Goal: Task Accomplishment & Management: Use online tool/utility

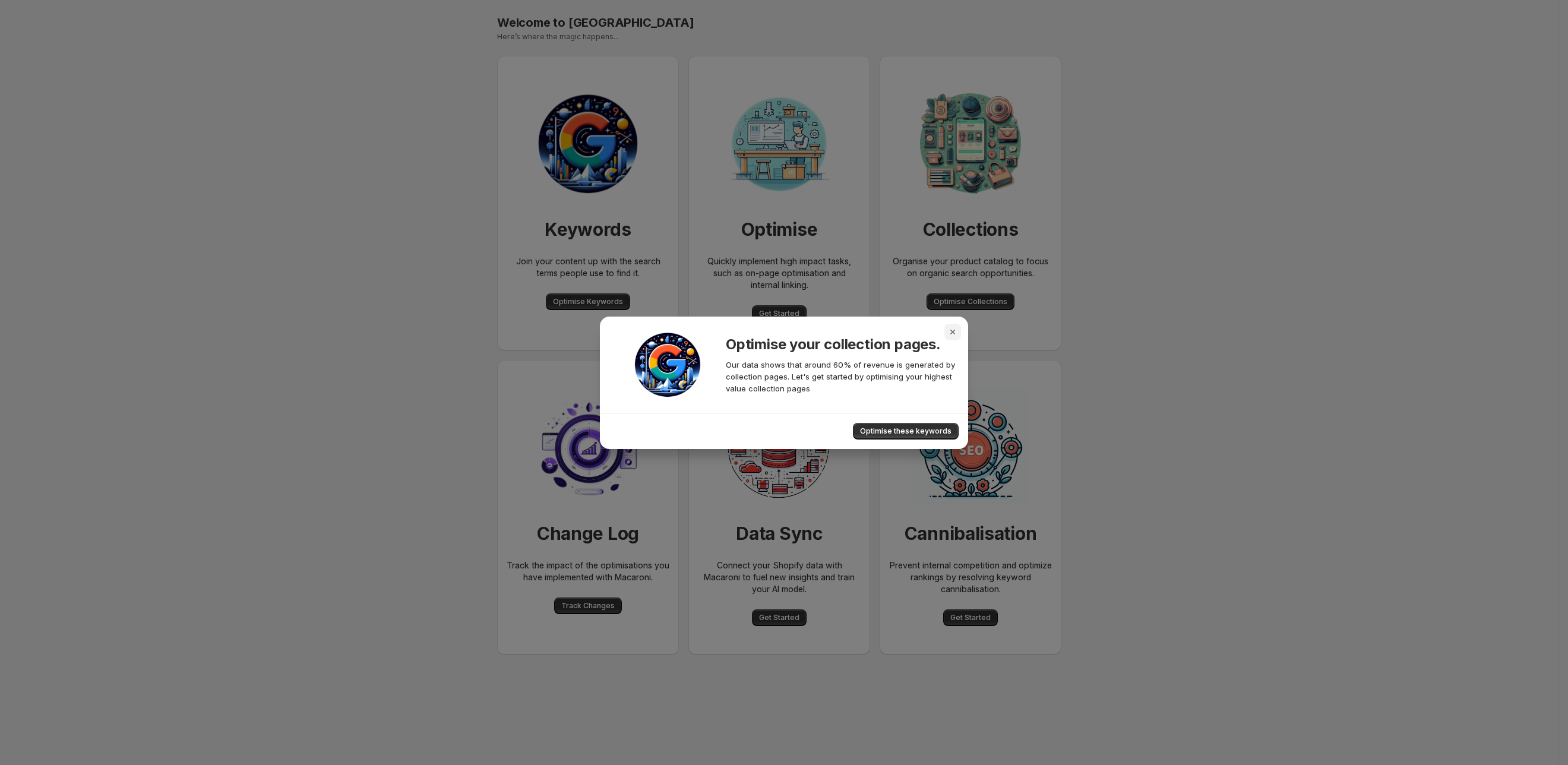
click at [949, 337] on icon "Close" at bounding box center [952, 331] width 12 height 12
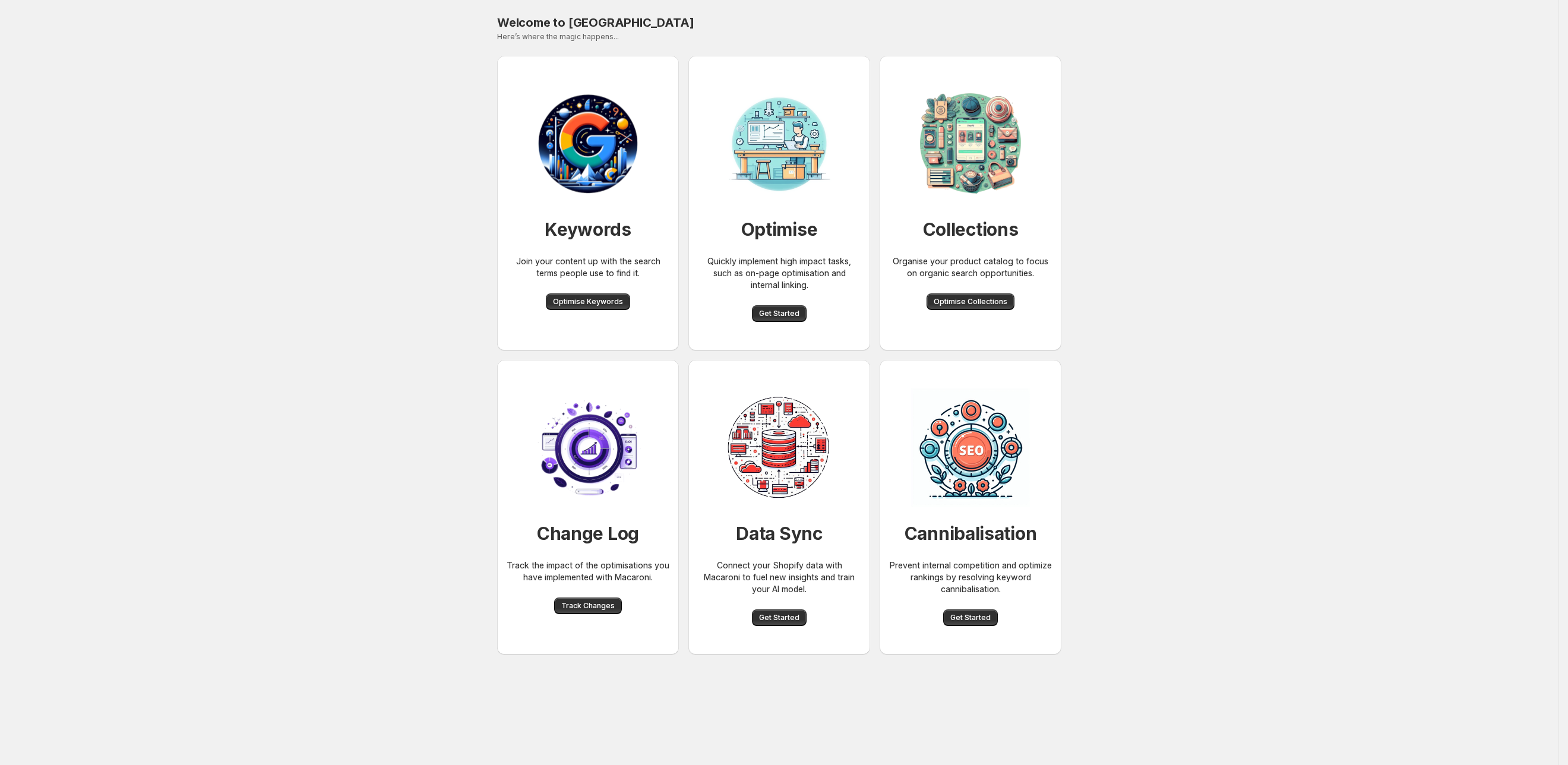
click at [287, 219] on div "Welcome to Macaroni. This page is ready Welcome to Macaroni Here’s where the ma…" at bounding box center [779, 382] width 1558 height 765
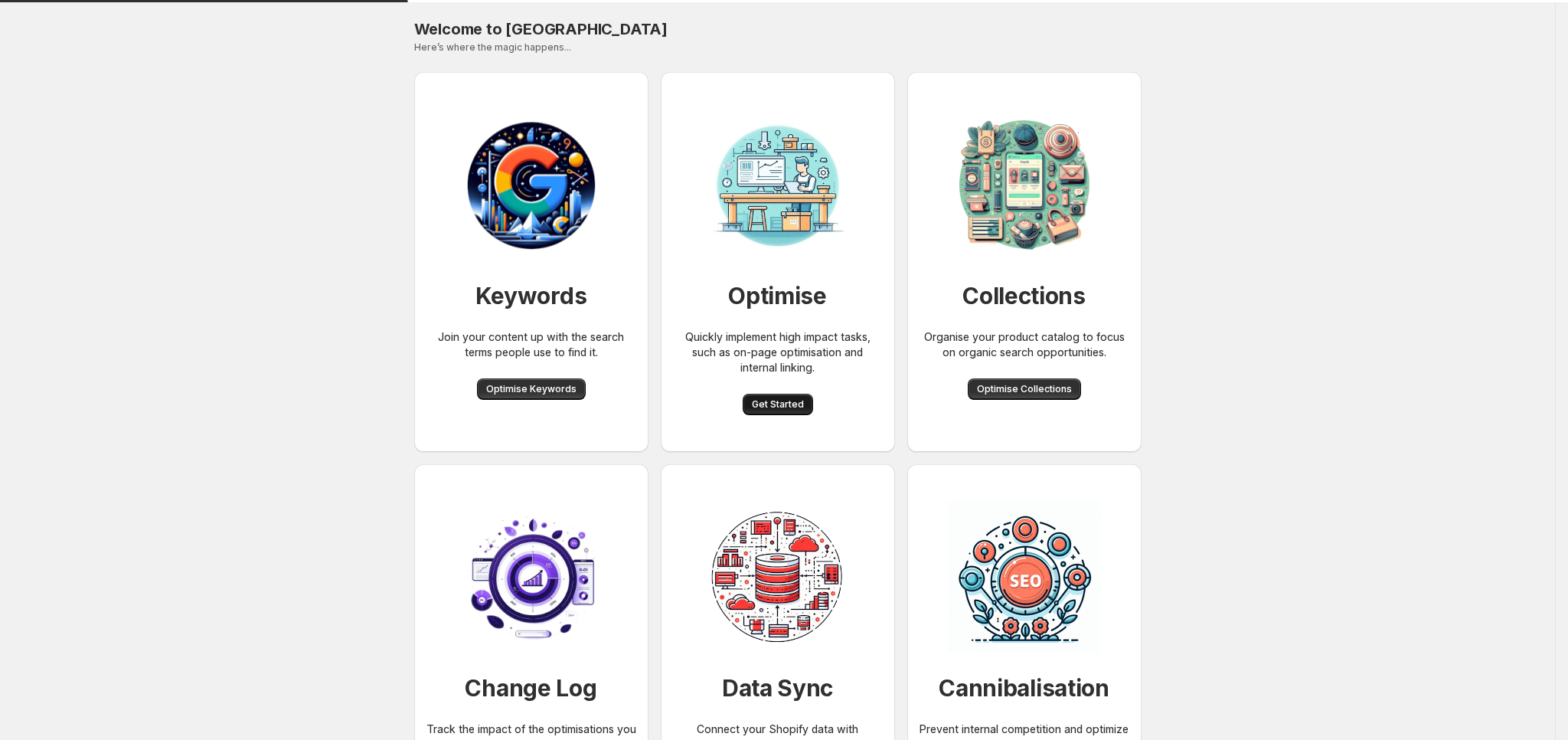
click at [787, 408] on span "Get Started" at bounding box center [777, 404] width 52 height 12
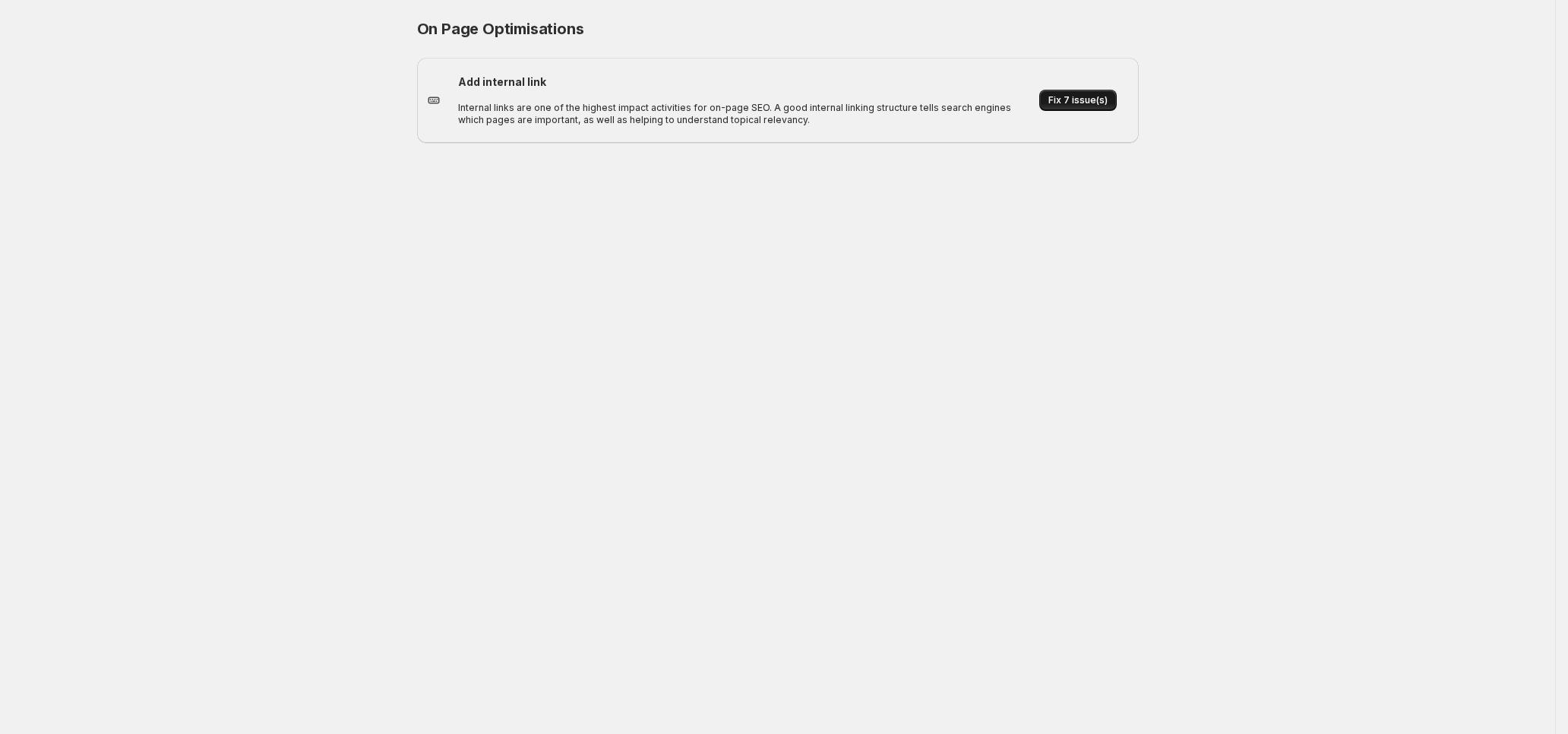
click at [1088, 90] on button "Fix 7 issue(s)" at bounding box center [1078, 100] width 77 height 21
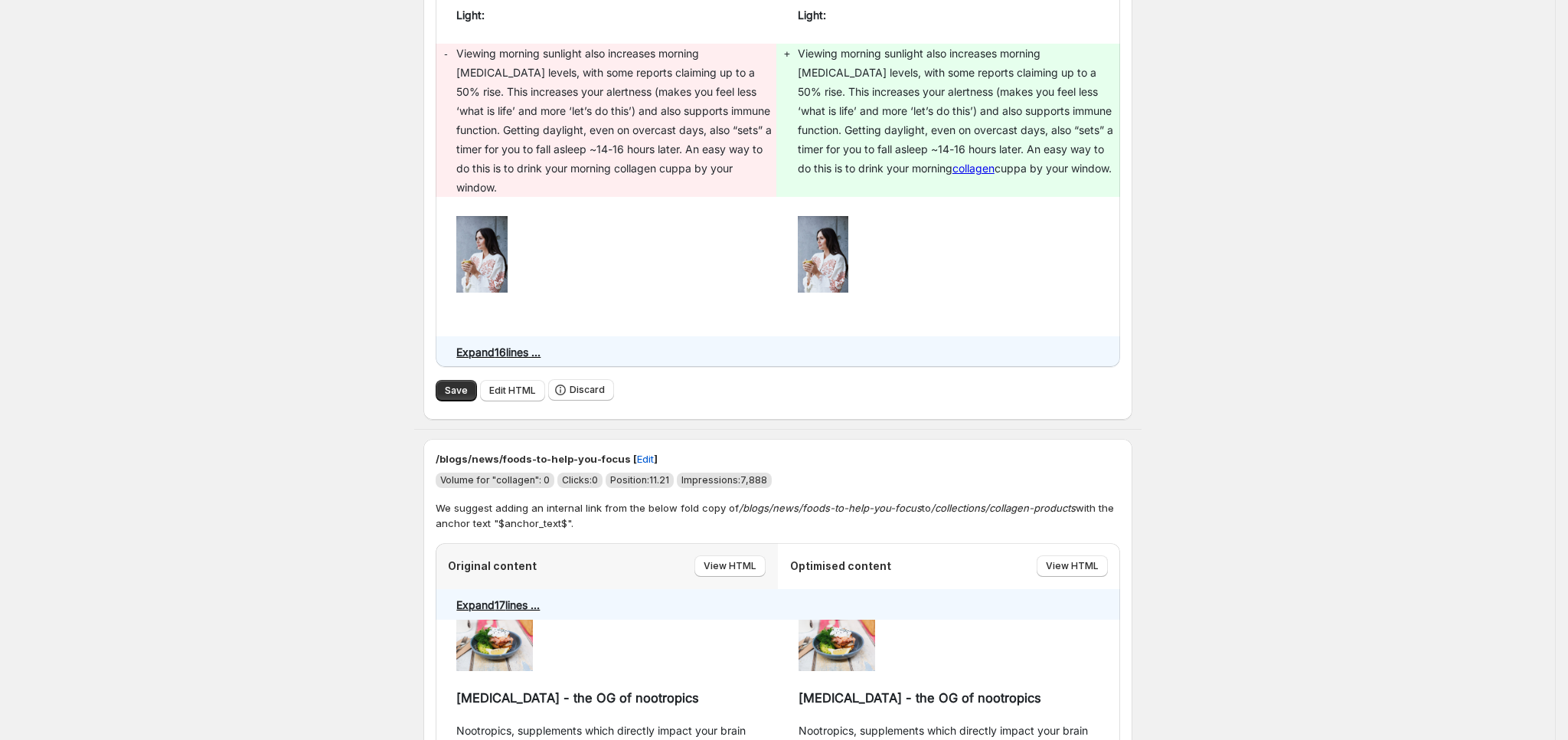
scroll to position [344, 0]
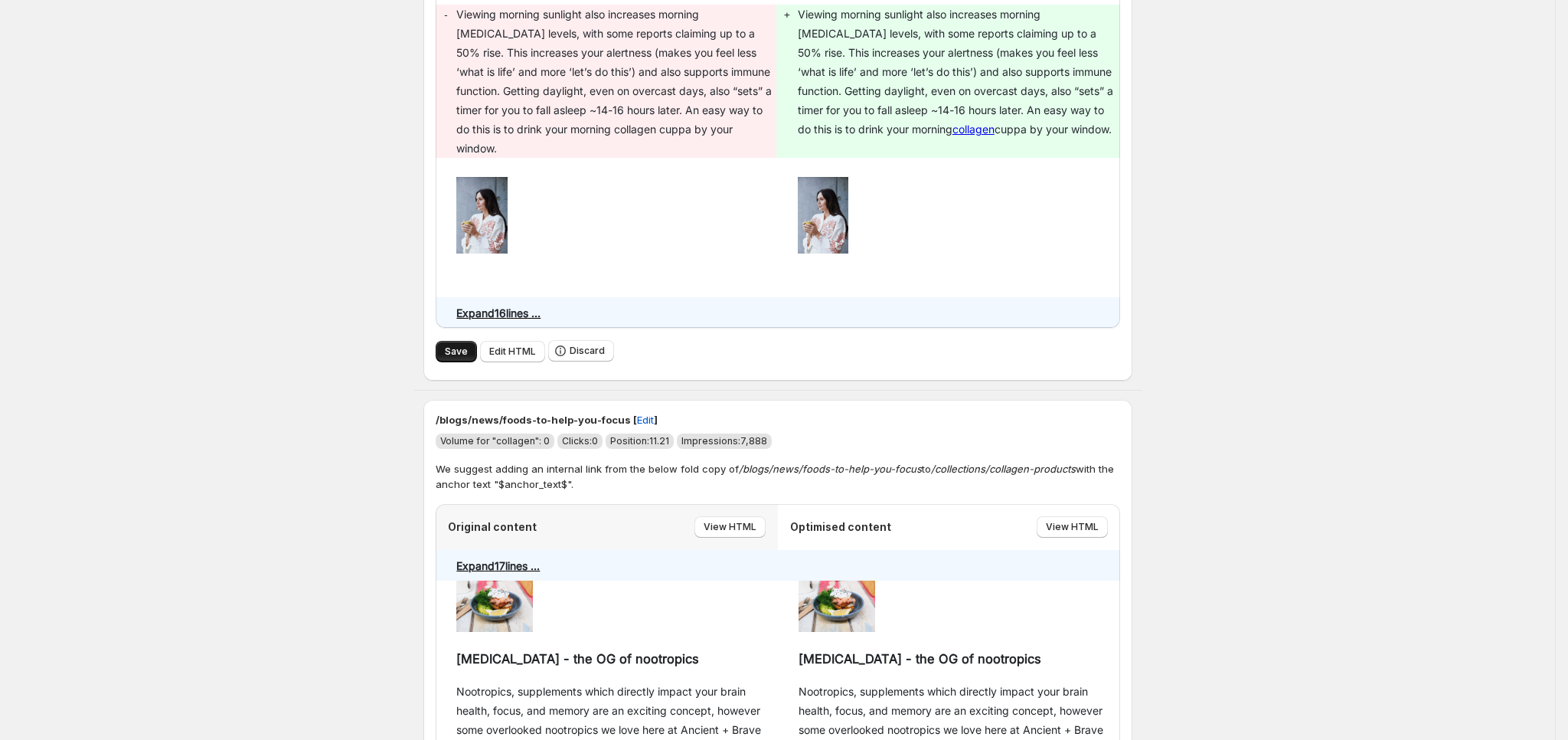
click at [460, 340] on button "Save" at bounding box center [456, 351] width 42 height 21
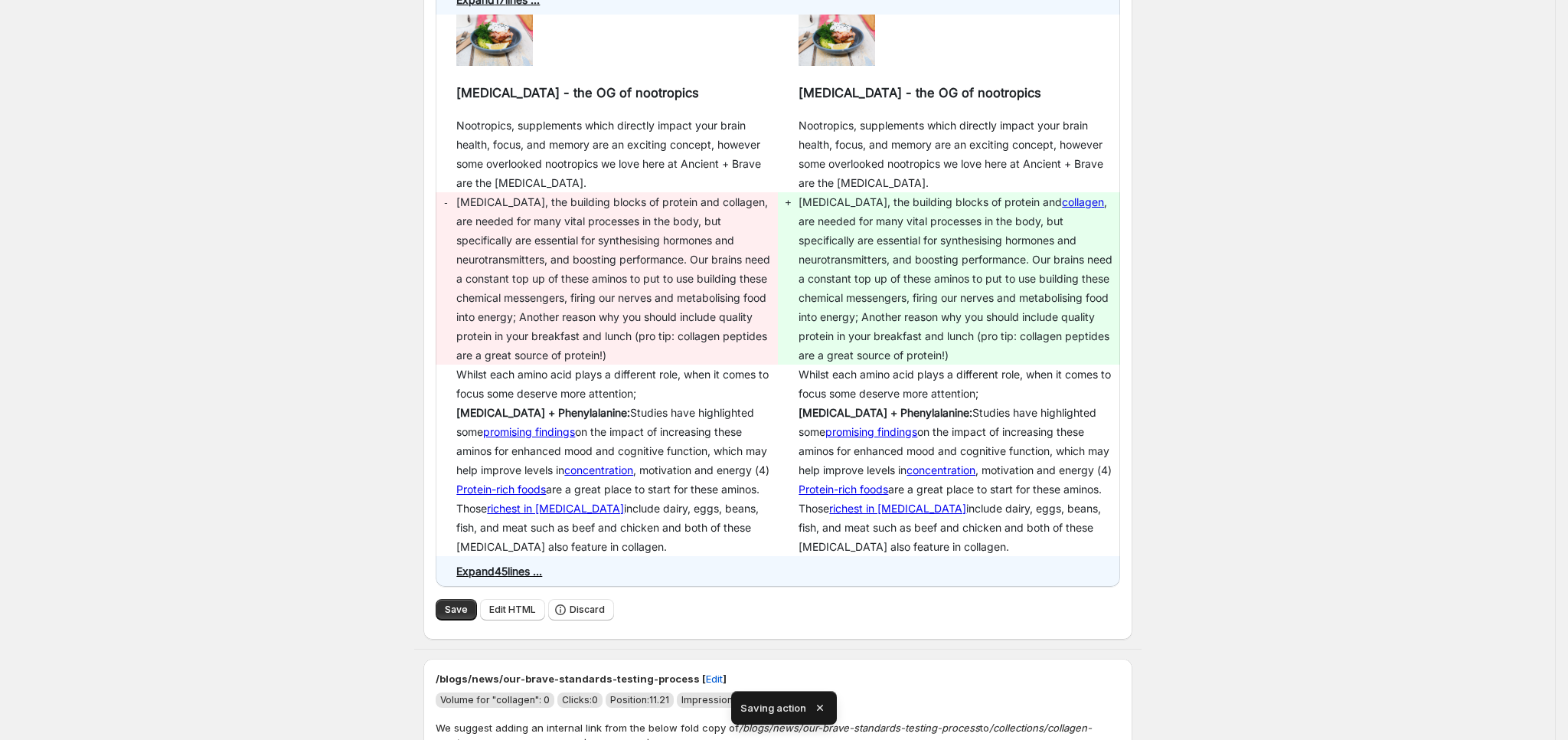
scroll to position [72, 0]
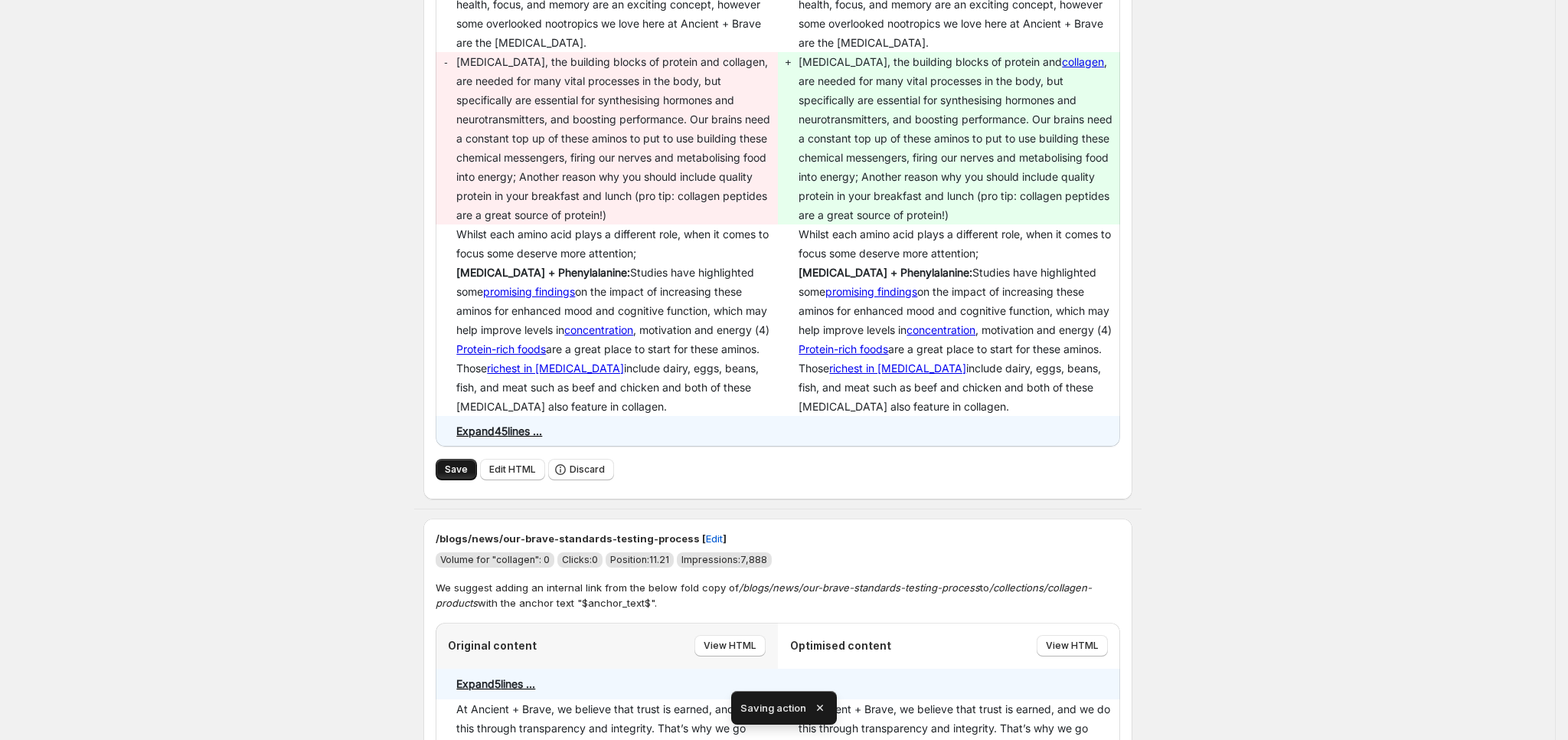
click at [459, 464] on span "Save" at bounding box center [456, 470] width 23 height 12
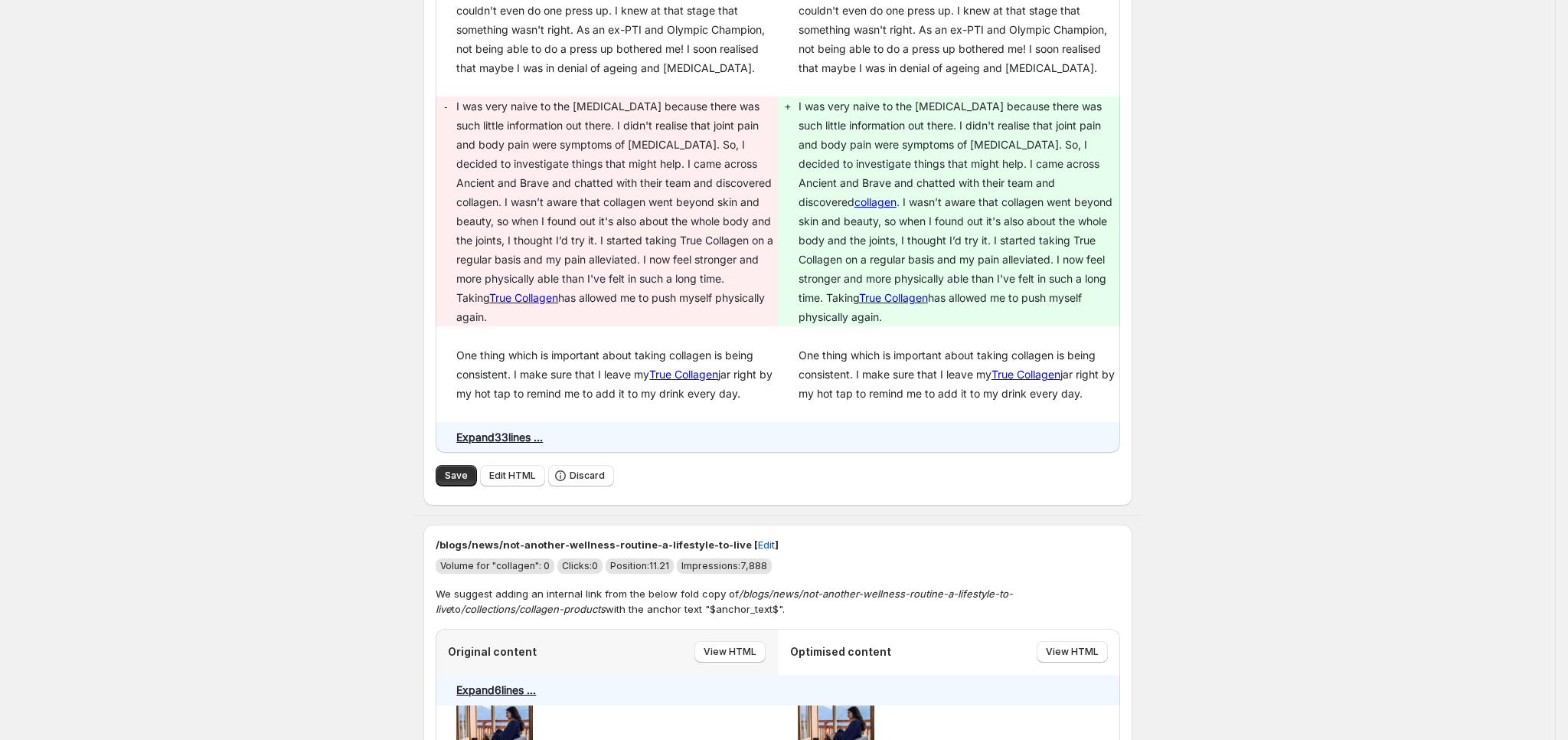
scroll to position [509, 0]
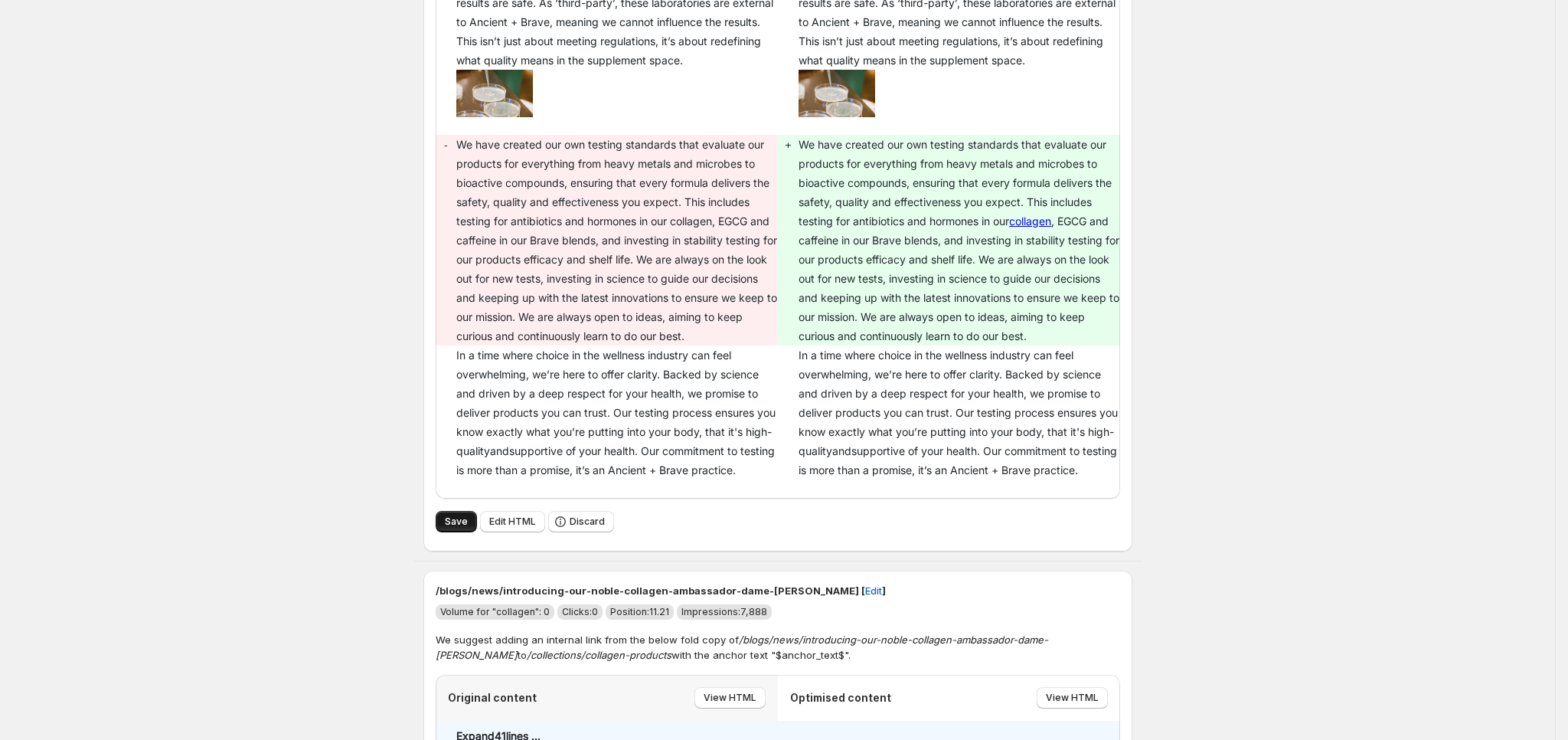
click at [453, 526] on span "Save" at bounding box center [456, 522] width 23 height 12
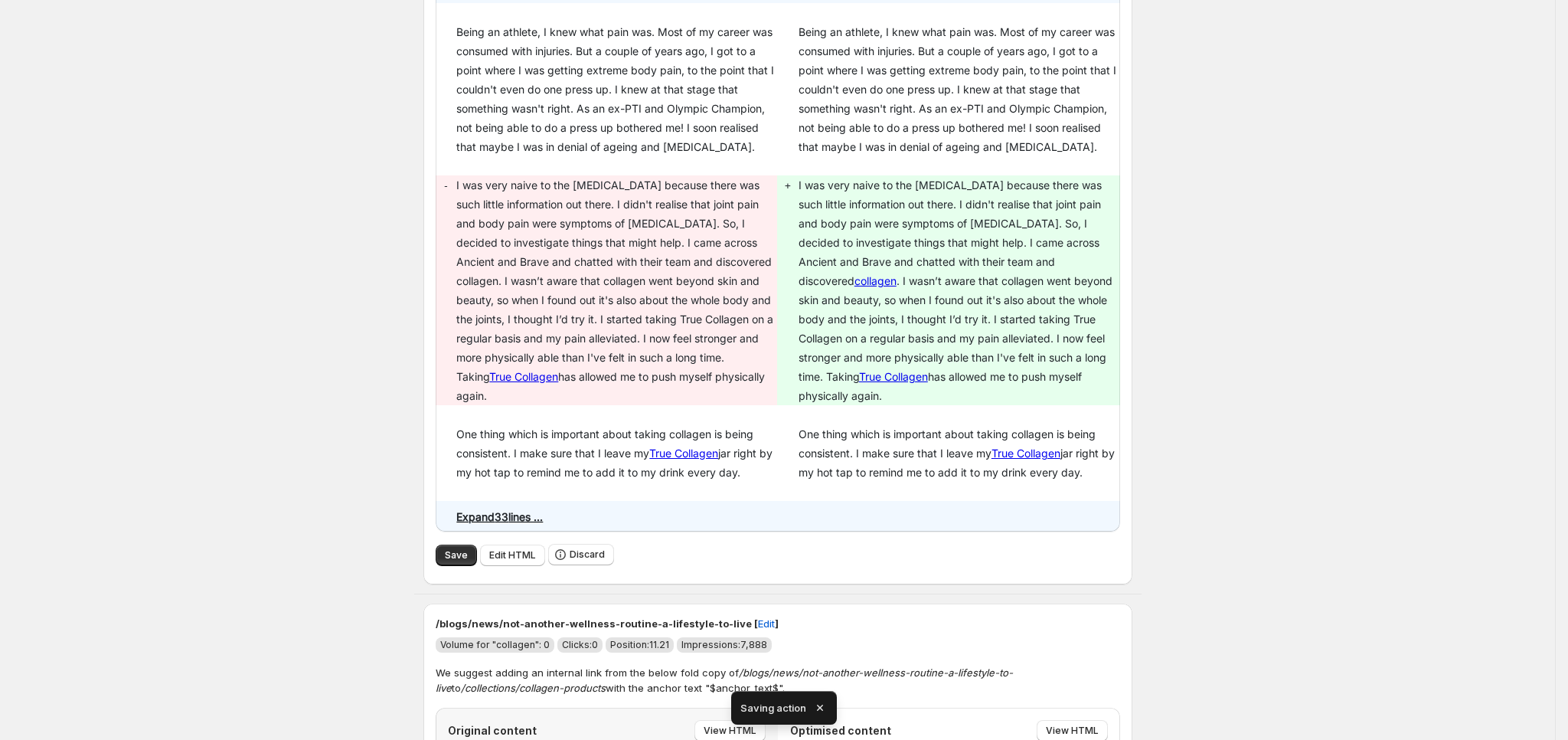
scroll to position [341, 0]
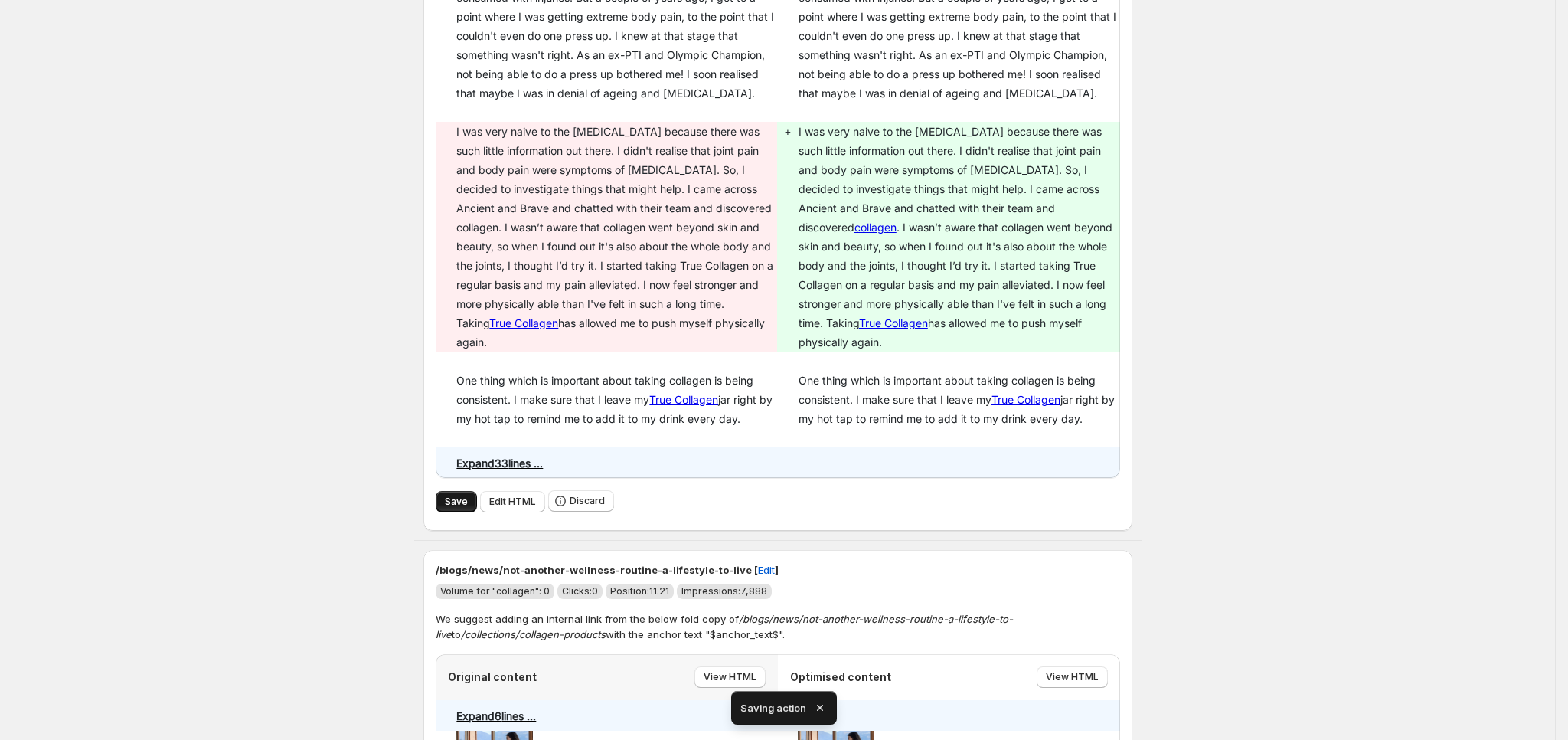
click at [467, 495] on span "Save" at bounding box center [456, 502] width 23 height 12
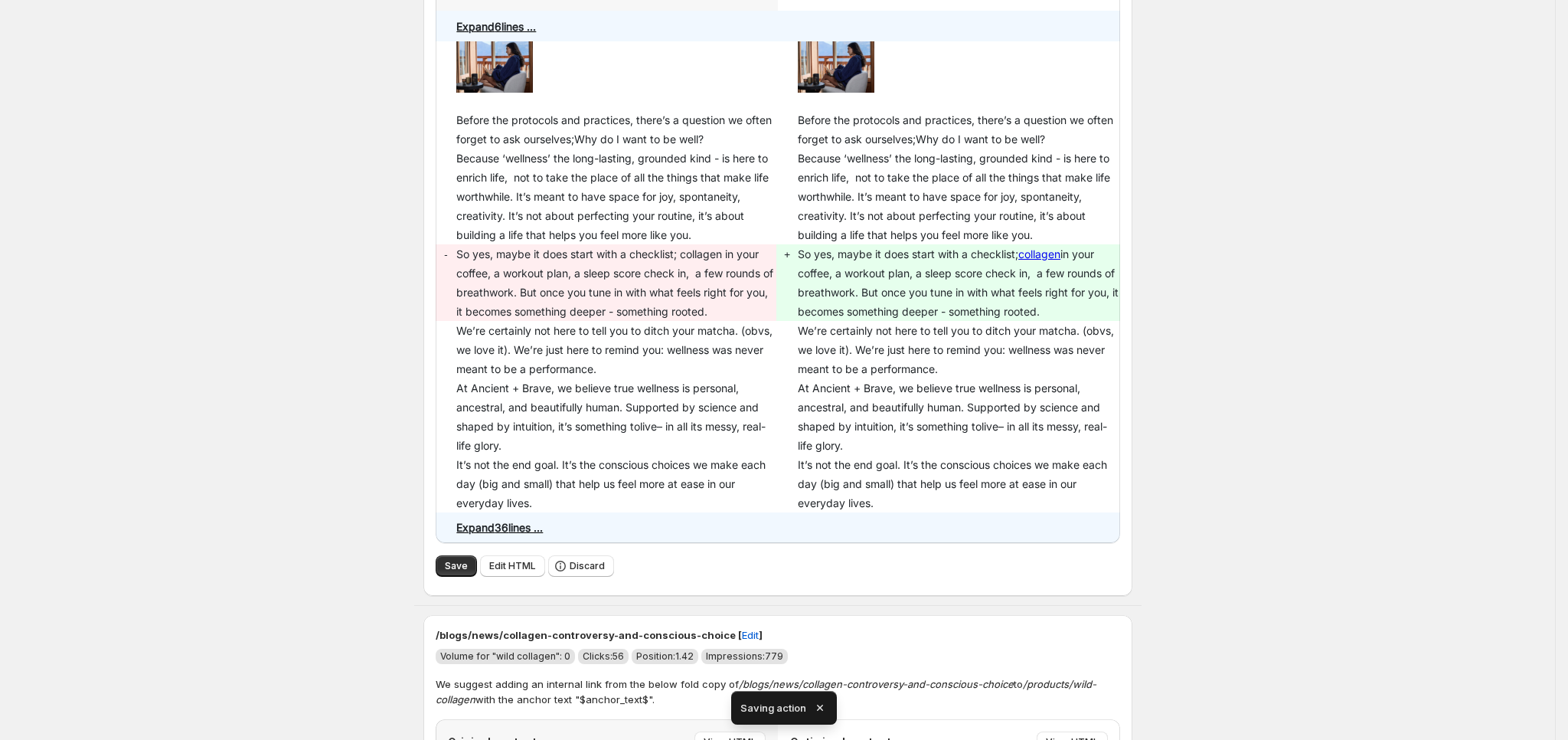
scroll to position [268, 0]
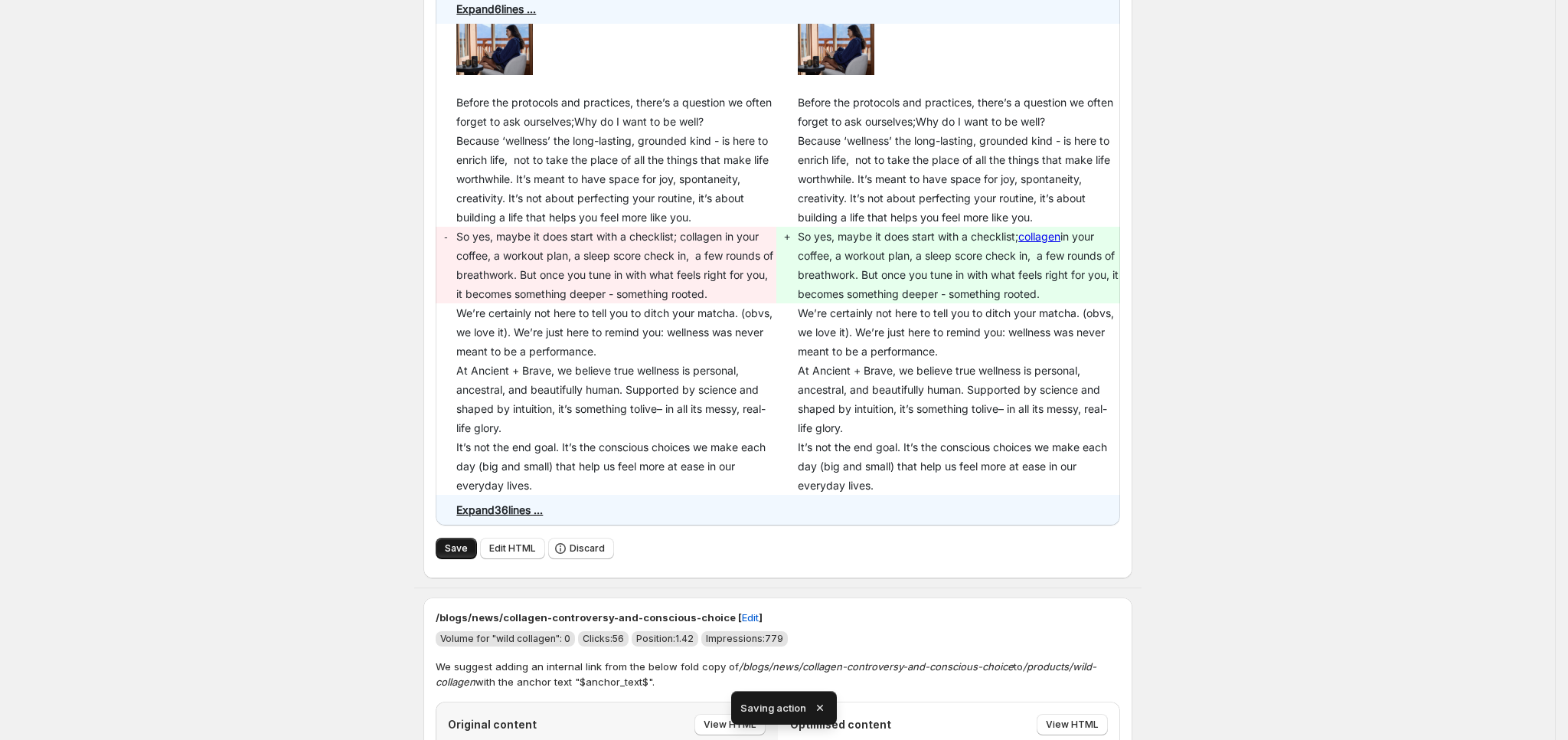
click at [460, 543] on span "Save" at bounding box center [456, 549] width 23 height 12
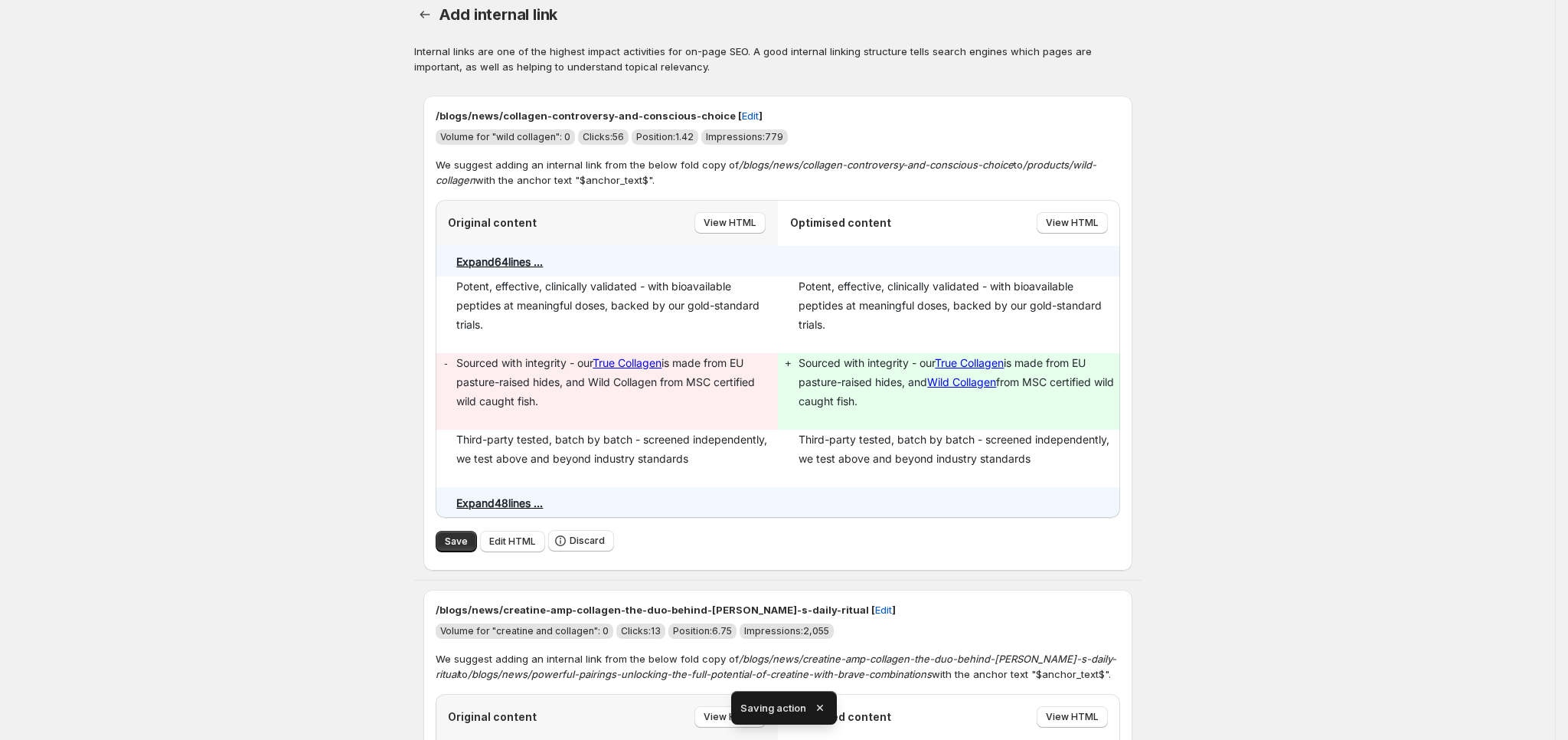
scroll to position [115, 0]
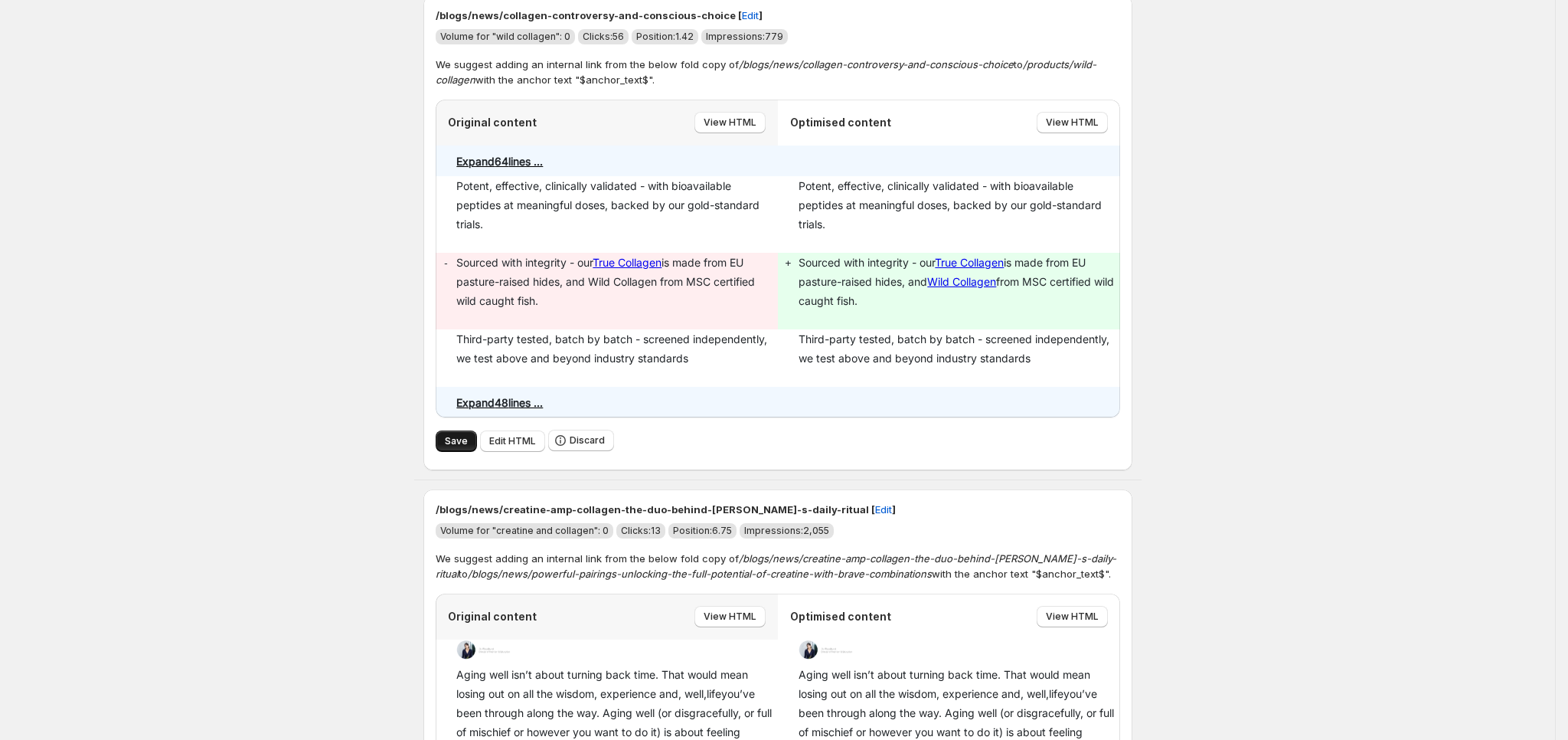
click at [447, 431] on button "Save" at bounding box center [456, 441] width 42 height 21
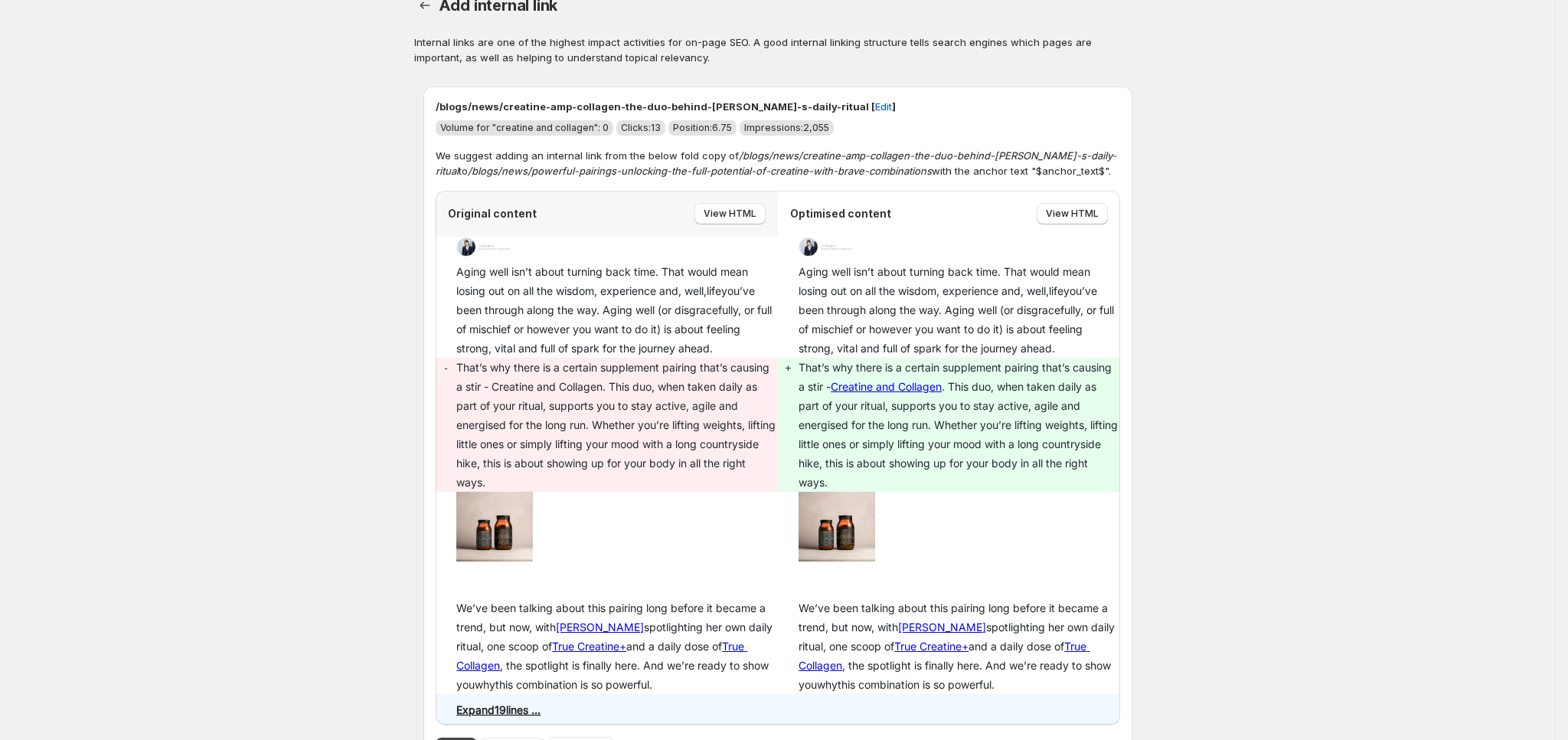
scroll to position [0, 0]
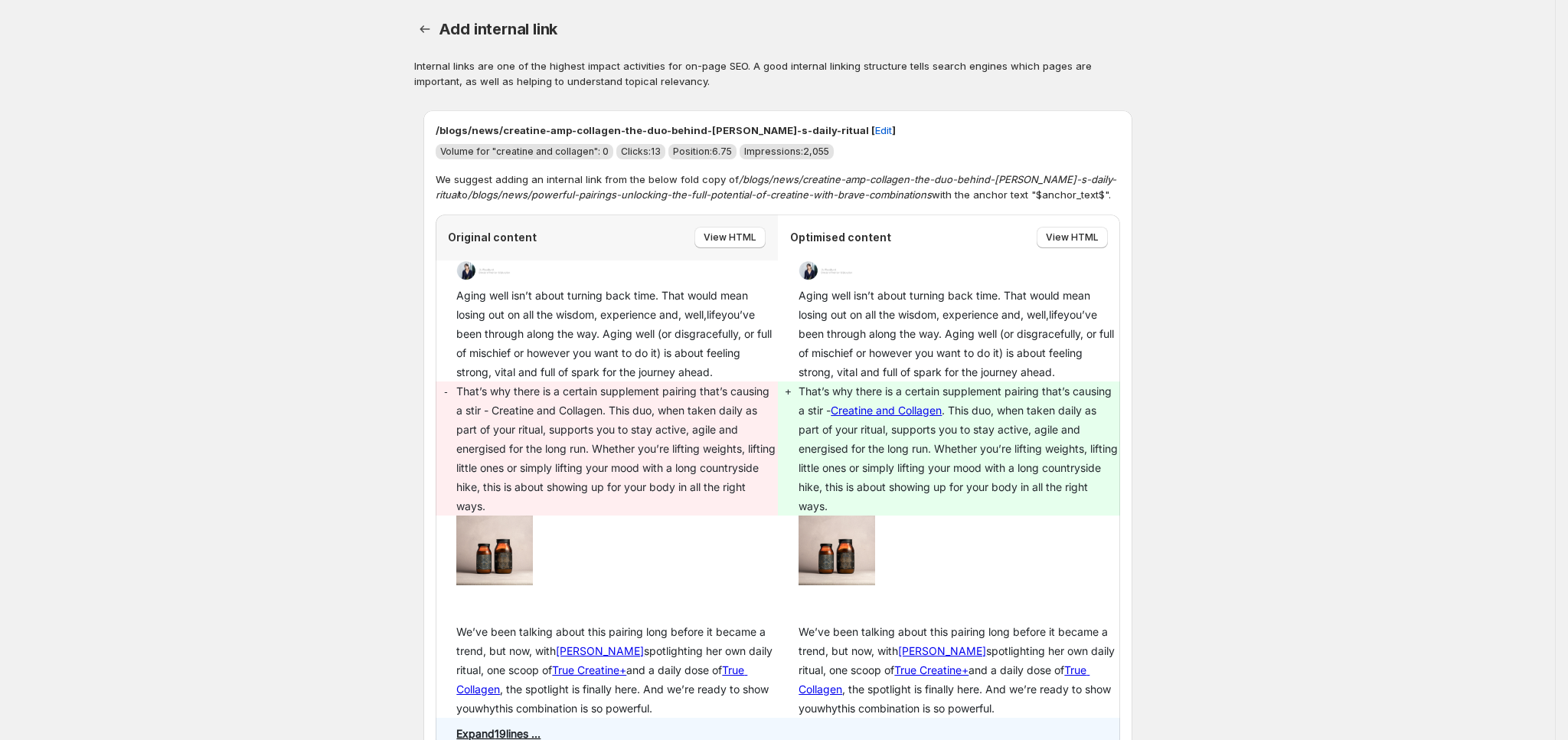
click at [1542, 199] on div "Add internal link. This page is ready Add internal link Internal links are one …" at bounding box center [777, 405] width 1555 height 810
click at [1513, 463] on div "Add internal link. This page is ready Add internal link Internal links are one …" at bounding box center [777, 405] width 1555 height 810
click at [431, 28] on icon "button" at bounding box center [424, 28] width 15 height 15
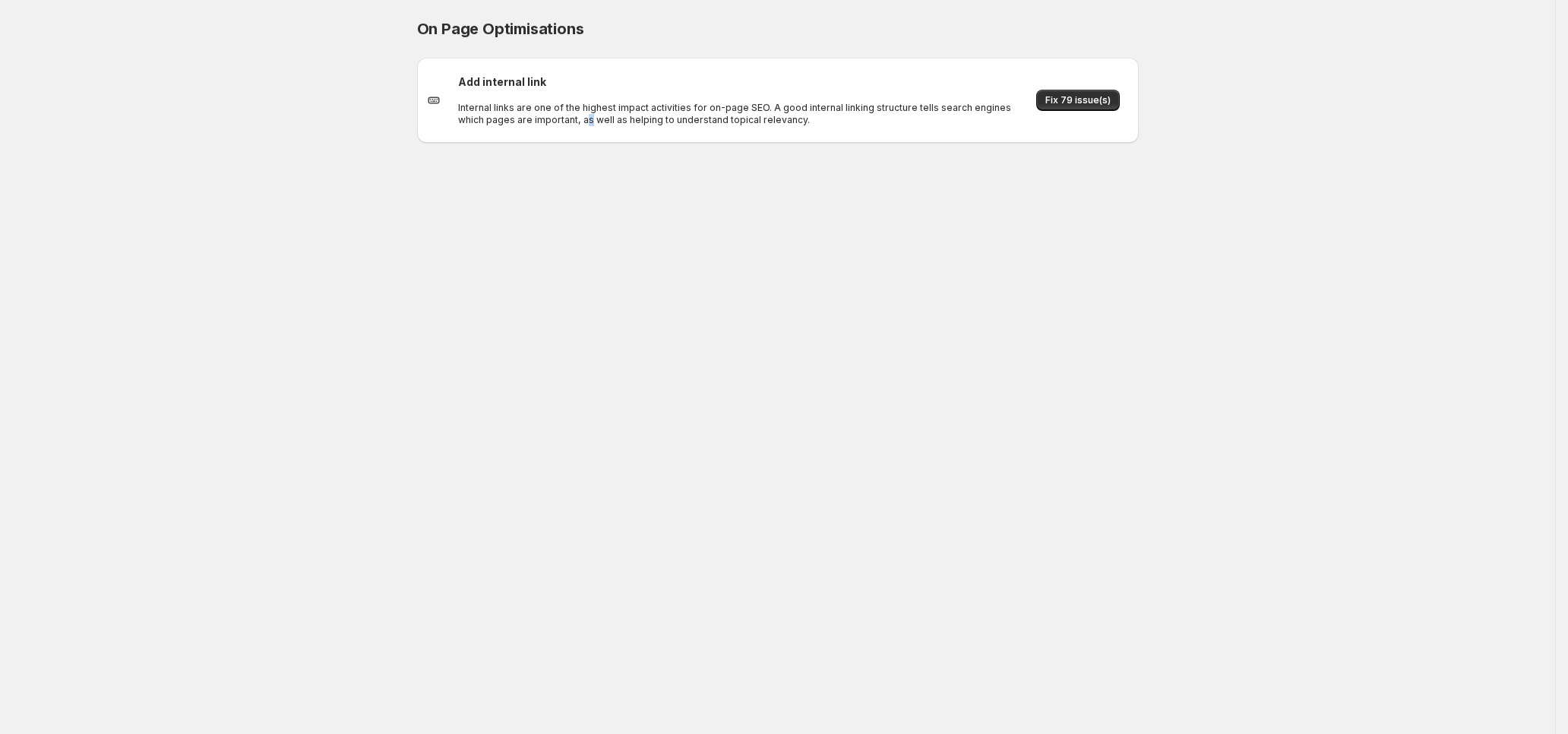
click at [560, 311] on div "On Page Optimisations. This page is ready On Page Optimisations Add internal li…" at bounding box center [777, 367] width 1556 height 734
click at [518, 456] on div "On Page Optimisations. This page is ready On Page Optimisations Add internal li…" at bounding box center [777, 367] width 1556 height 734
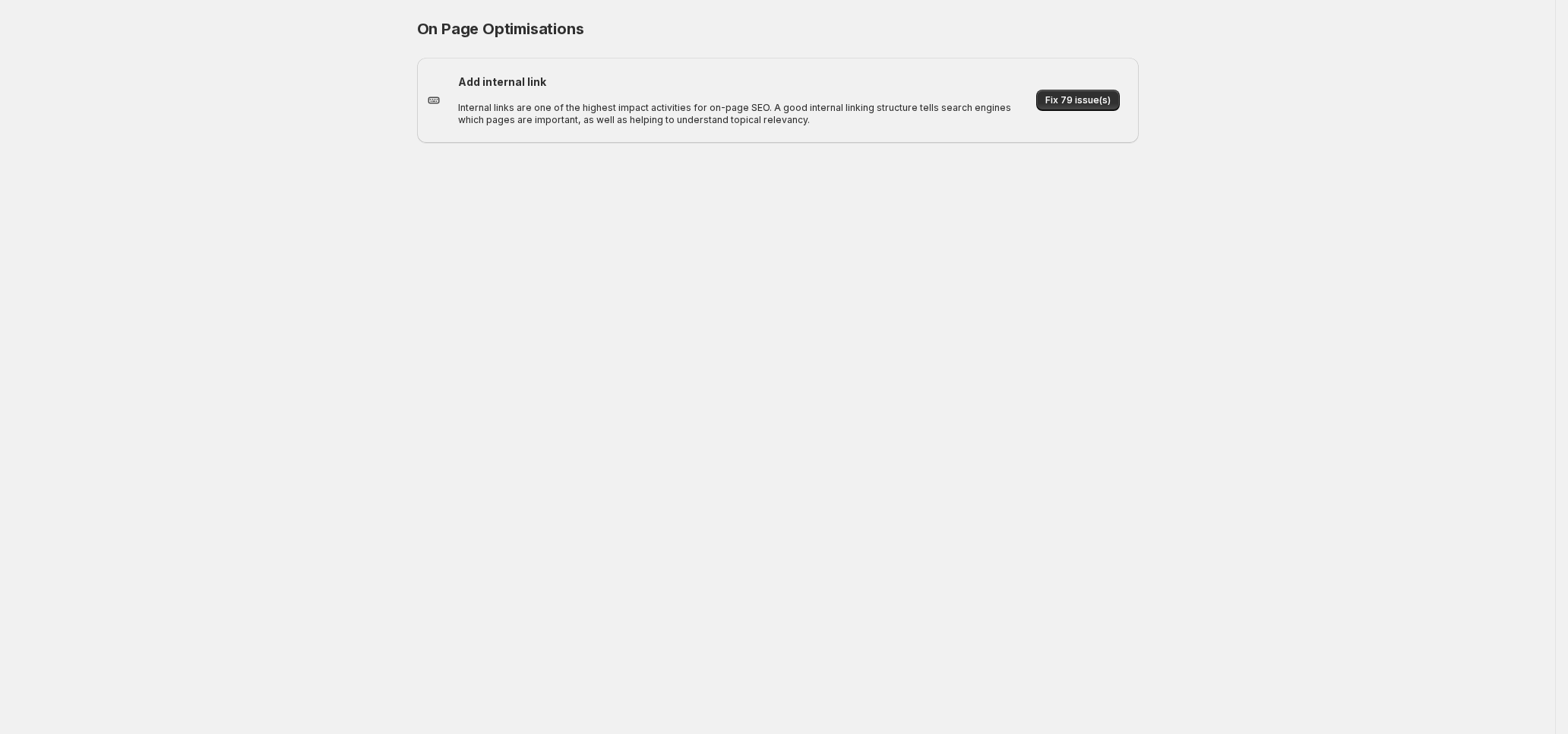
click at [1087, 87] on div "Fix 79 issue(s)" at bounding box center [1079, 99] width 100 height 36
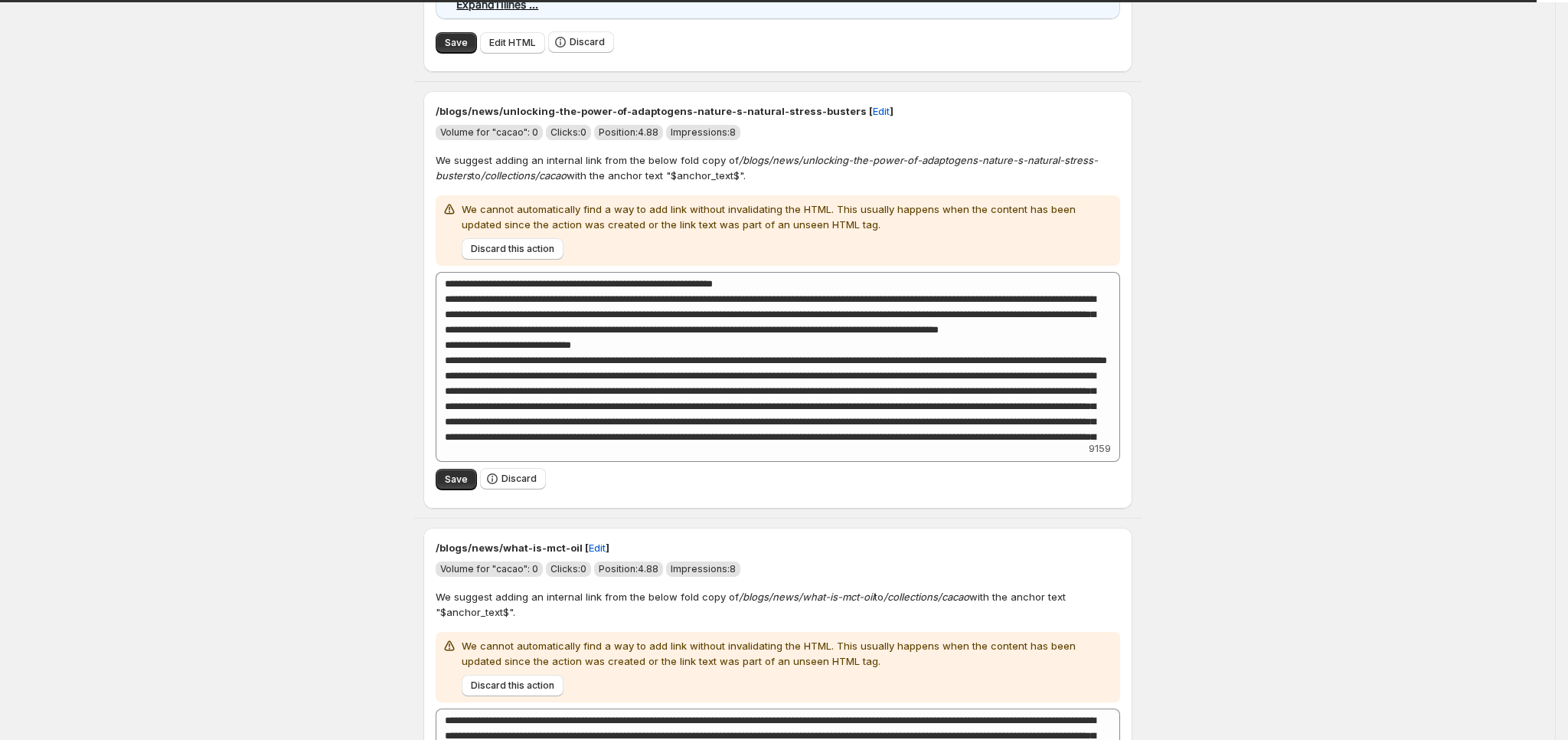
scroll to position [1838, 0]
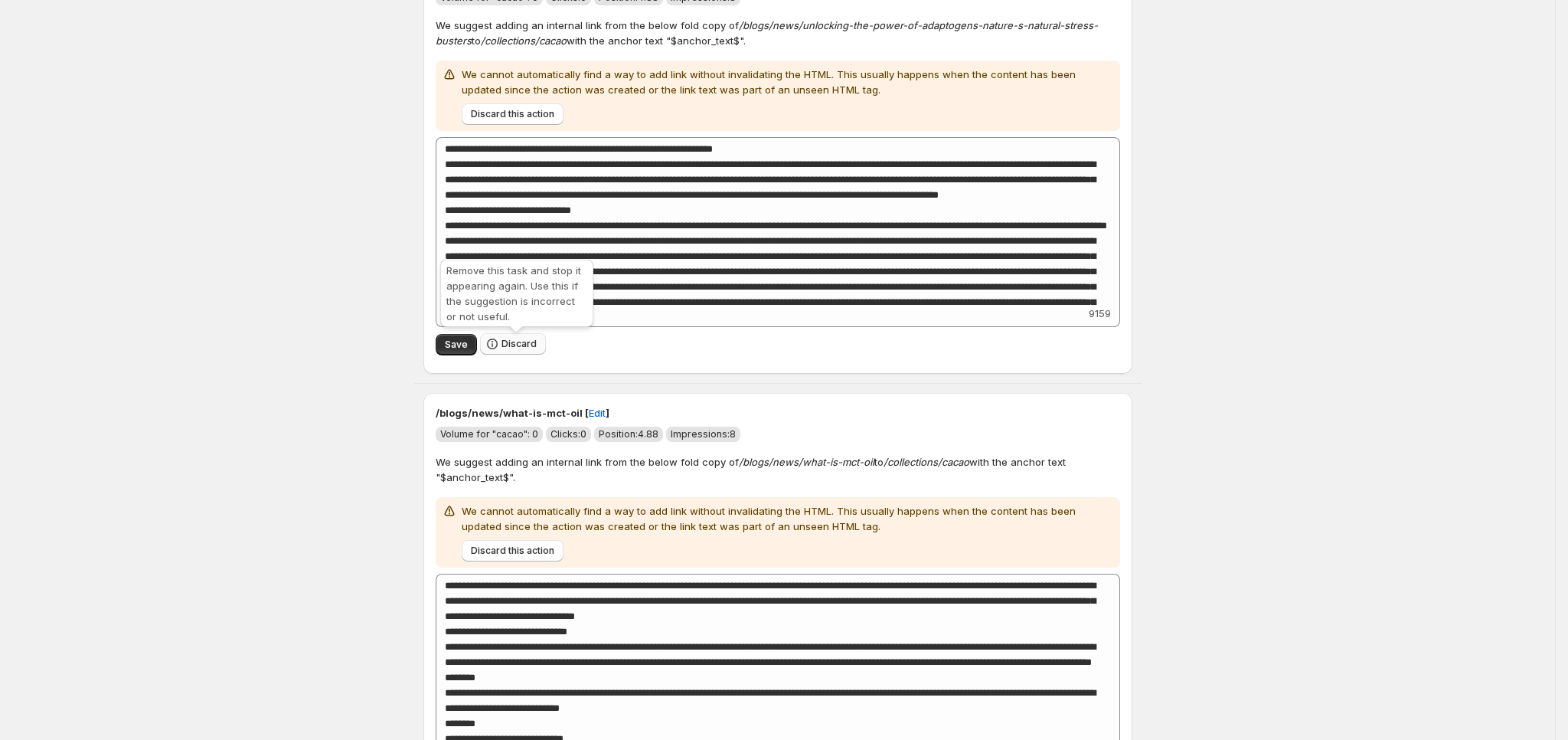
click at [531, 341] on span "Discard" at bounding box center [519, 344] width 35 height 12
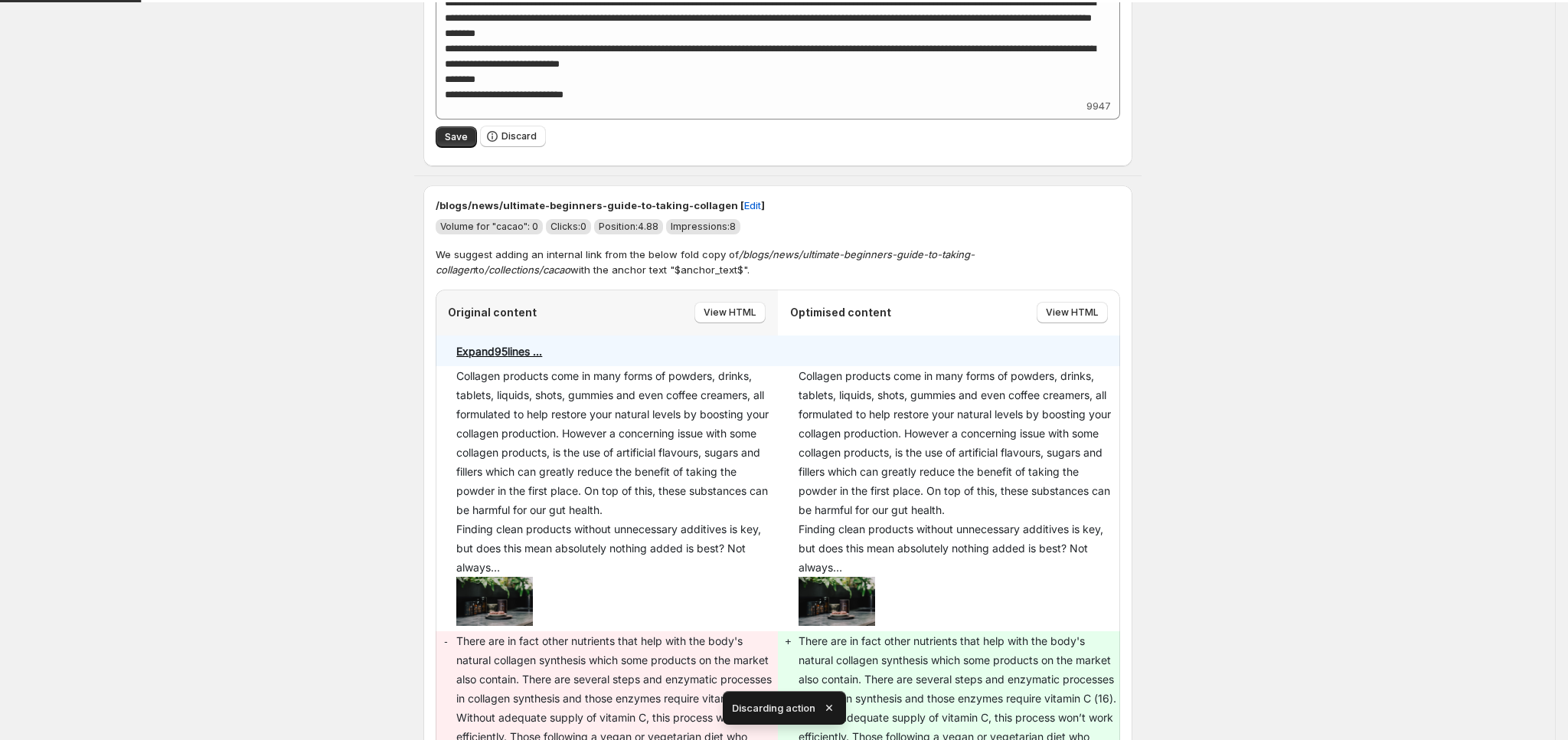
scroll to position [1859, 0]
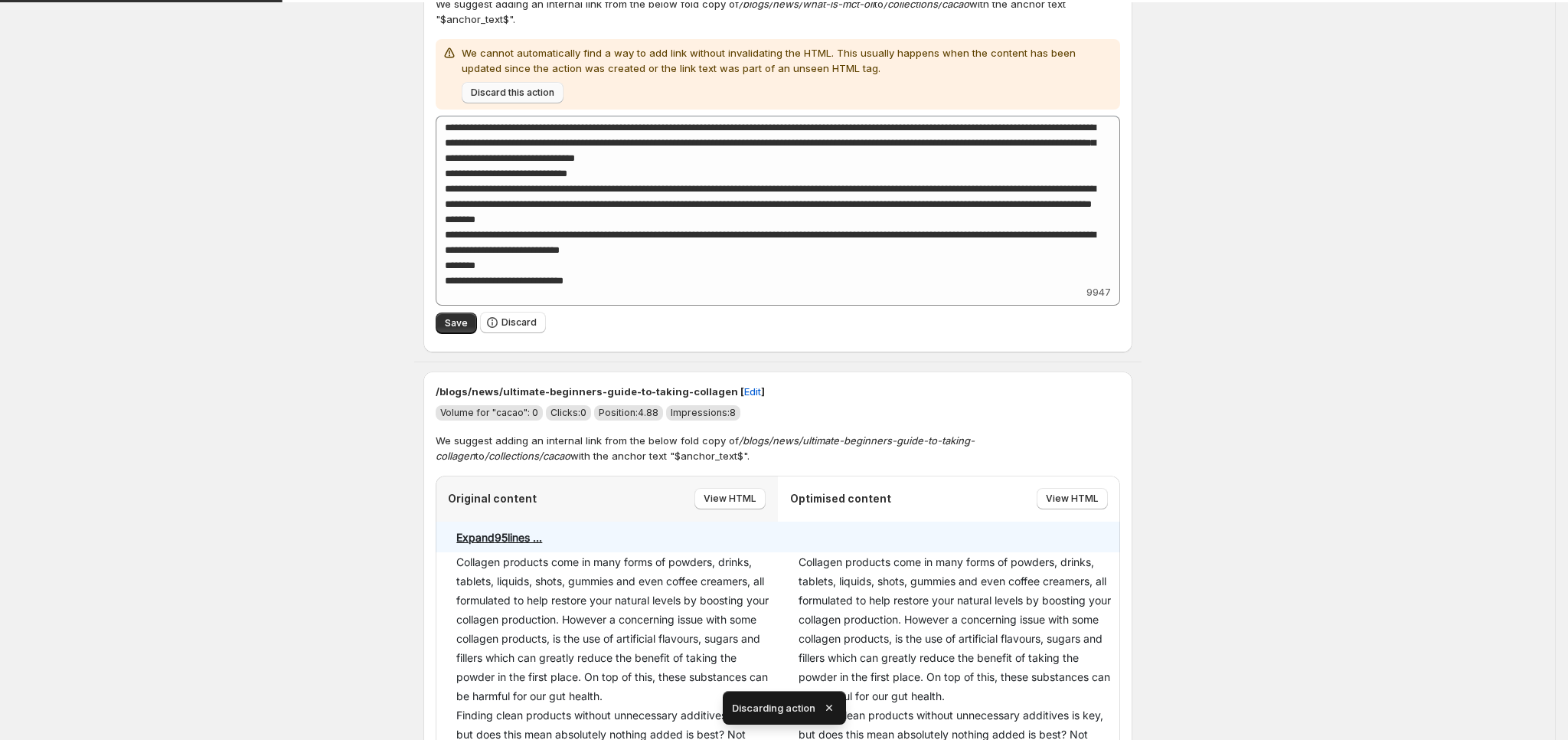
click at [521, 91] on span "Discard this action" at bounding box center [512, 93] width 83 height 12
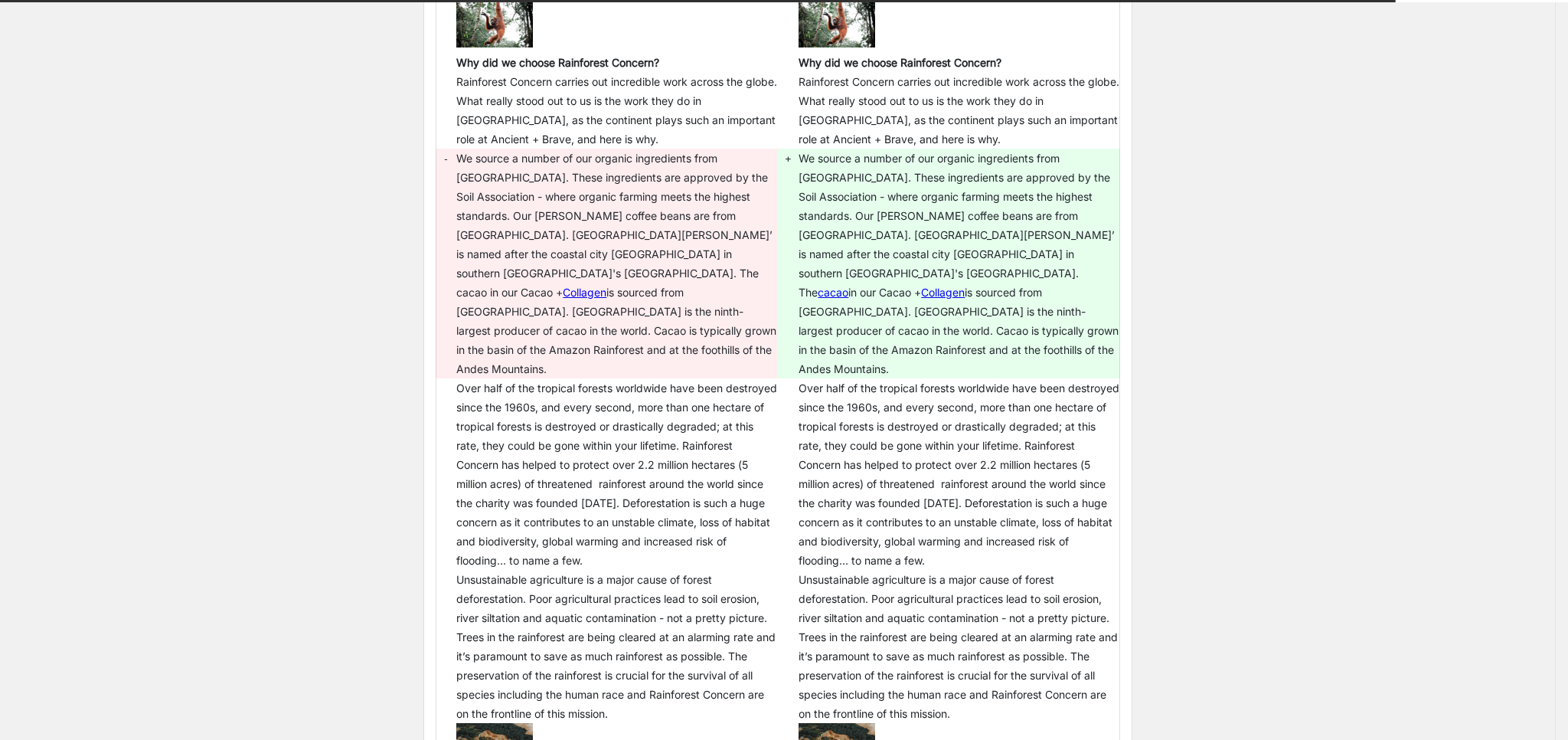
scroll to position [3145, 0]
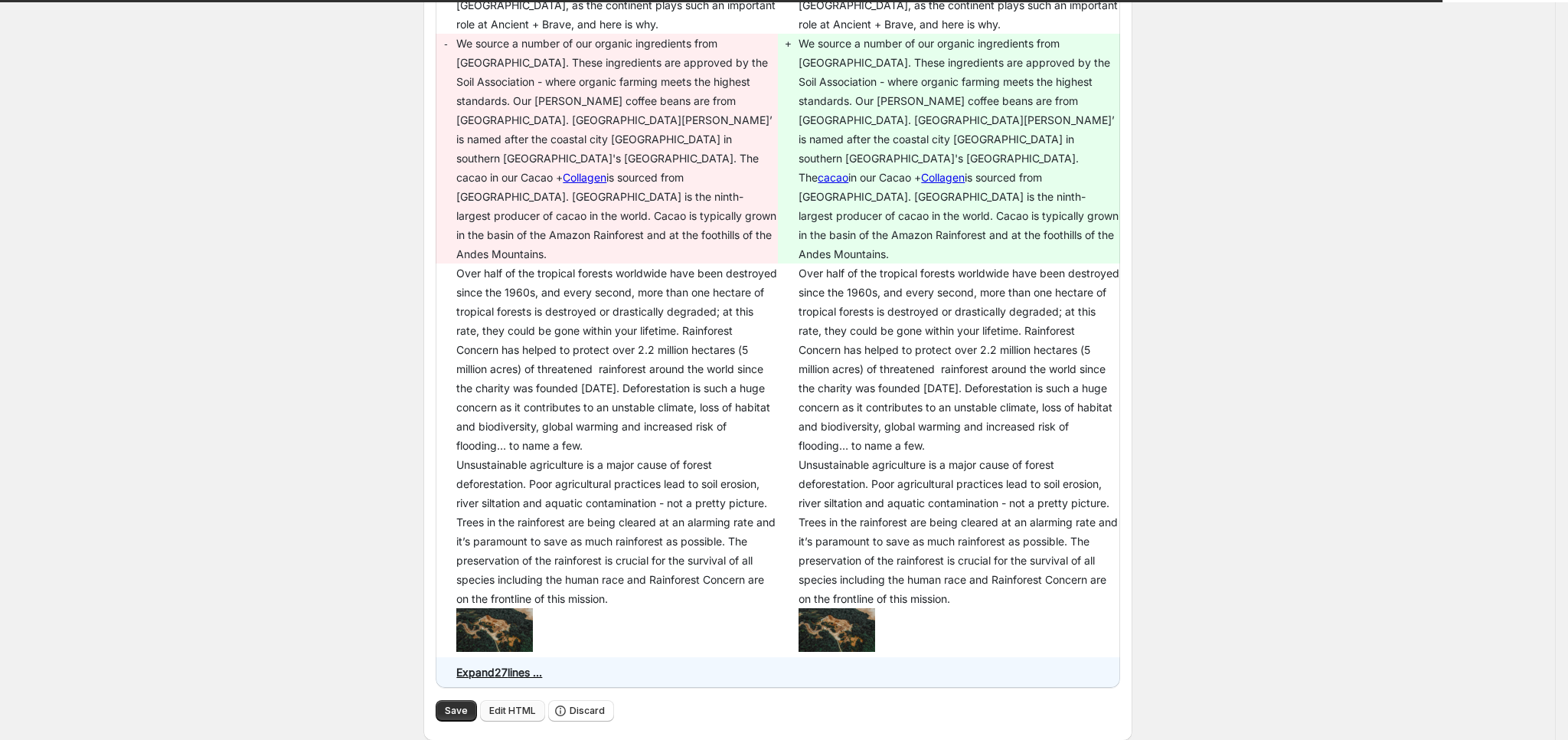
click at [521, 705] on span "Edit HTML" at bounding box center [512, 711] width 47 height 12
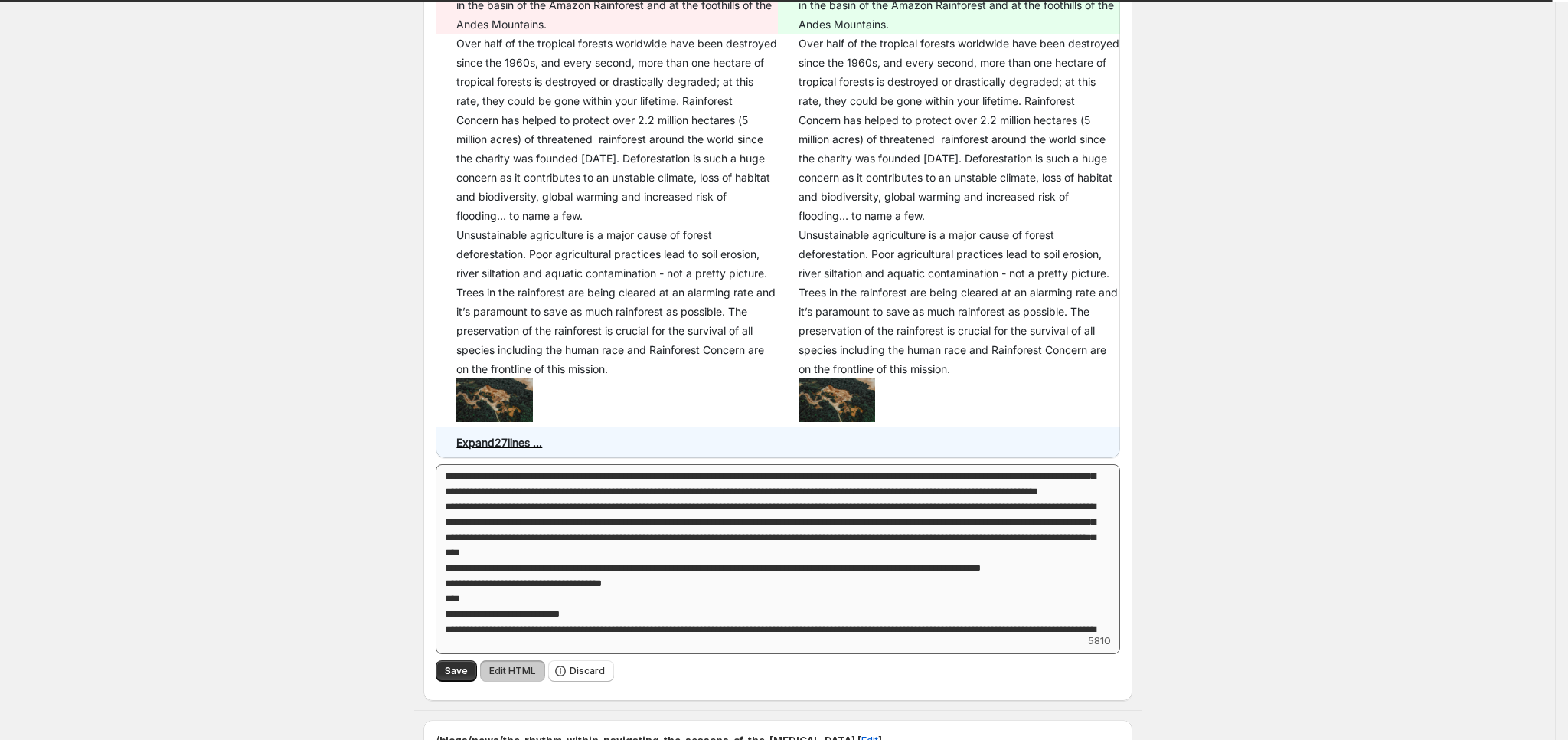
scroll to position [689, 0]
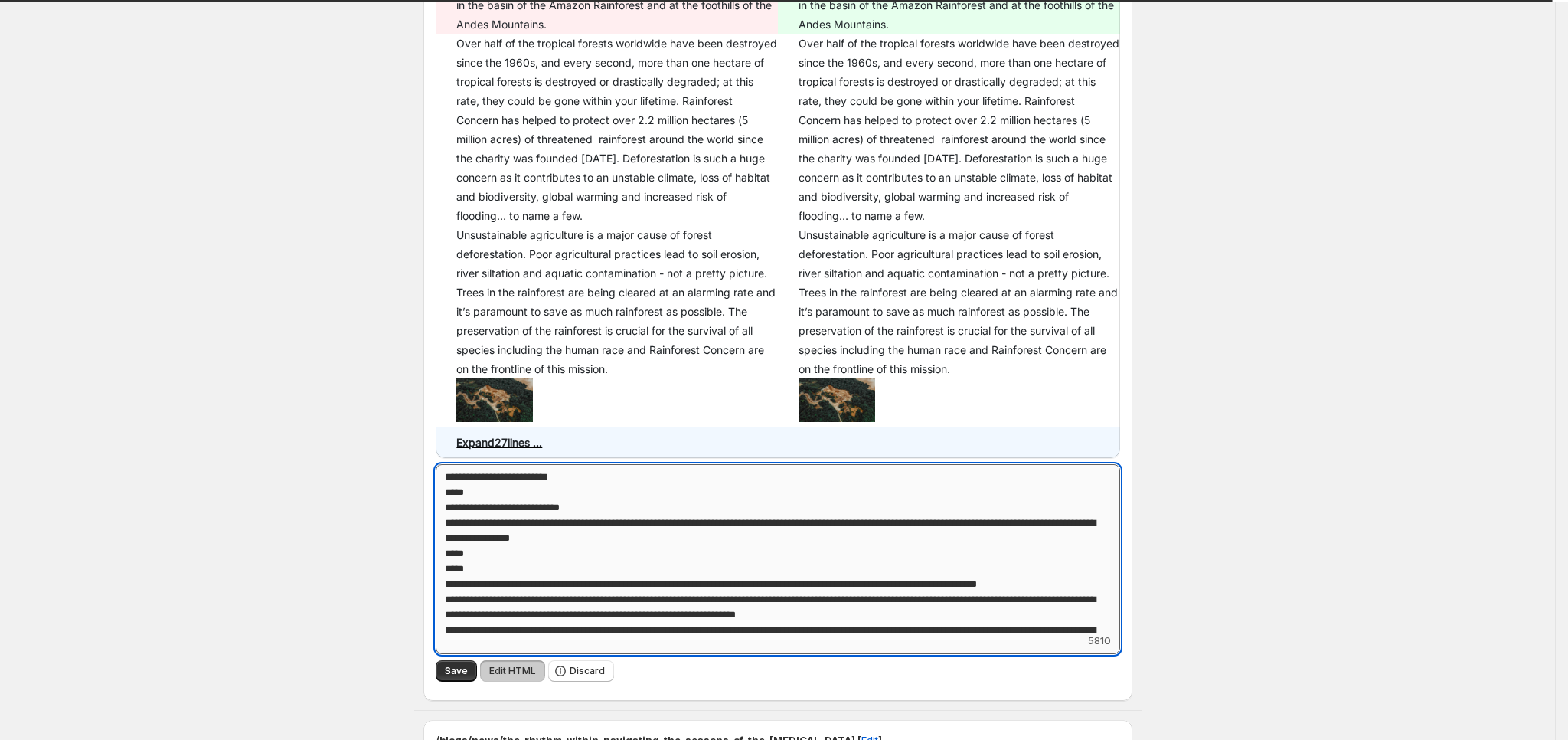
click at [816, 502] on textarea "Add keyword label" at bounding box center [778, 549] width 684 height 168
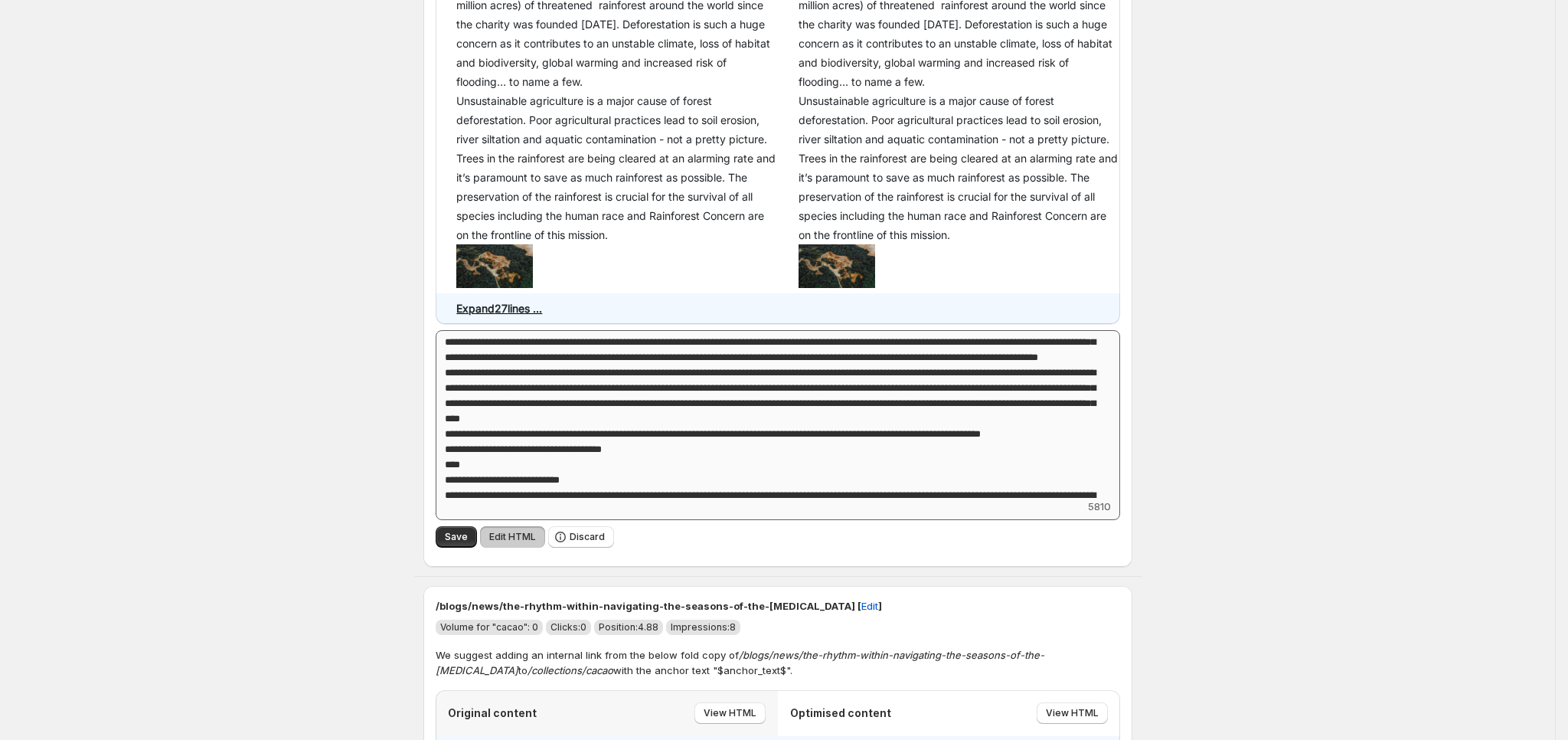
scroll to position [115, 0]
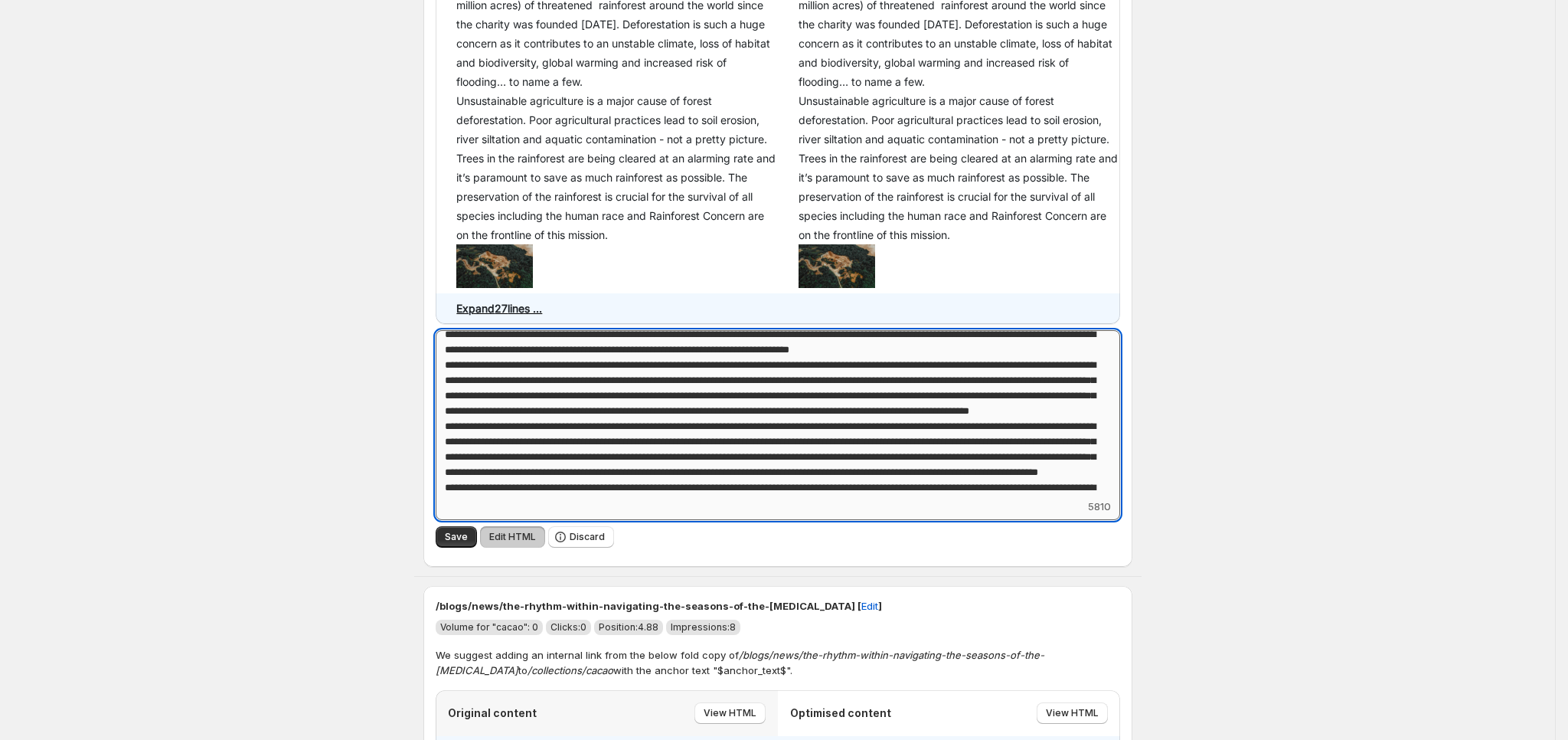
drag, startPoint x: 1050, startPoint y: 391, endPoint x: 1091, endPoint y: 390, distance: 41.0
click at [1091, 390] on textarea "Add keyword label" at bounding box center [778, 414] width 684 height 168
click at [636, 404] on textarea "Add keyword label" at bounding box center [778, 414] width 684 height 168
paste textarea "********"
drag, startPoint x: 624, startPoint y: 400, endPoint x: 481, endPoint y: 412, distance: 143.5
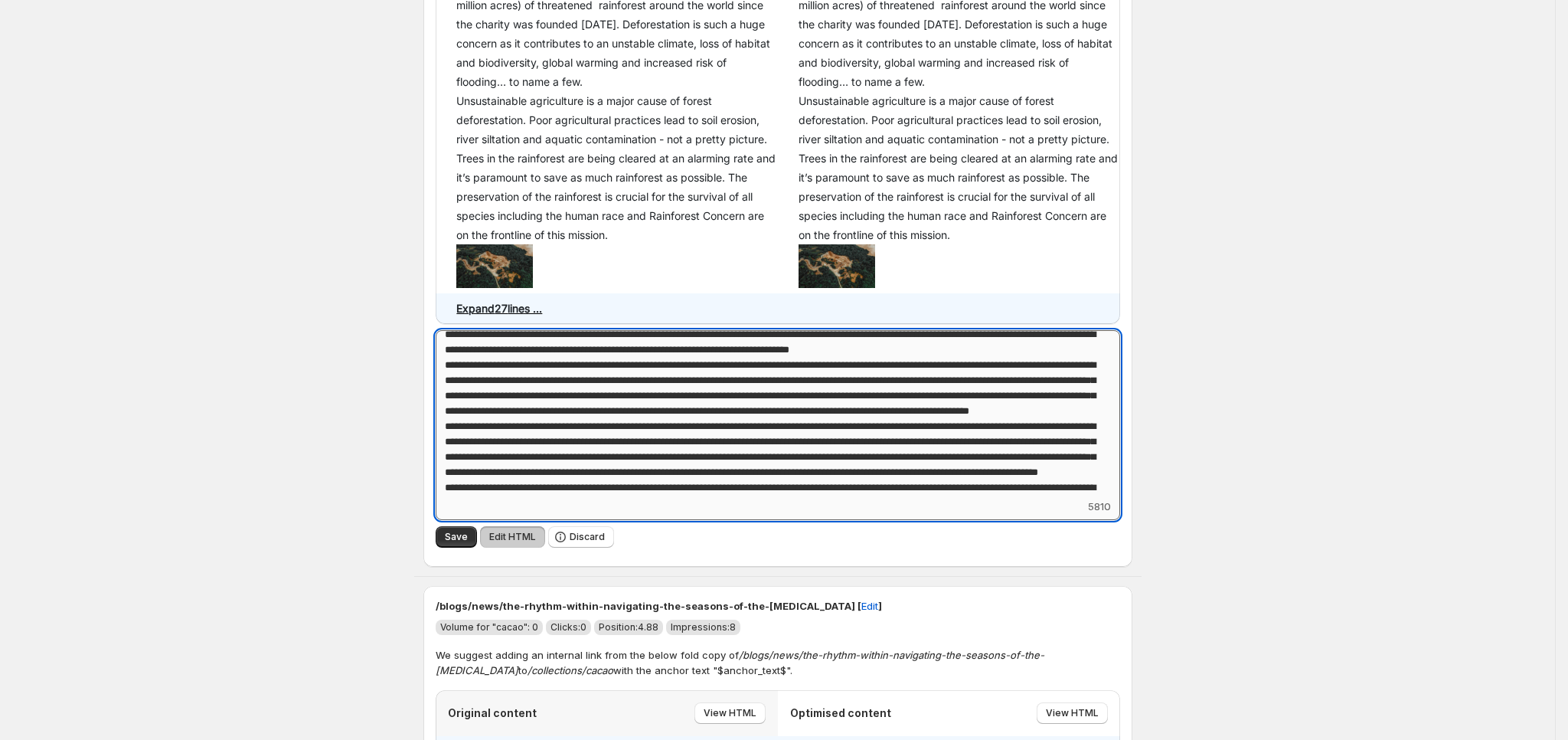
click at [481, 412] on textarea "Add keyword label" at bounding box center [778, 414] width 684 height 168
paste textarea
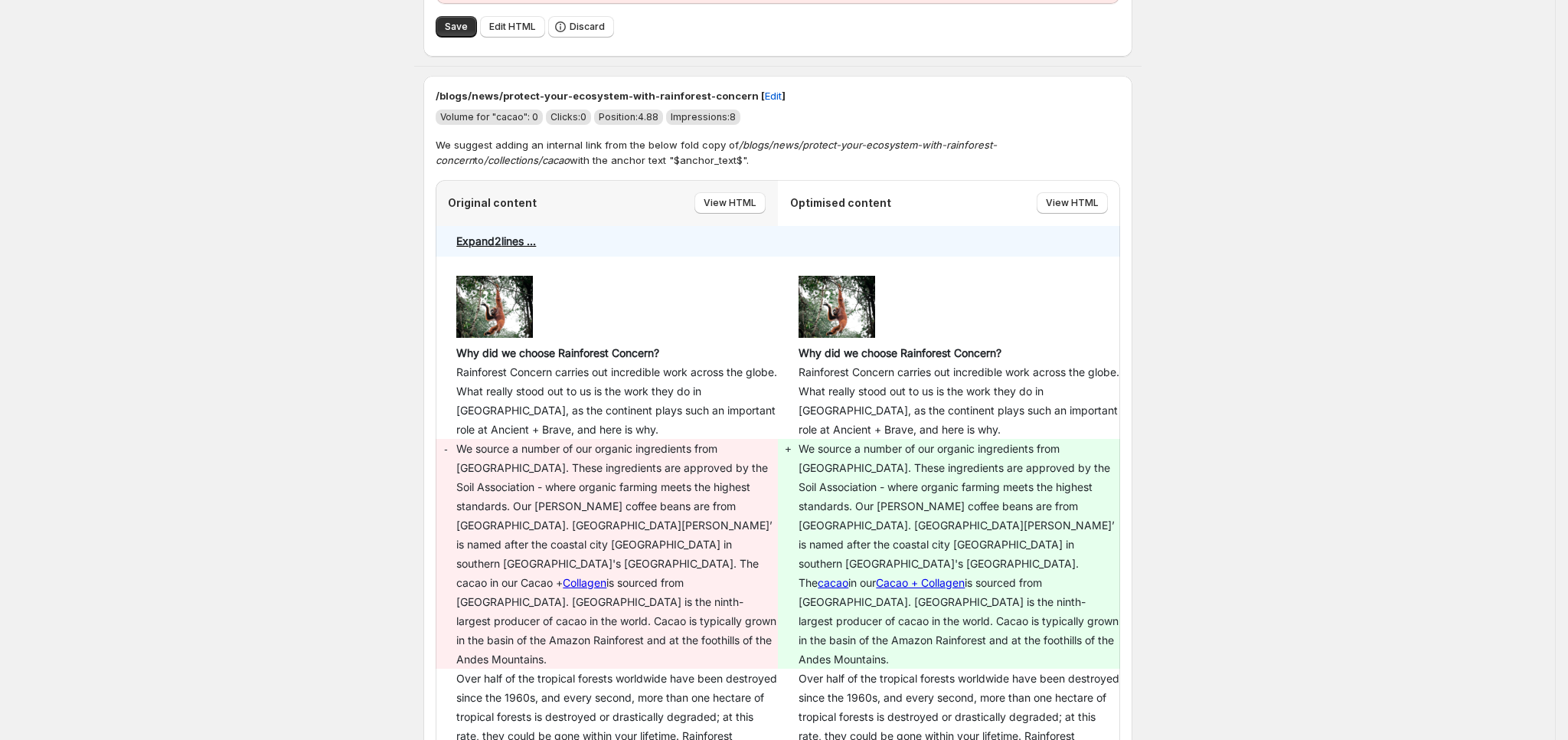
scroll to position [2475, 0]
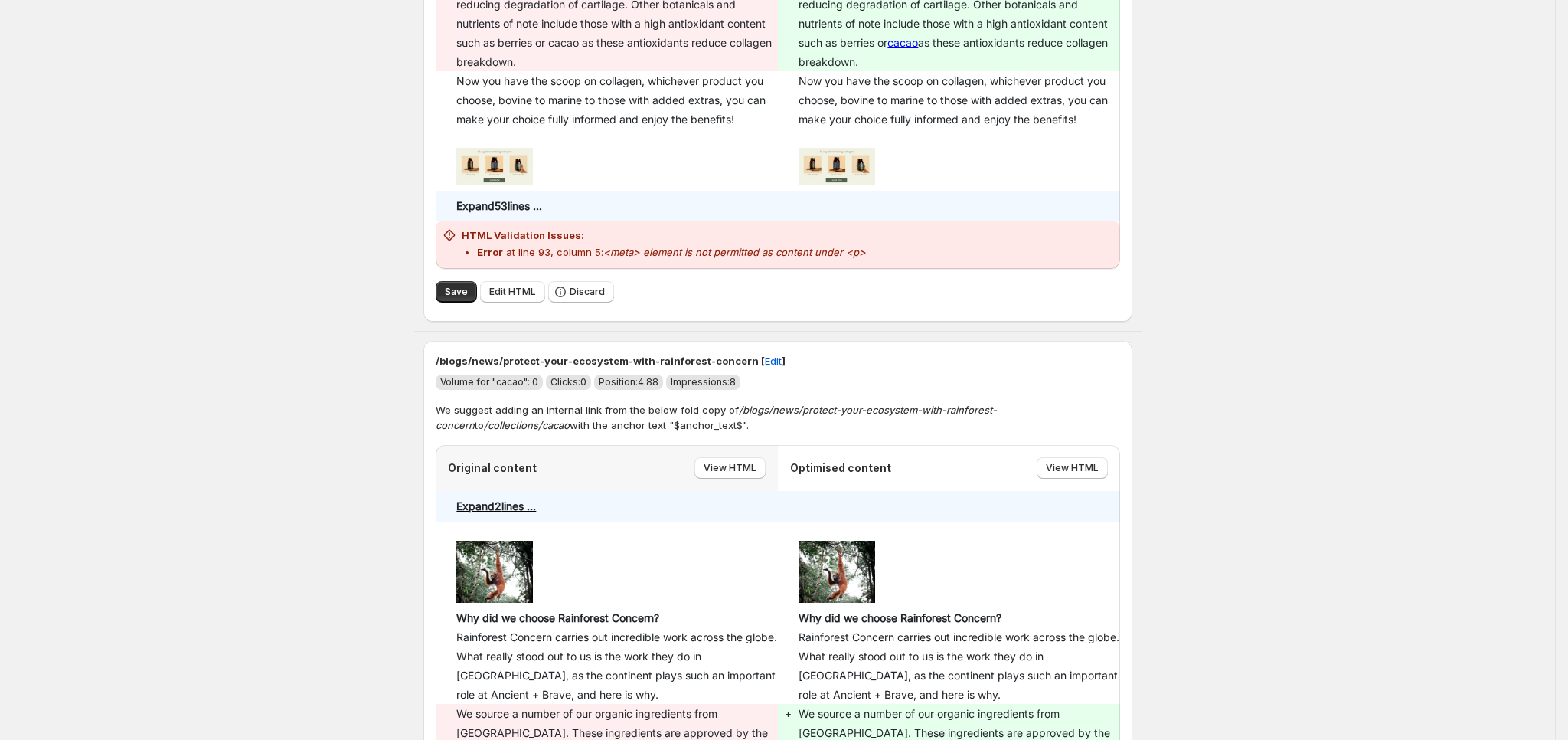
type textarea "**********"
drag, startPoint x: 436, startPoint y: 357, endPoint x: 745, endPoint y: 372, distance: 309.4
copy p "/blogs/news/protect-your-ecosystem-with-rainforest-concern [ Edit"
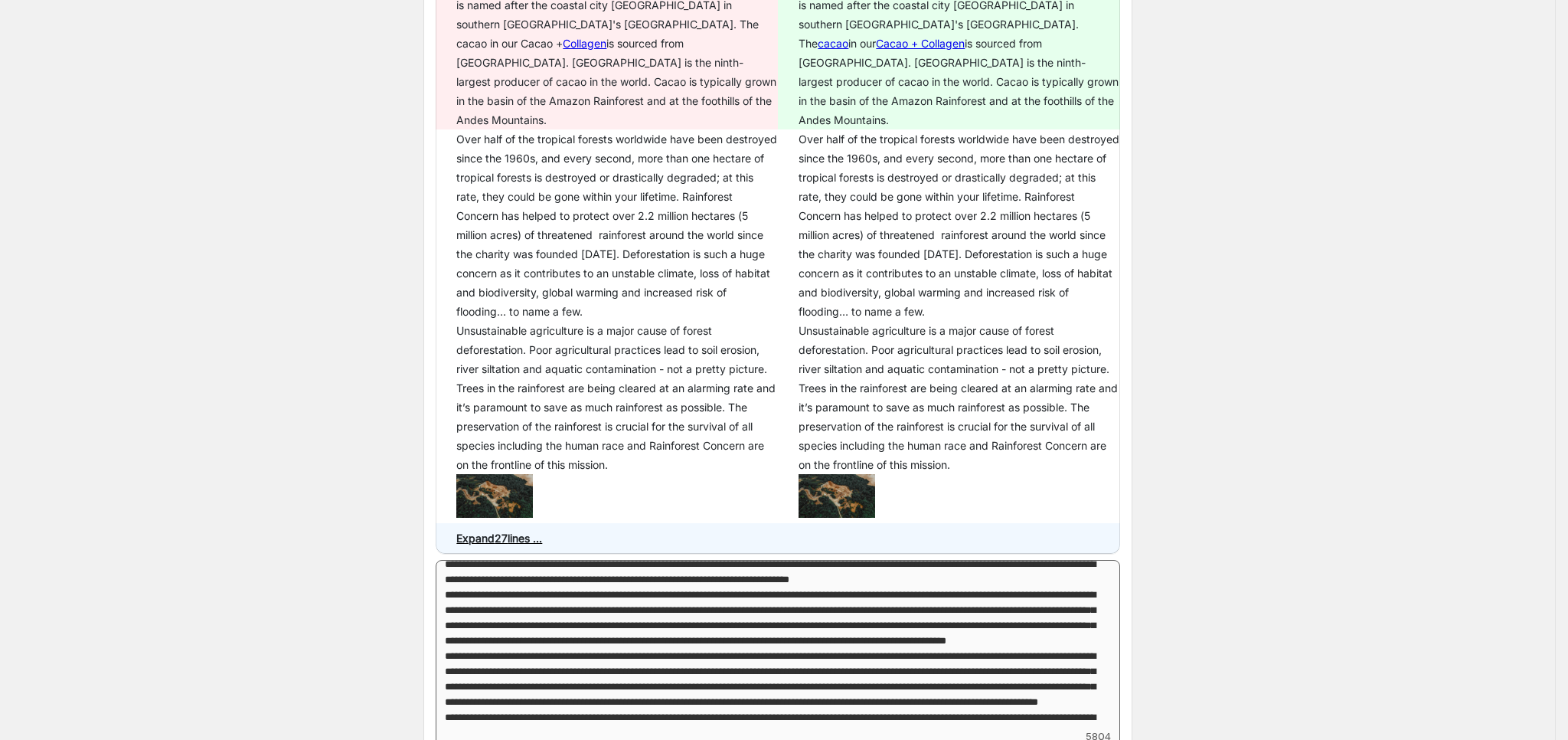
scroll to position [3509, 0]
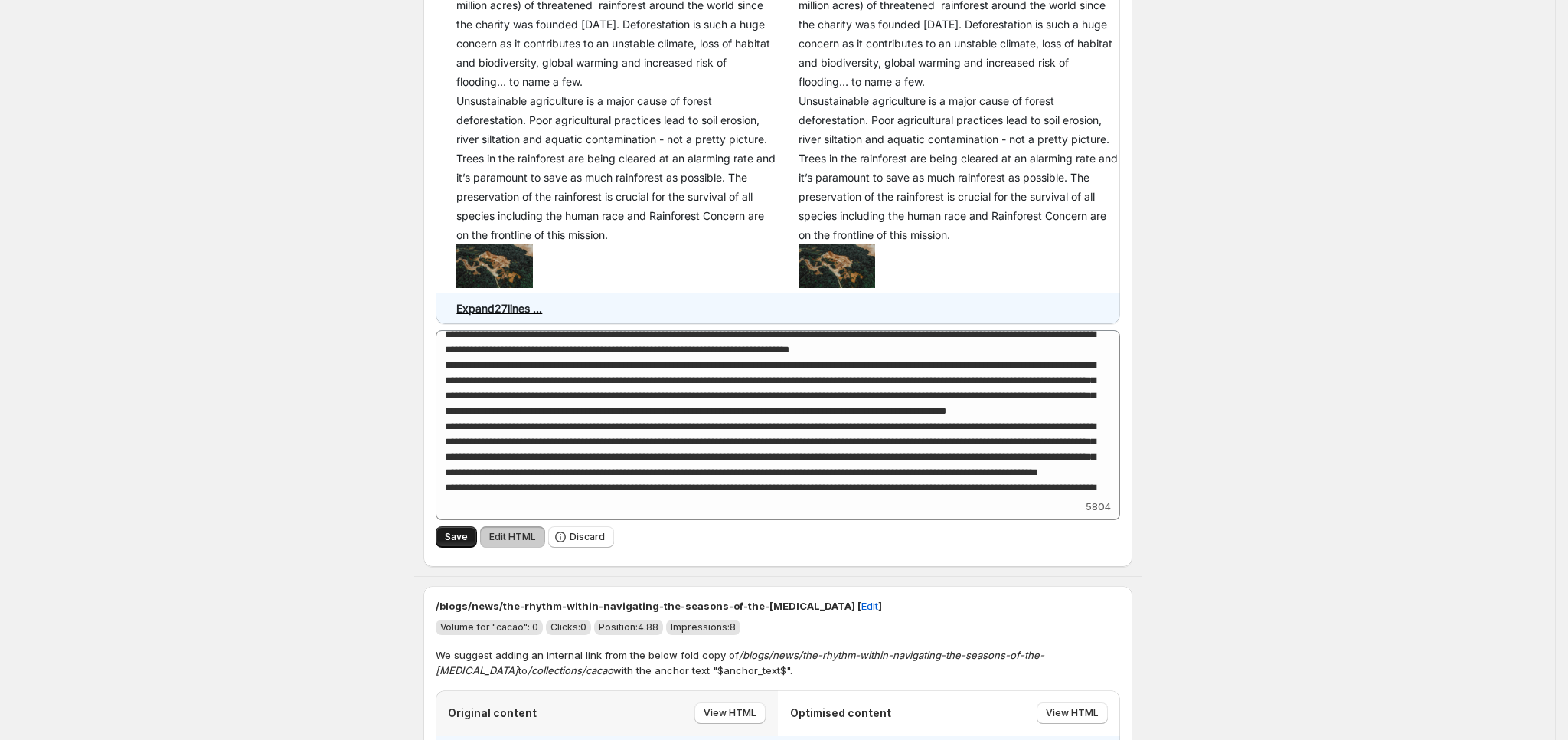
click at [464, 531] on span "Save" at bounding box center [456, 537] width 23 height 12
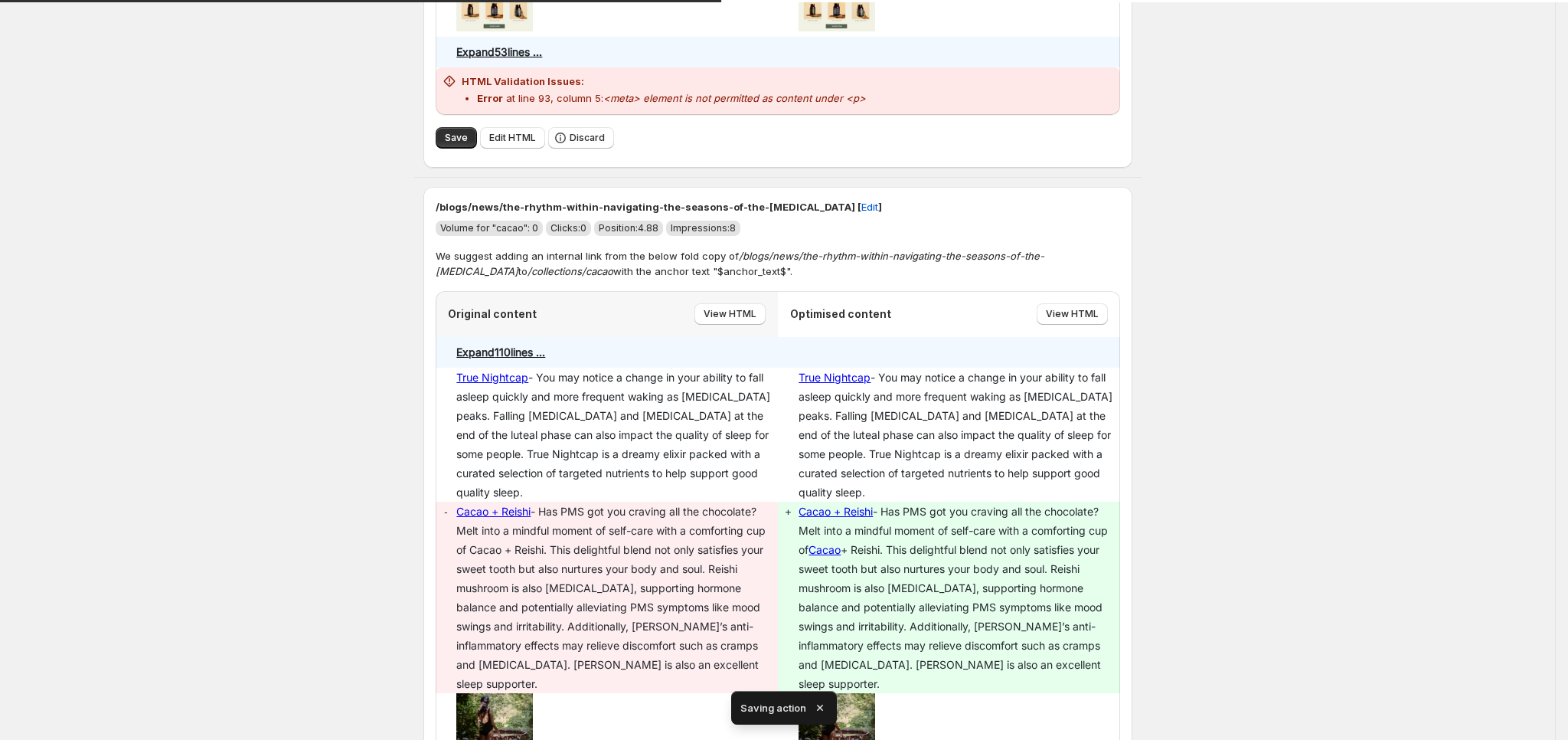
scroll to position [2973, 0]
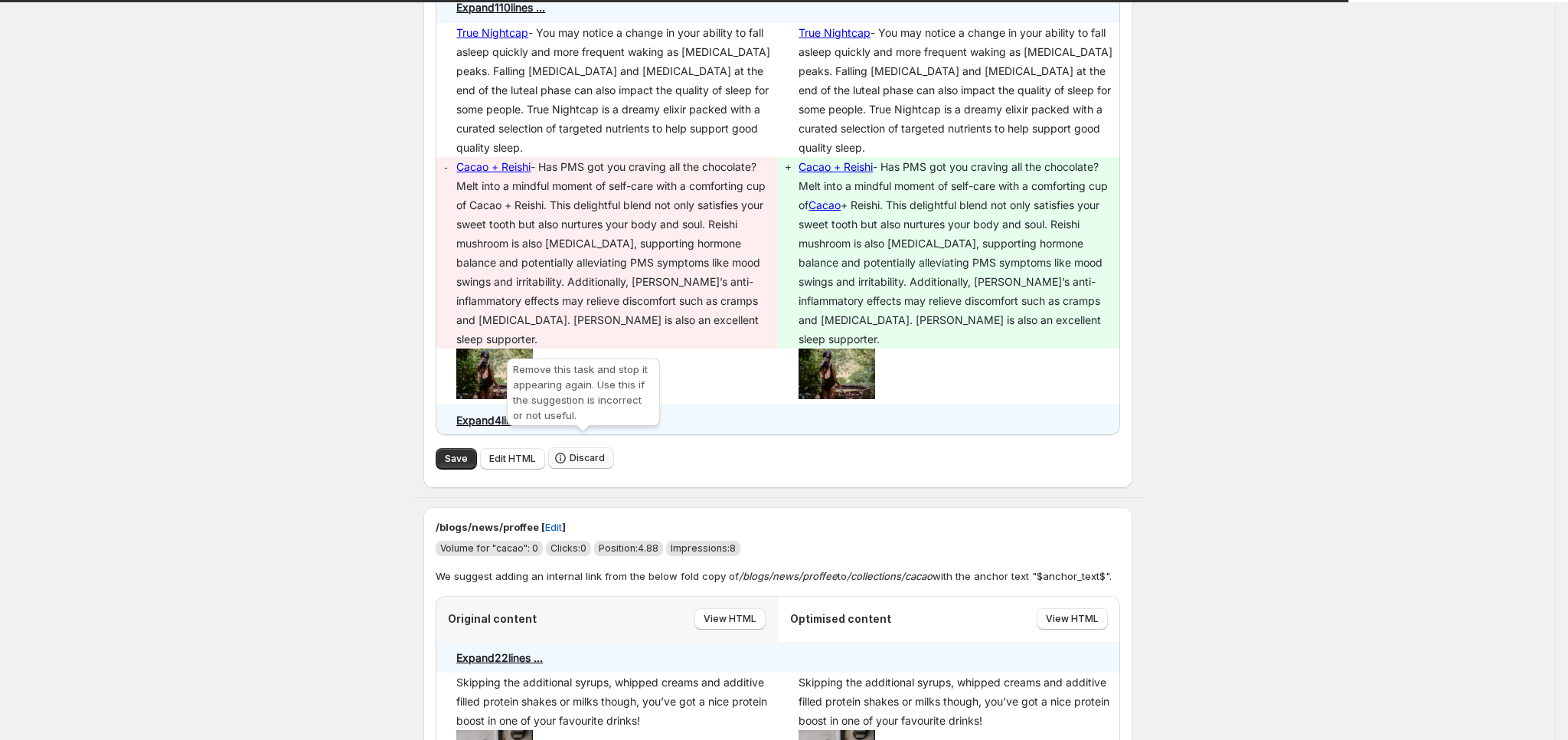
click at [599, 452] on span "Discard" at bounding box center [587, 458] width 35 height 12
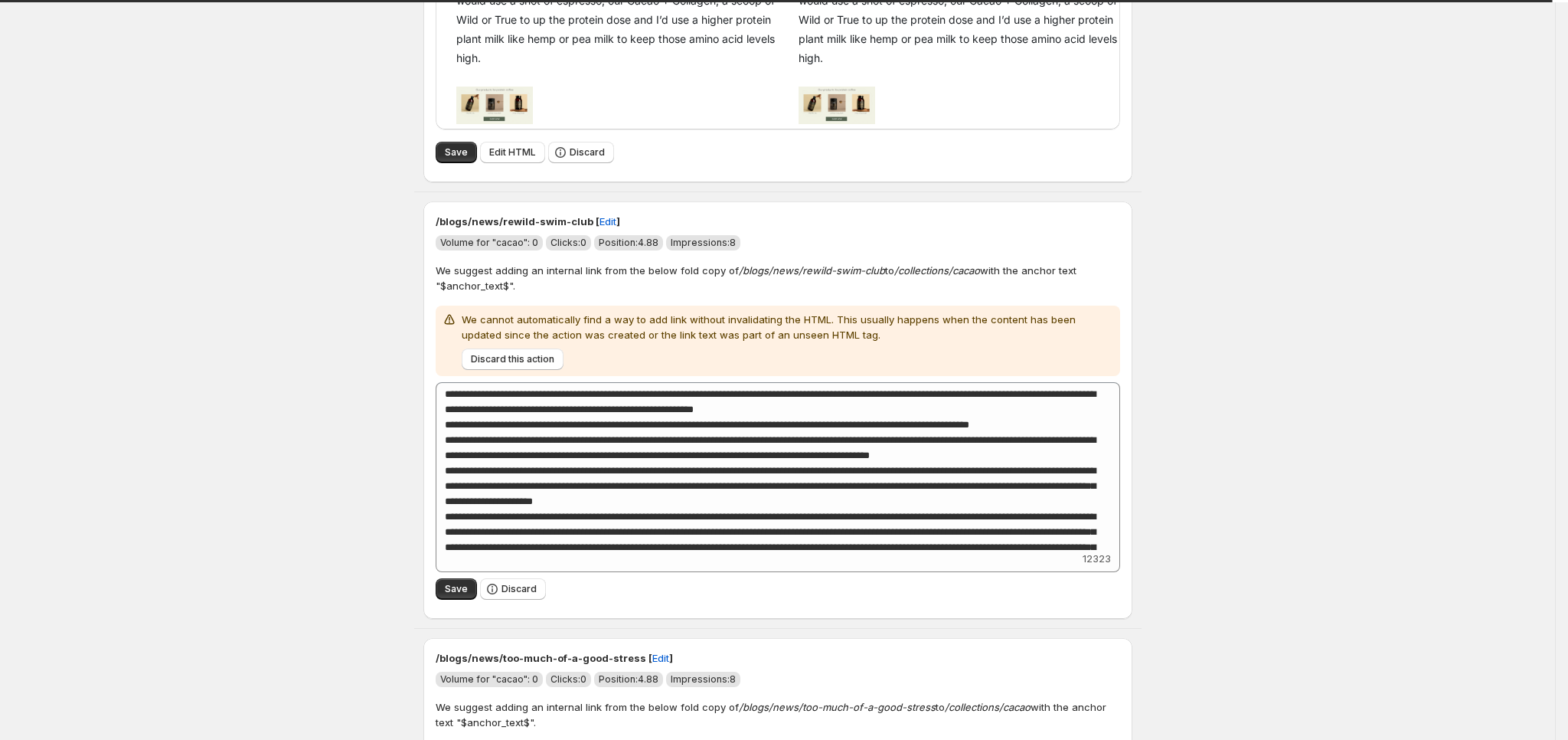
scroll to position [3704, 0]
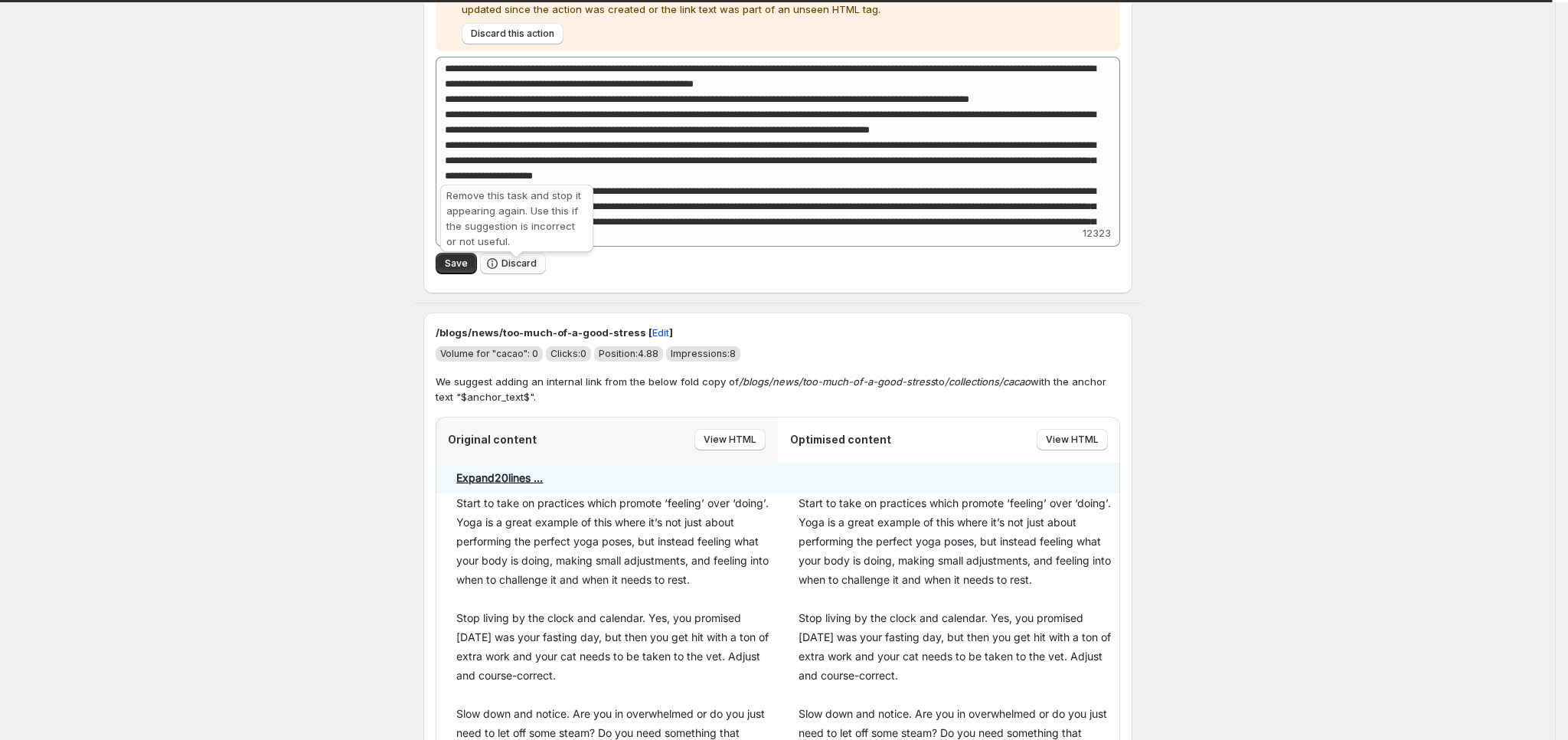
click at [510, 265] on button "Discard" at bounding box center [513, 263] width 66 height 21
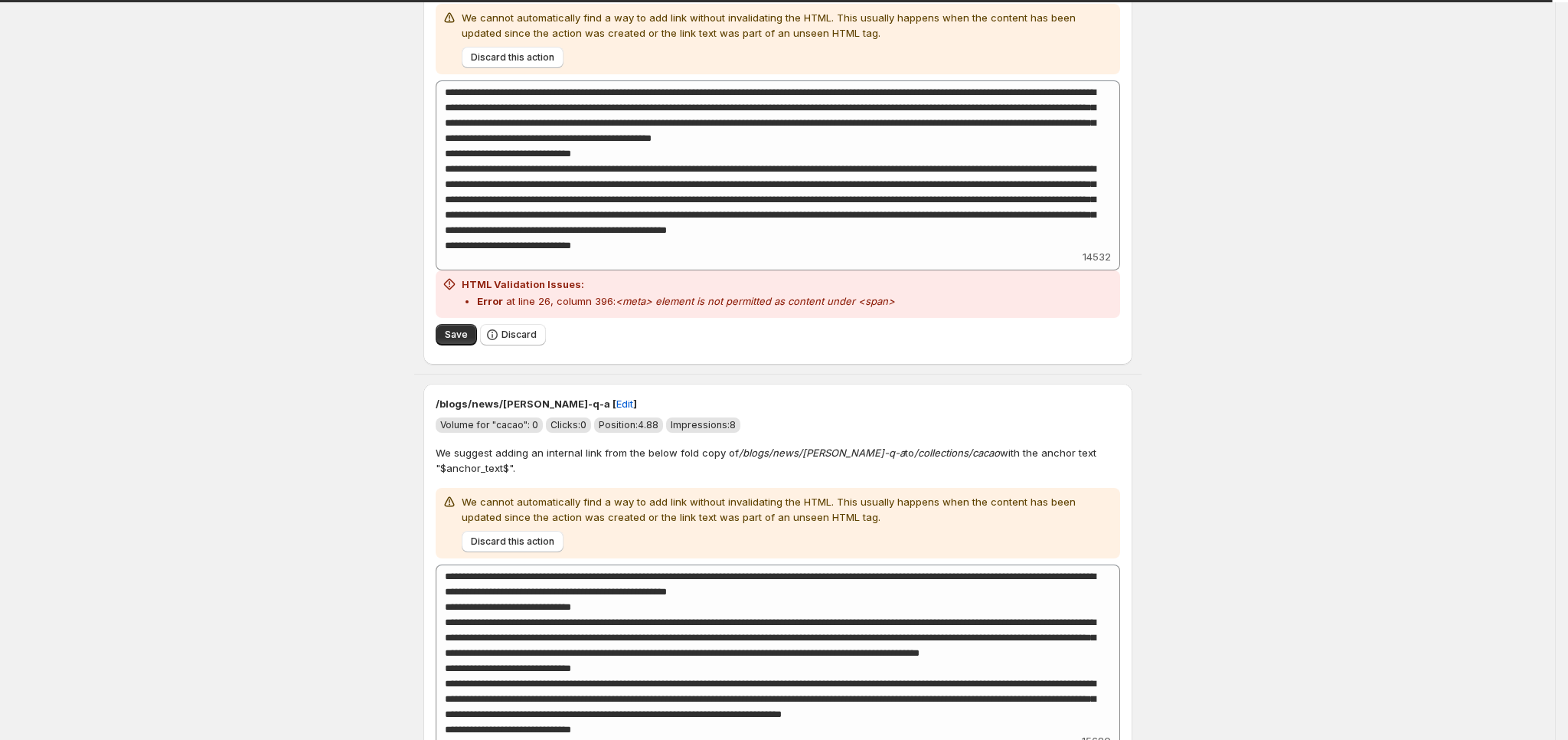
scroll to position [5907, 0]
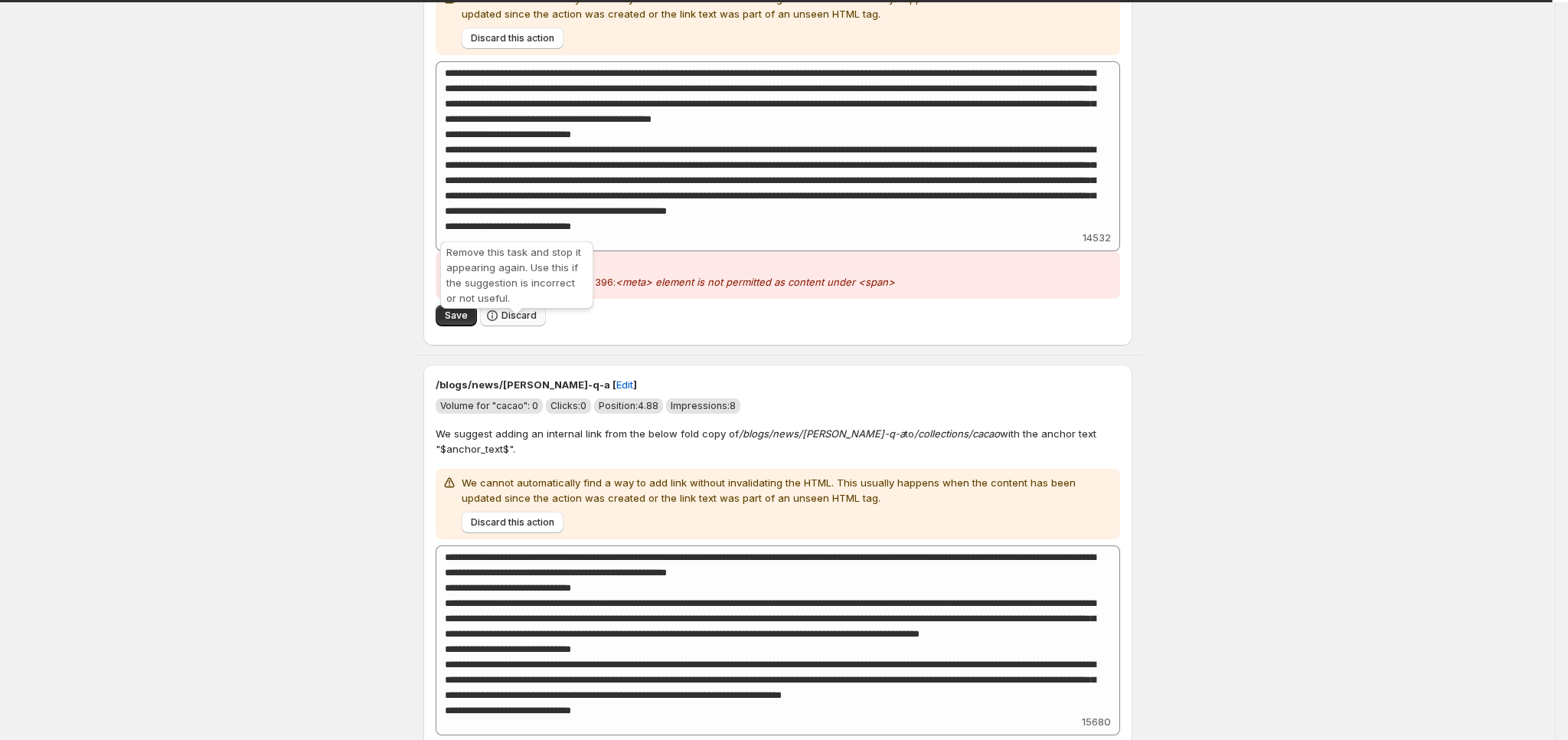
click at [534, 321] on button "Discard" at bounding box center [513, 315] width 66 height 21
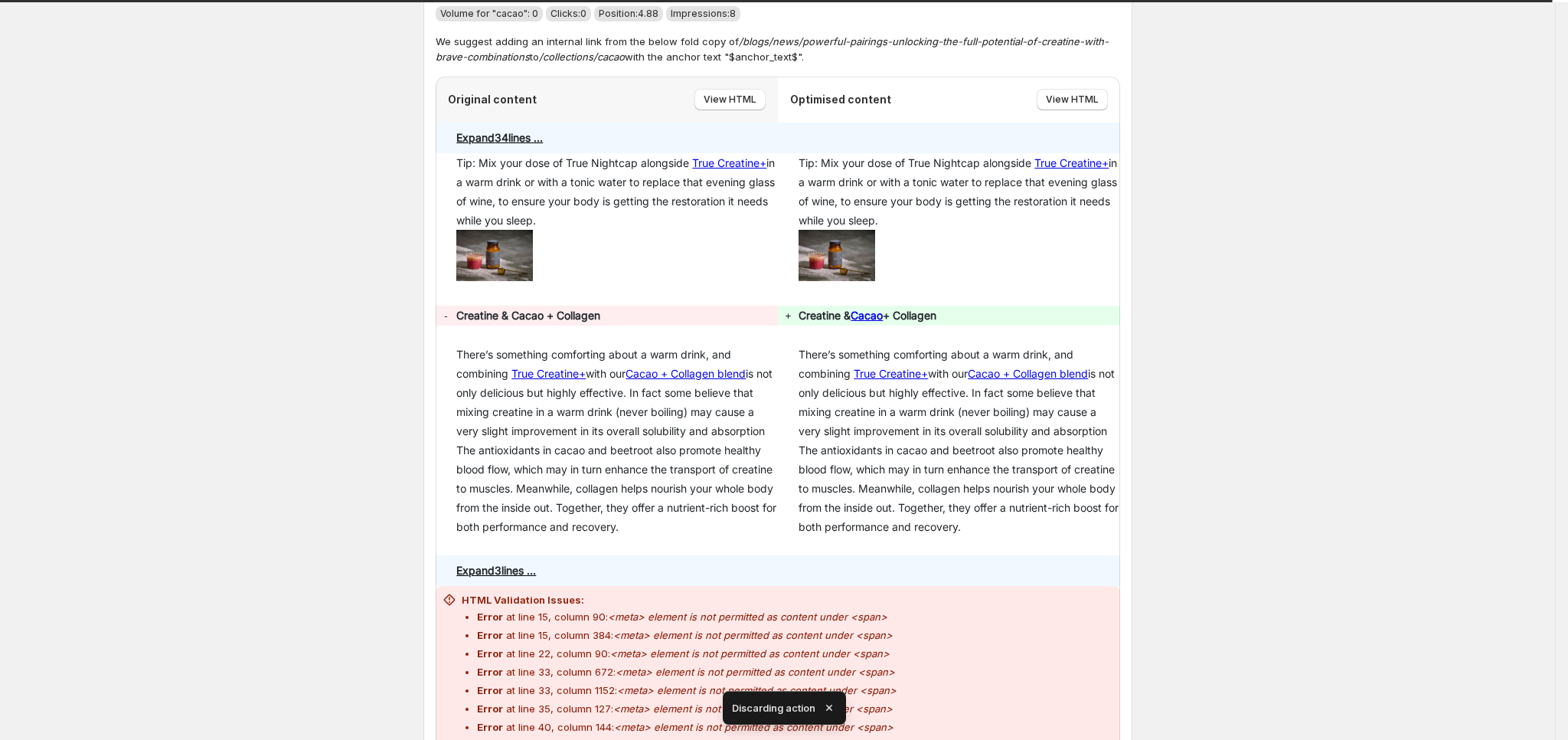
scroll to position [5765, 0]
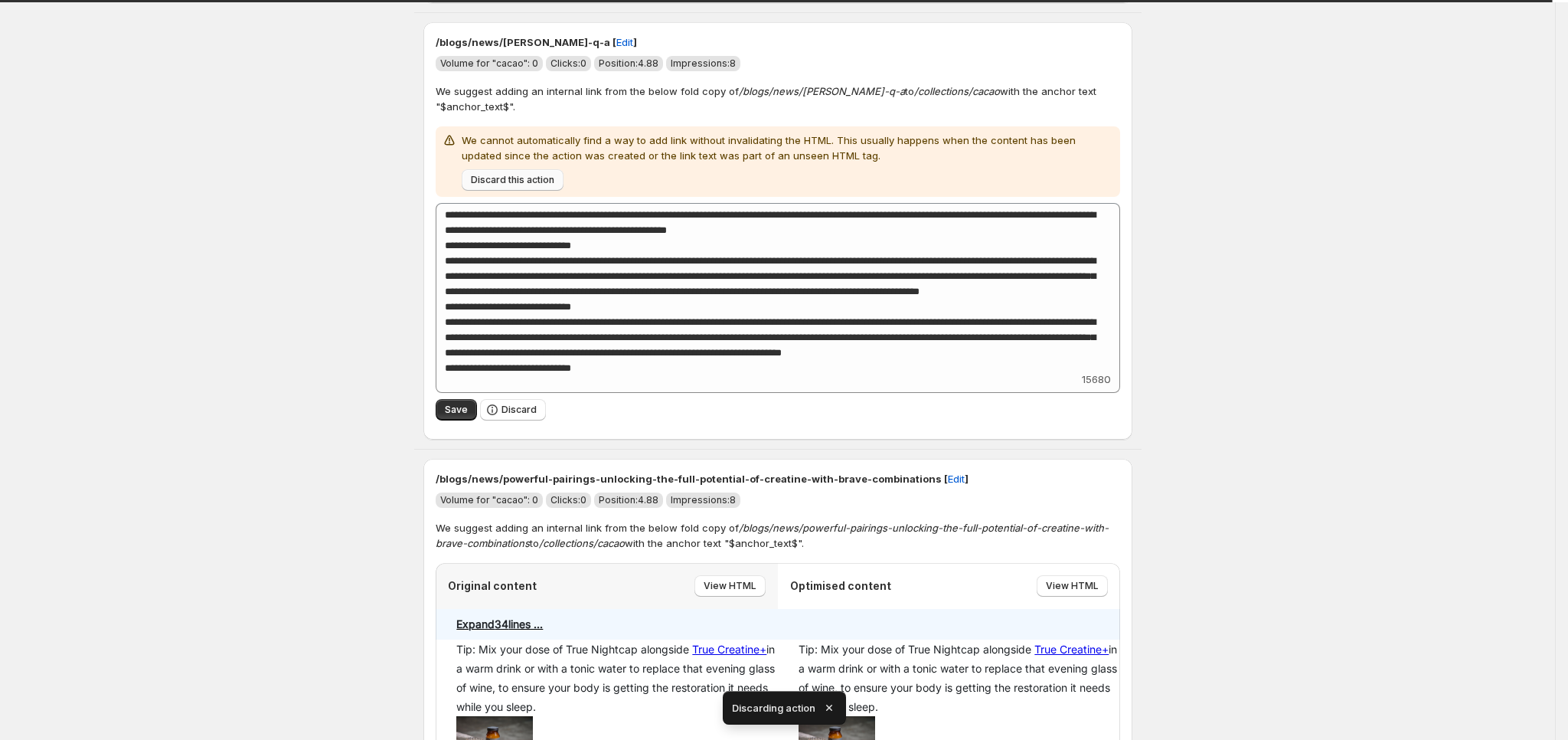
click at [524, 183] on button "Discard this action" at bounding box center [512, 180] width 102 height 21
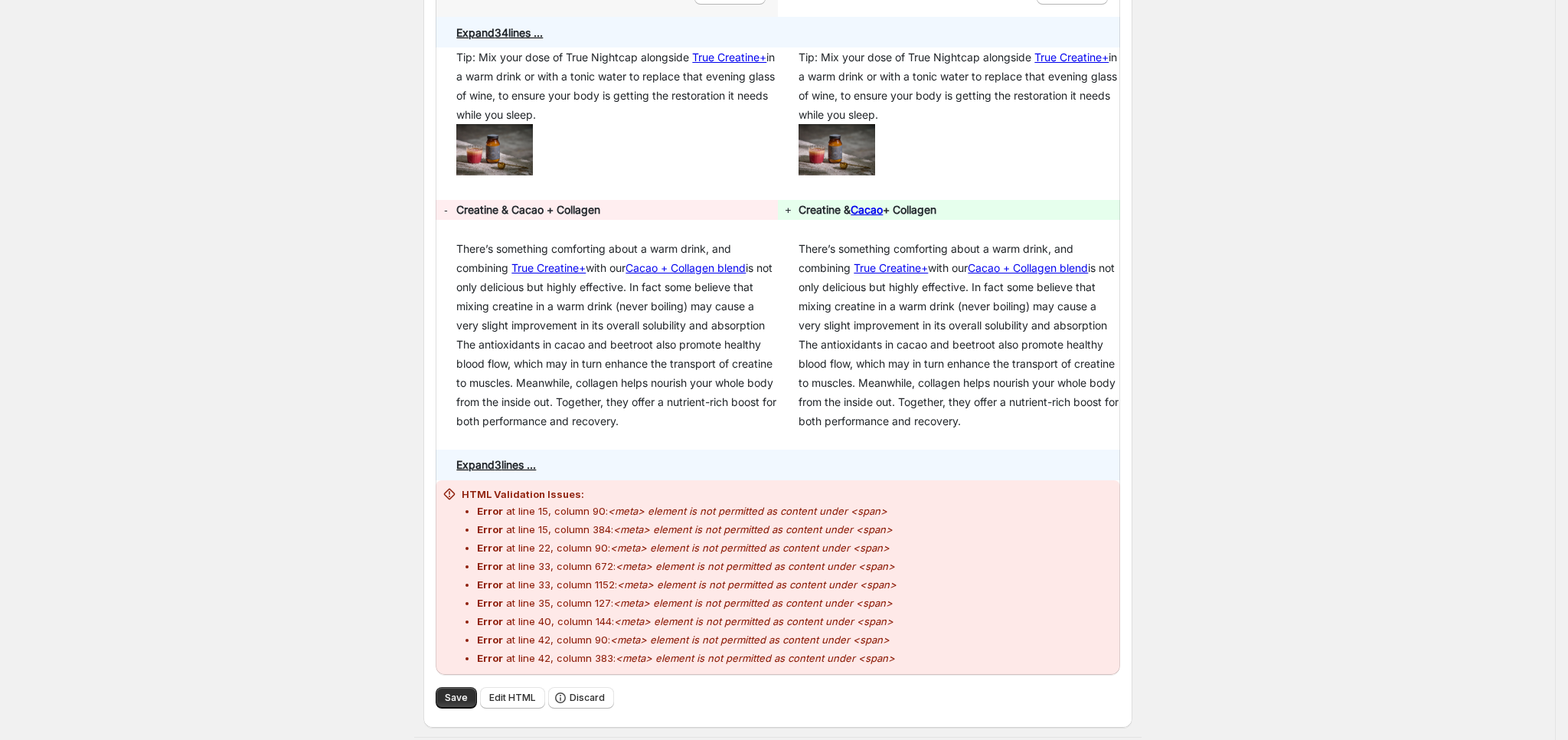
scroll to position [5995, 0]
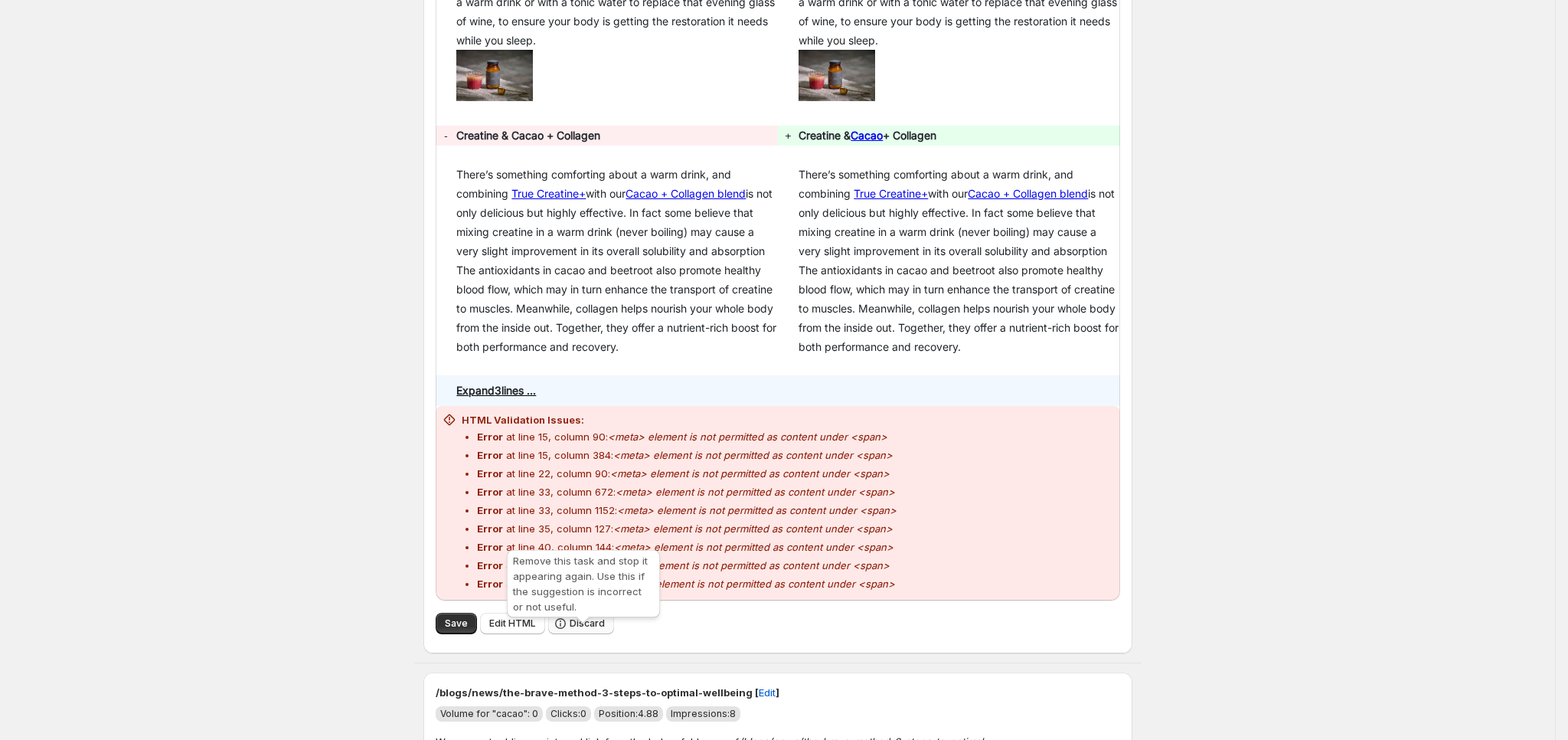
click at [594, 629] on span "Discard" at bounding box center [587, 623] width 35 height 12
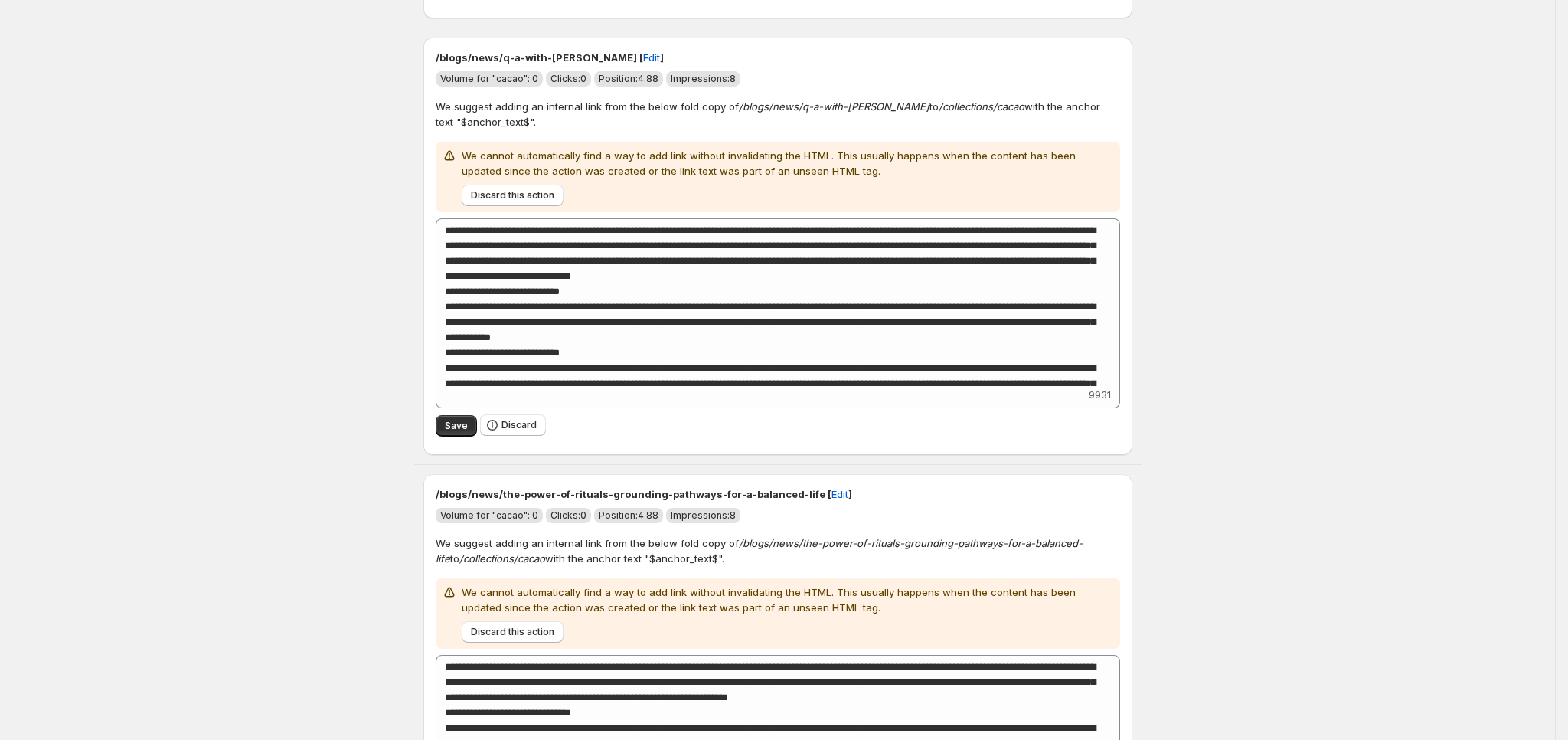
scroll to position [9477, 0]
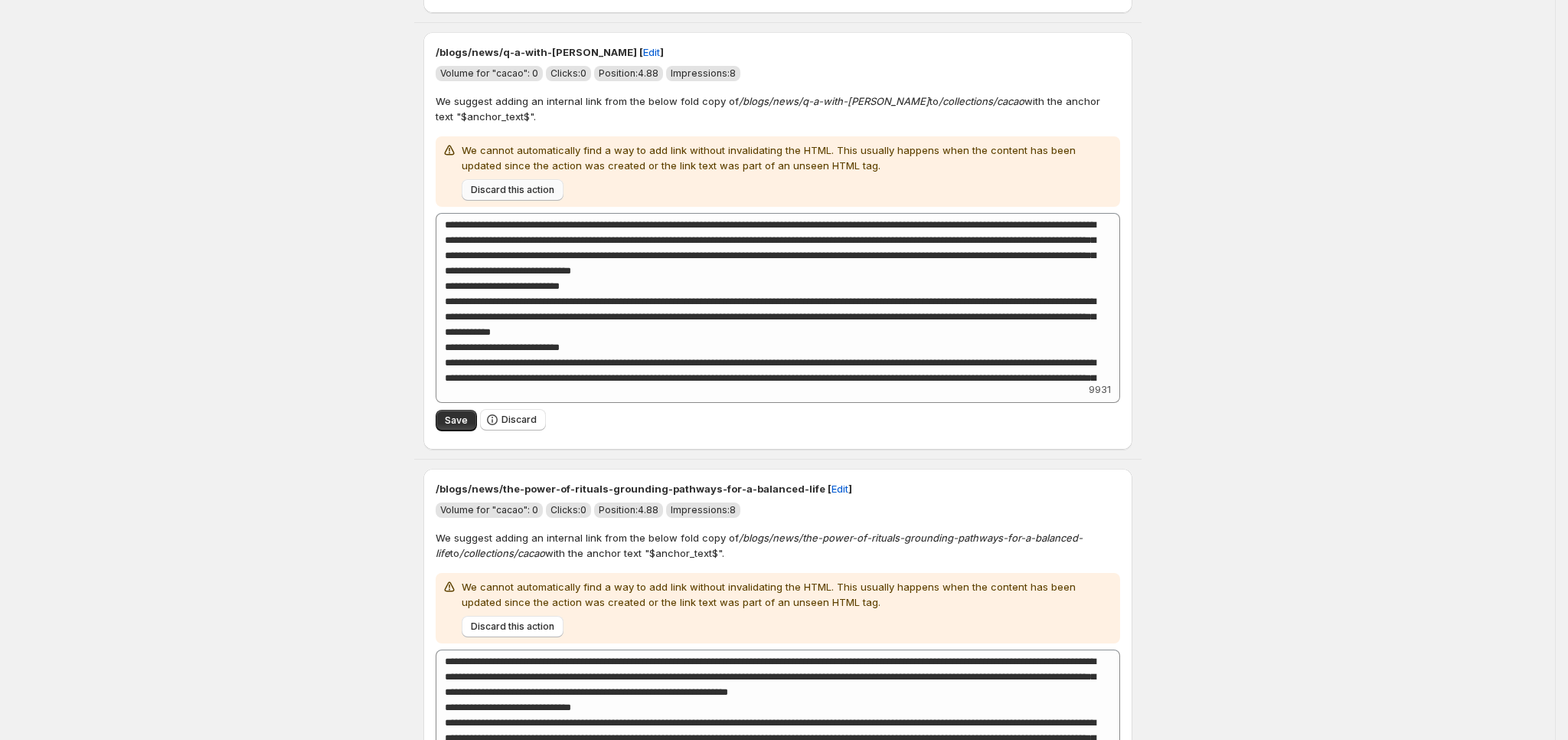
click at [516, 200] on button "Discard this action" at bounding box center [512, 190] width 102 height 21
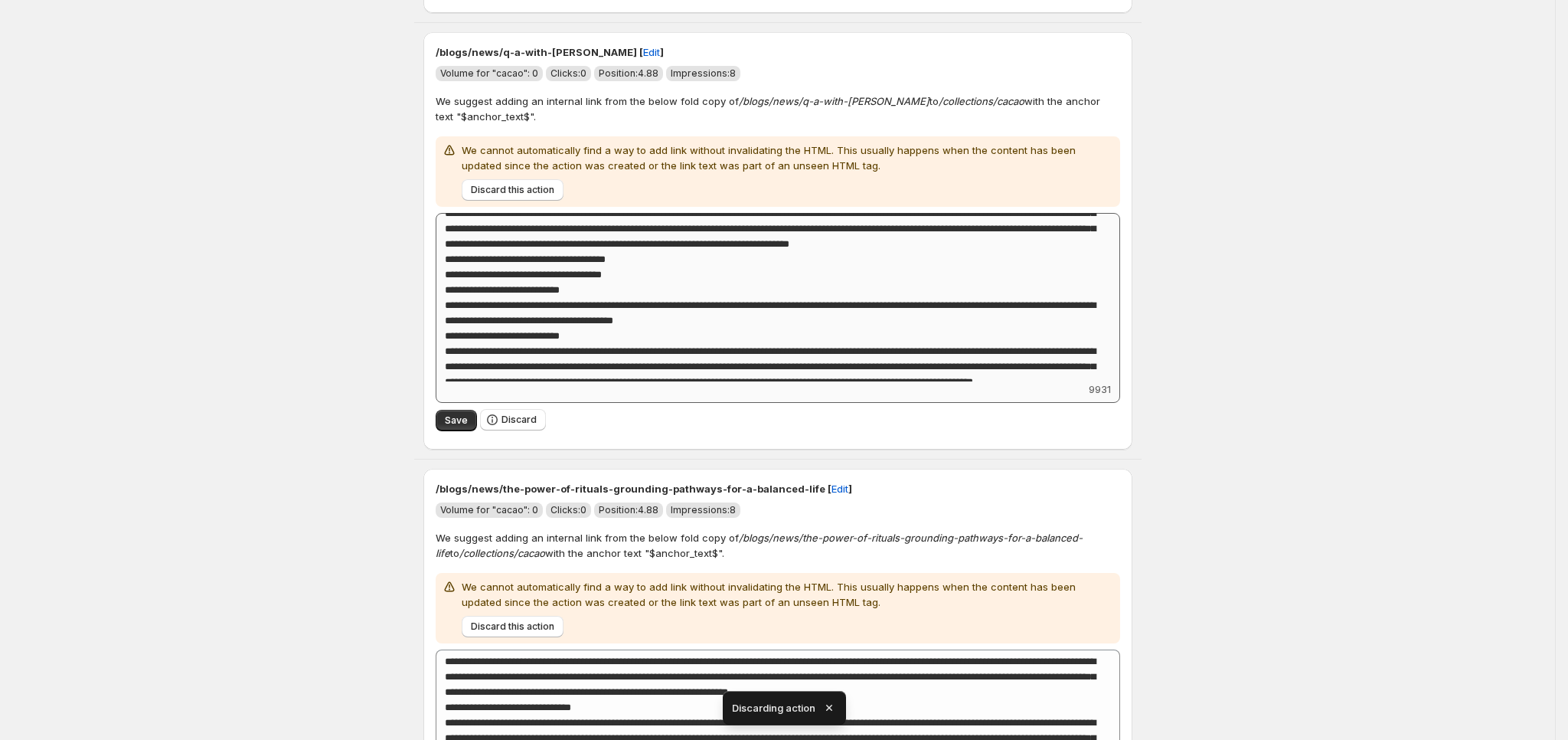
scroll to position [344, 0]
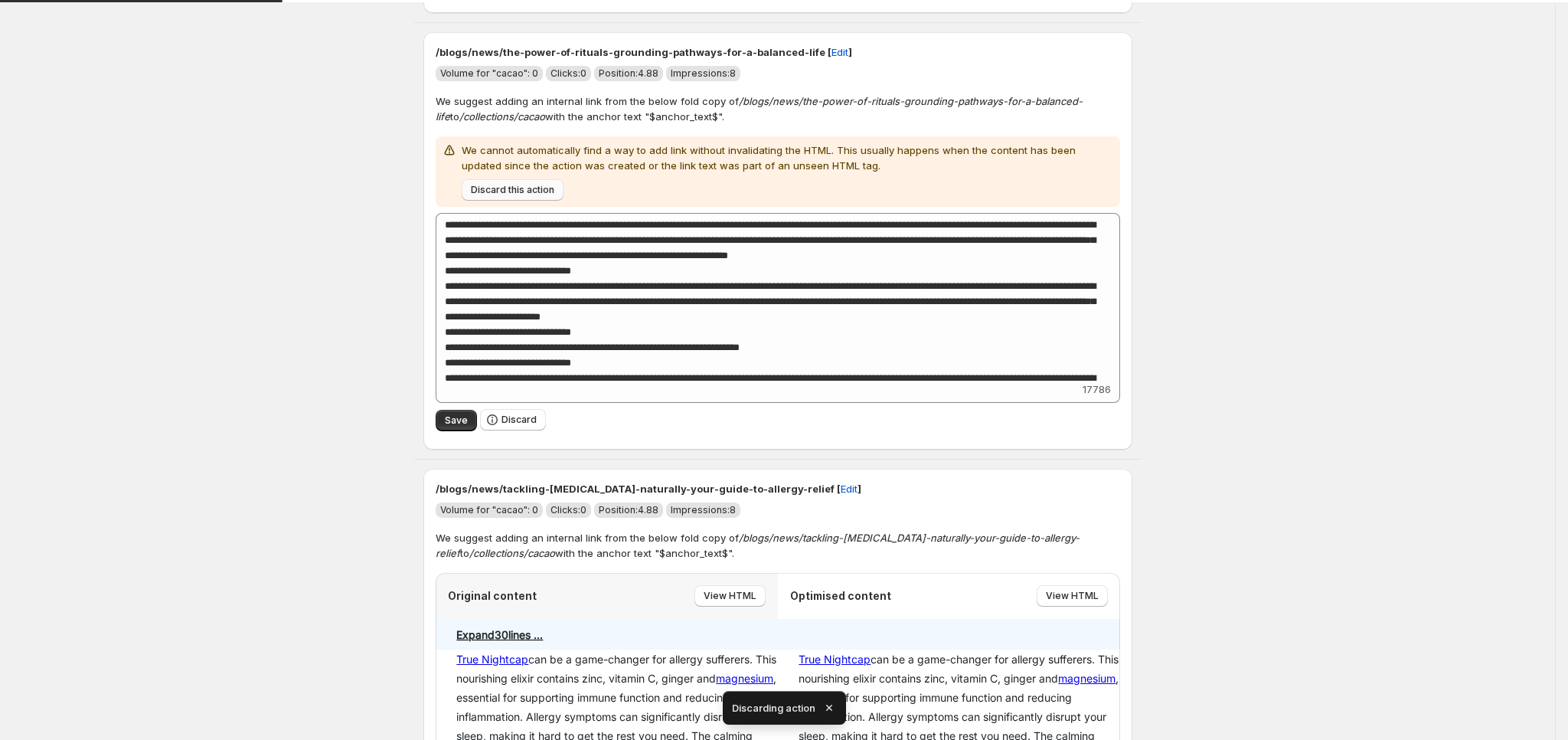
click at [529, 200] on button "Discard this action" at bounding box center [512, 190] width 102 height 21
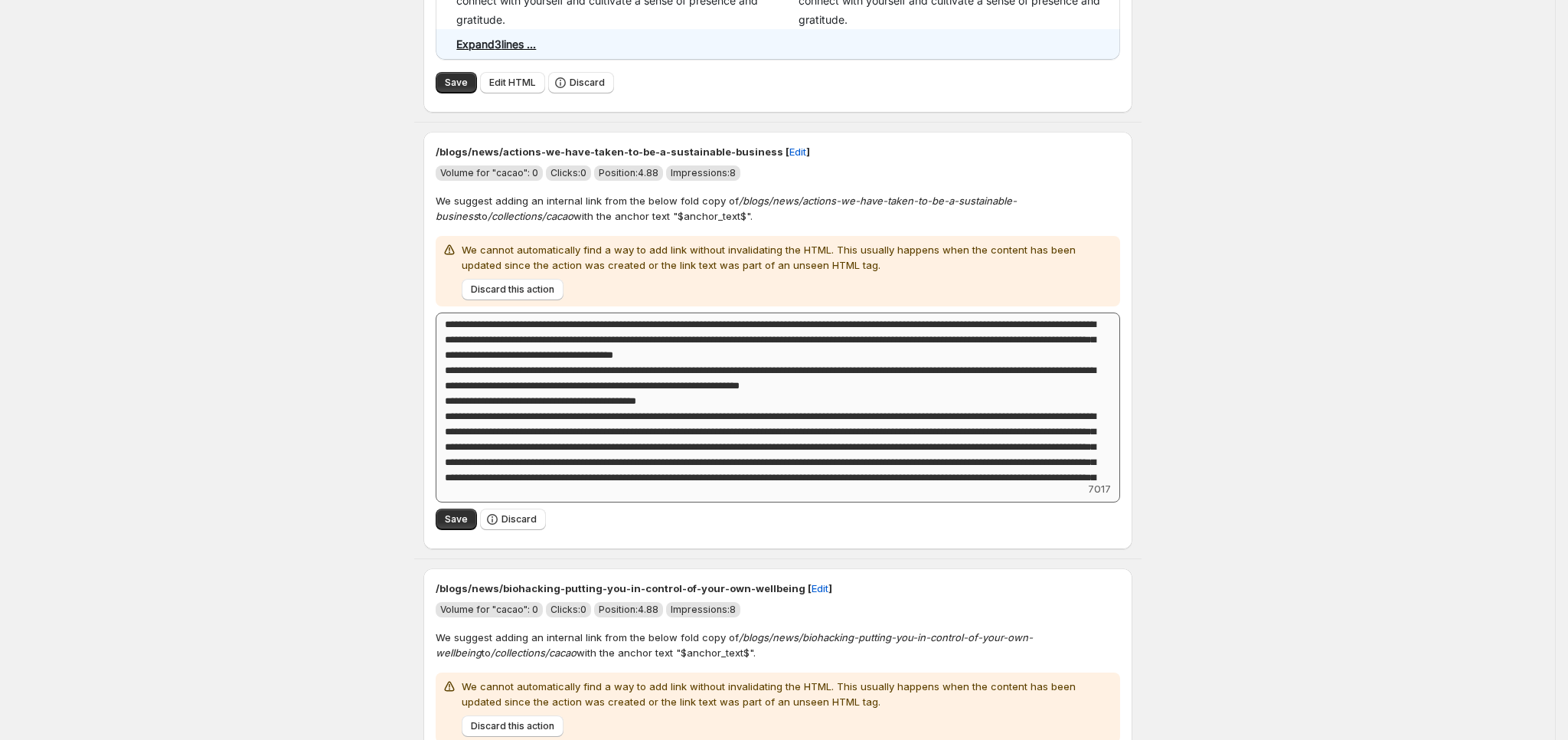
scroll to position [11337, 0]
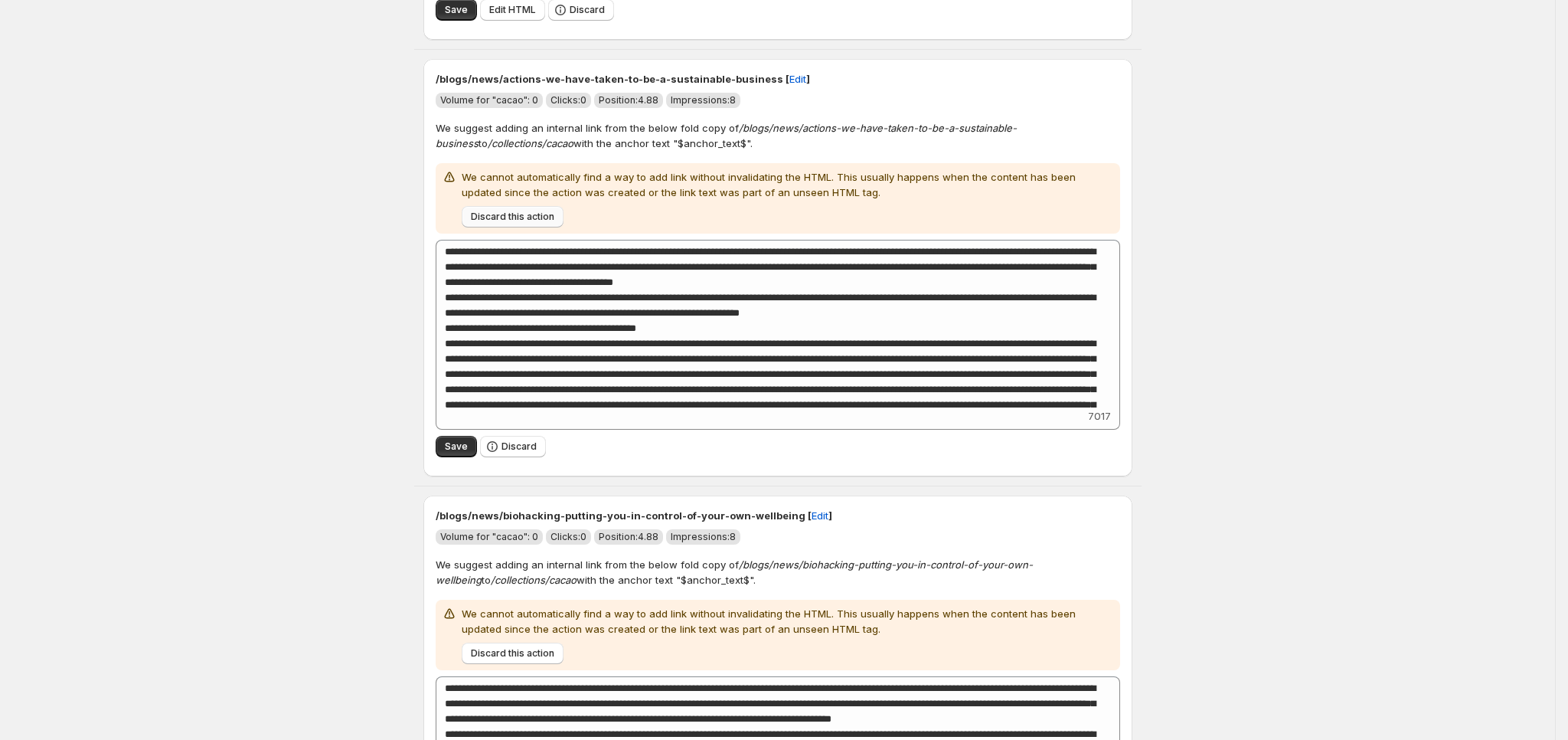
click at [533, 222] on span "Discard this action" at bounding box center [512, 217] width 83 height 12
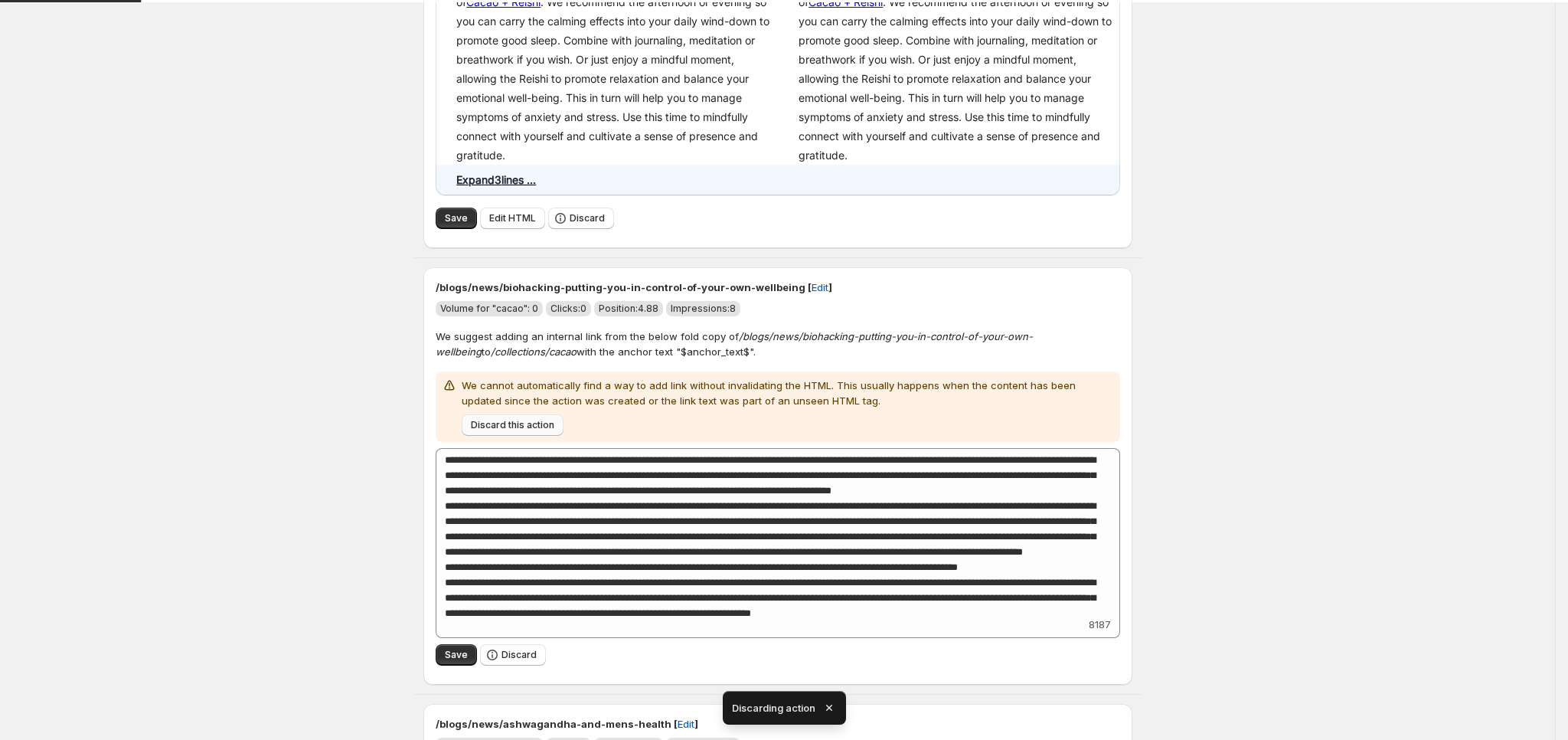
click at [537, 429] on span "Discard this action" at bounding box center [512, 425] width 83 height 12
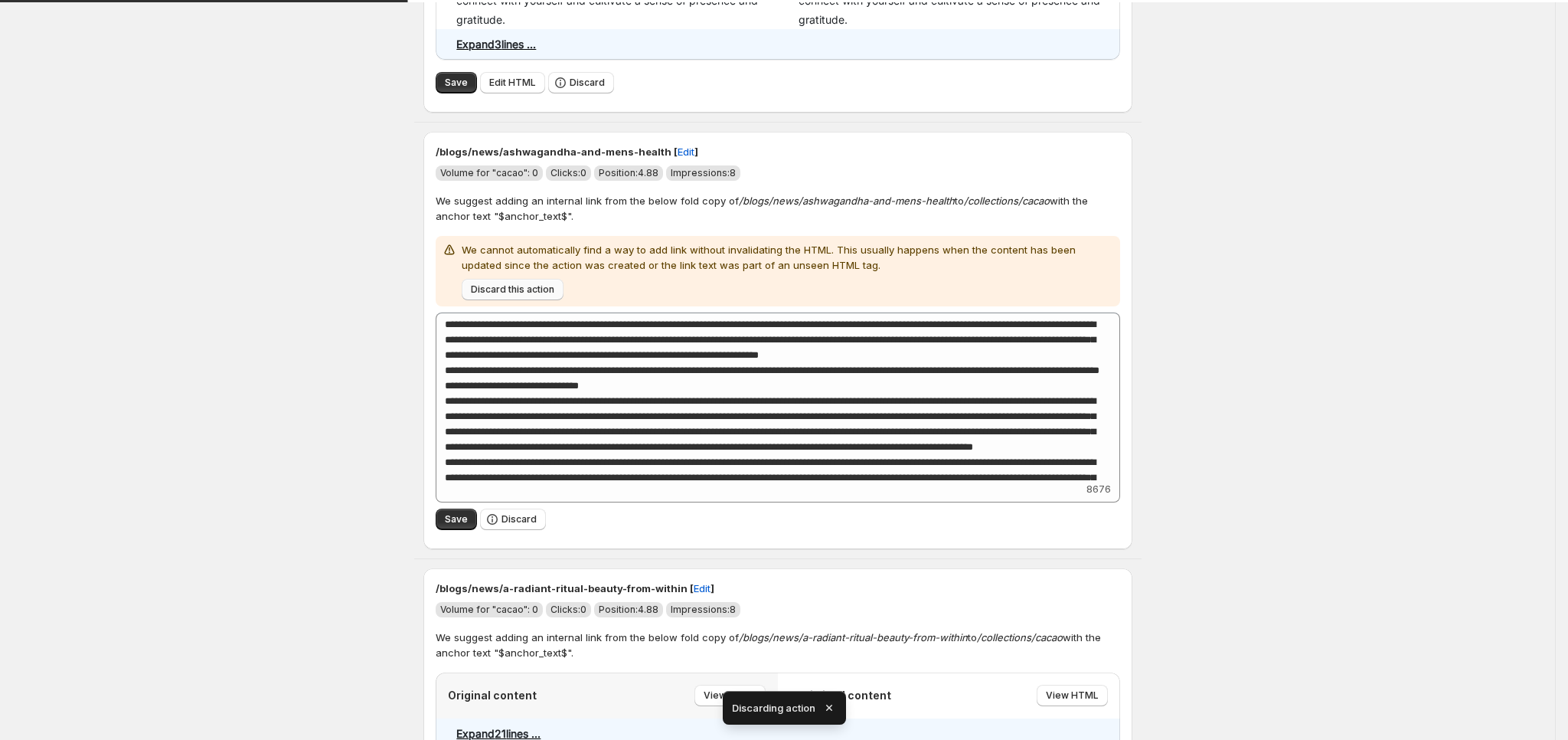
click at [540, 296] on span "Discard this action" at bounding box center [512, 290] width 83 height 12
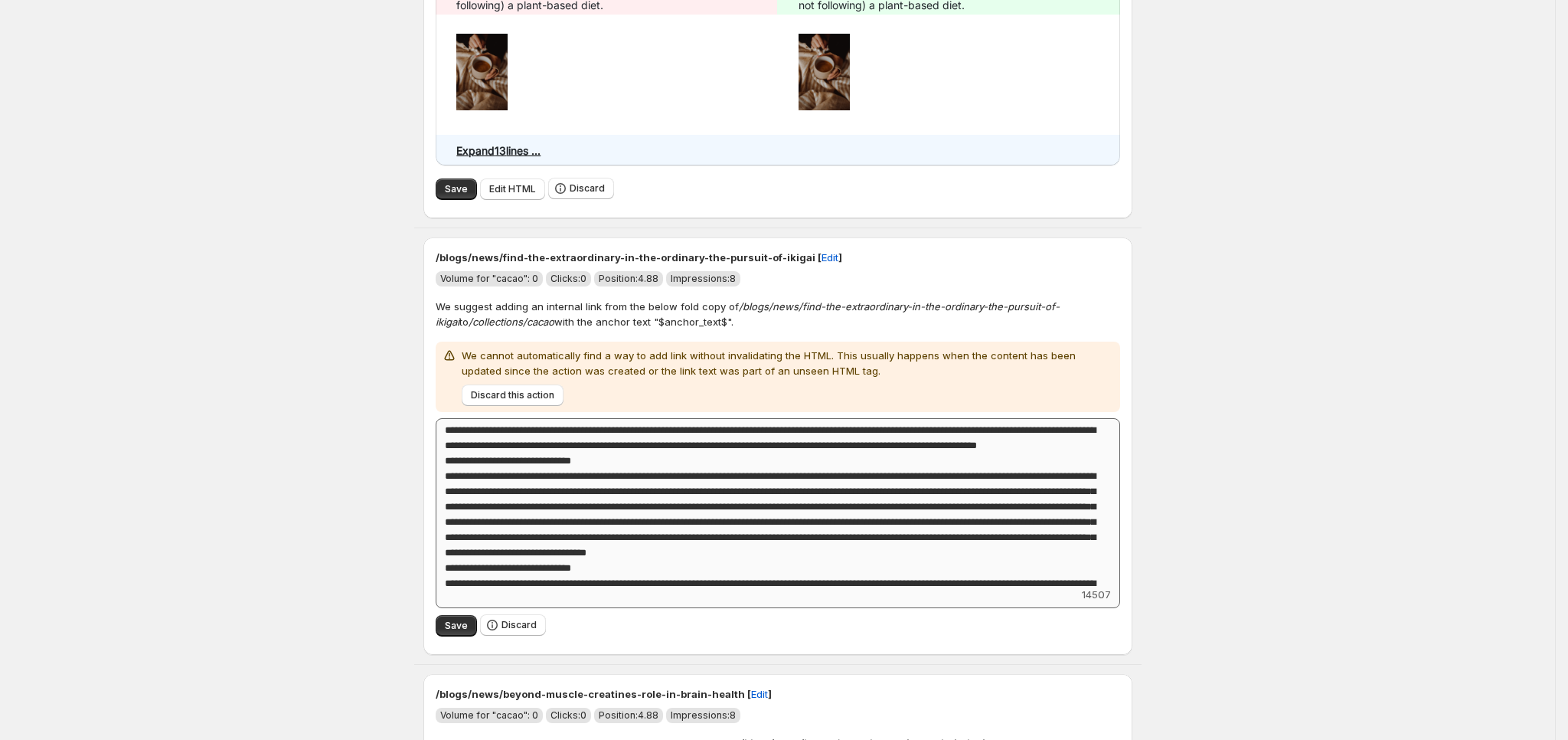
scroll to position [12645, 0]
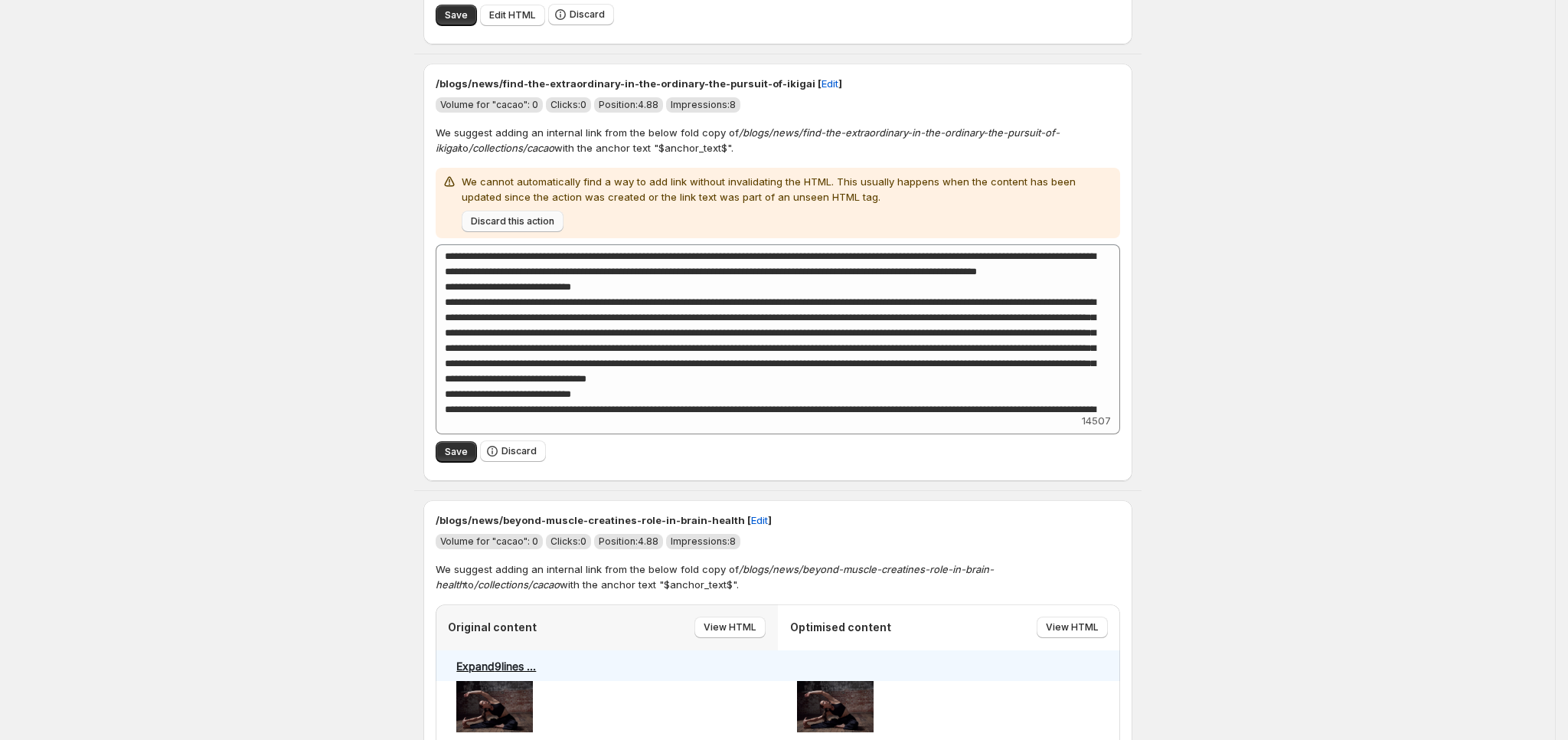
click at [540, 225] on button "Discard this action" at bounding box center [512, 222] width 102 height 21
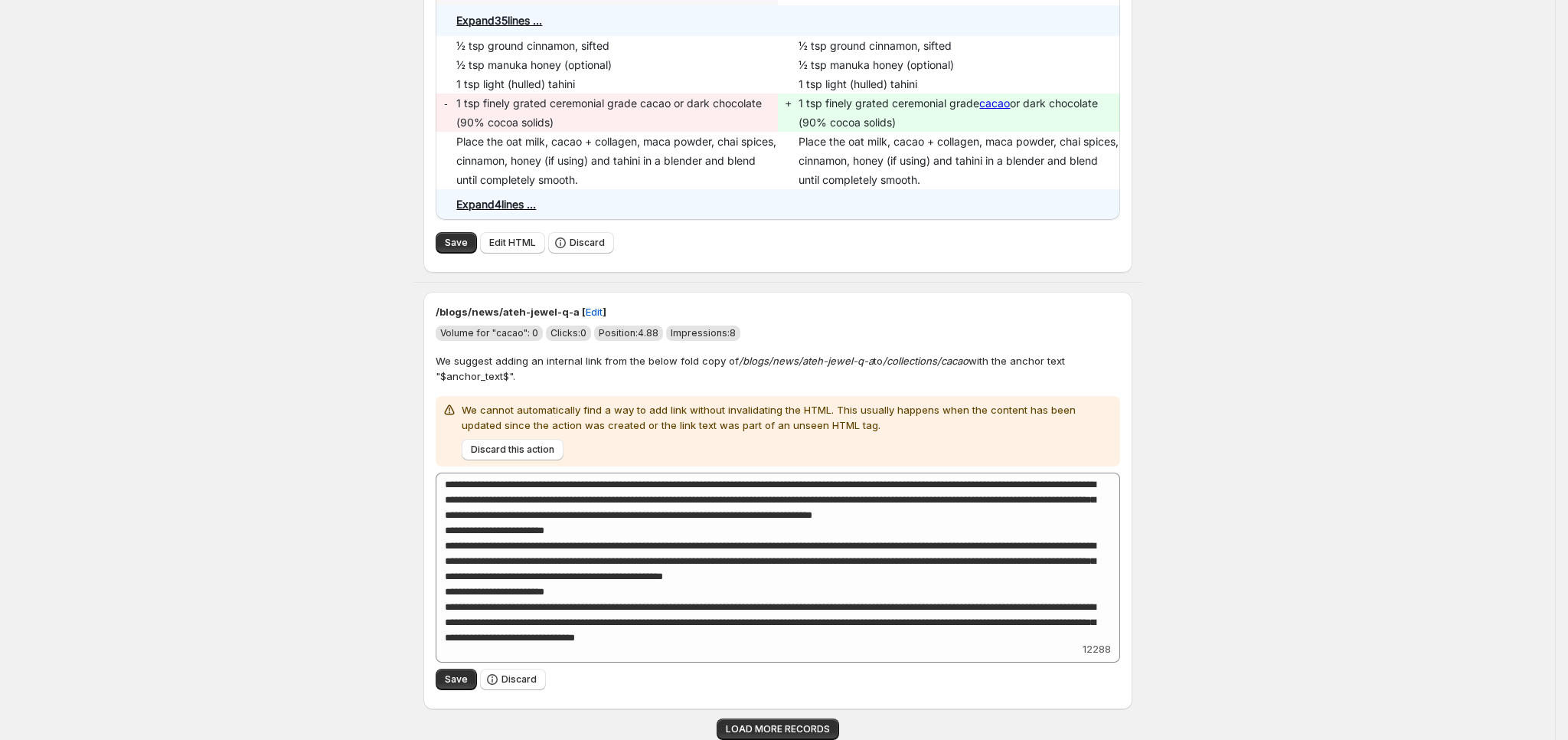
scroll to position [13749, 0]
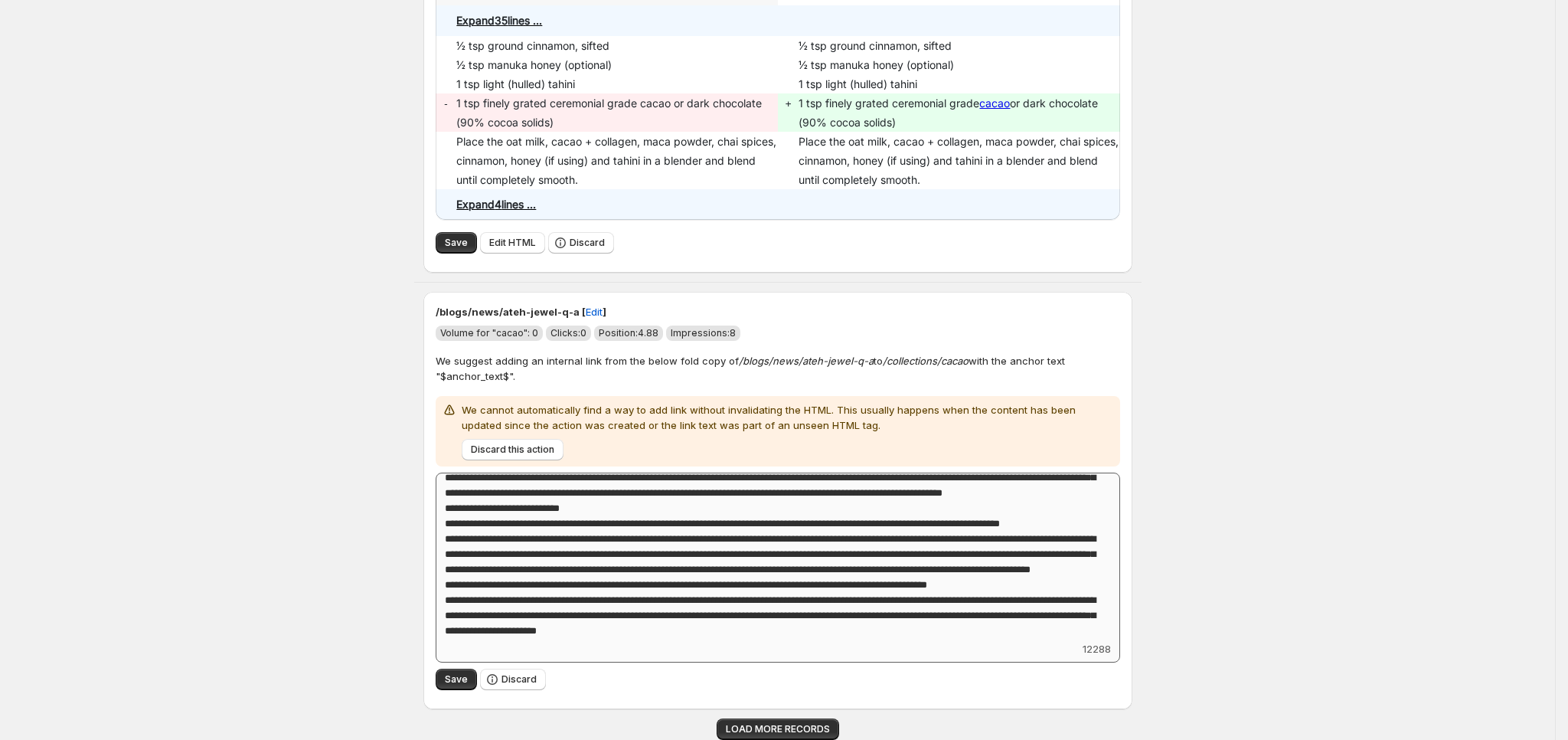
click at [517, 444] on span "Discard this action" at bounding box center [512, 449] width 83 height 12
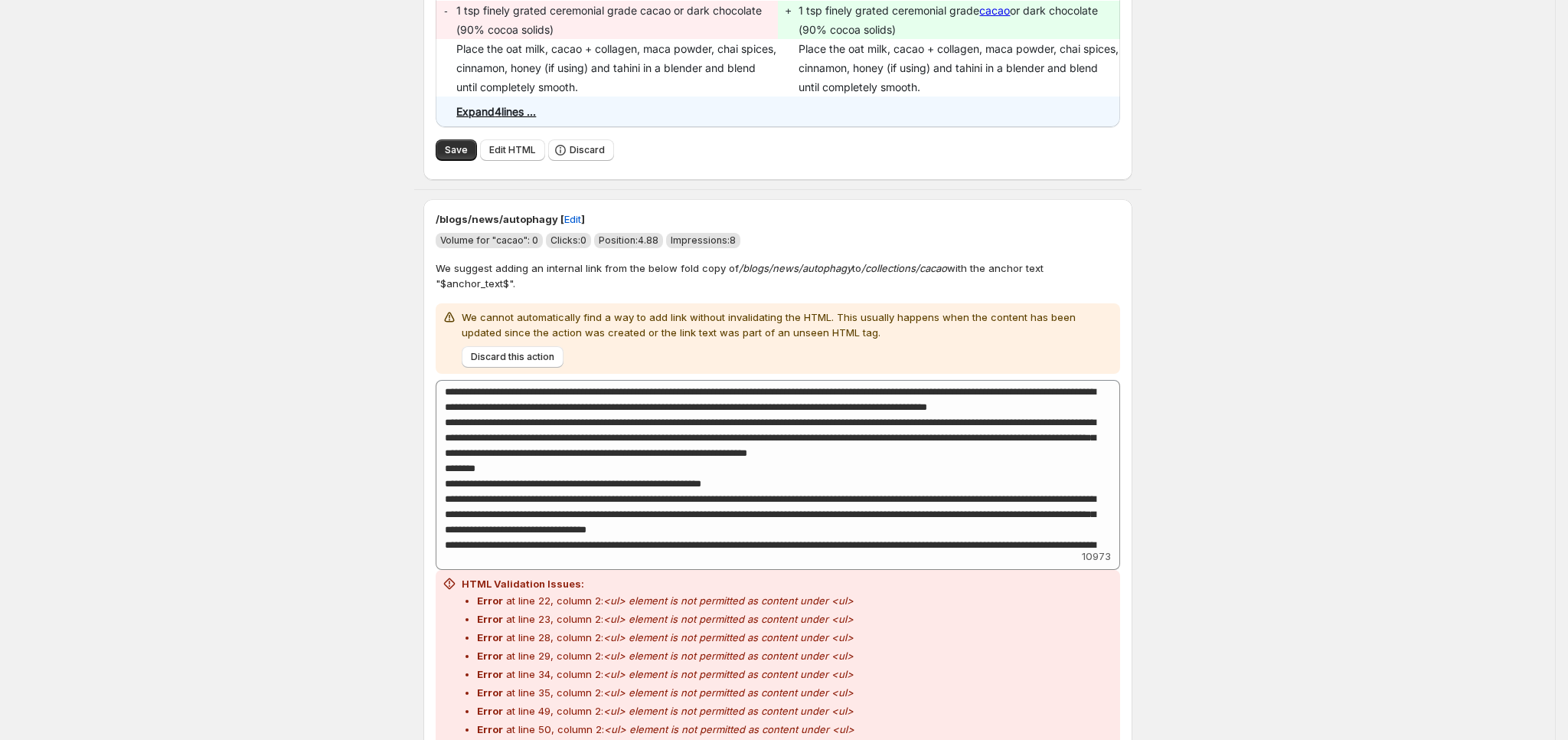
scroll to position [13864, 0]
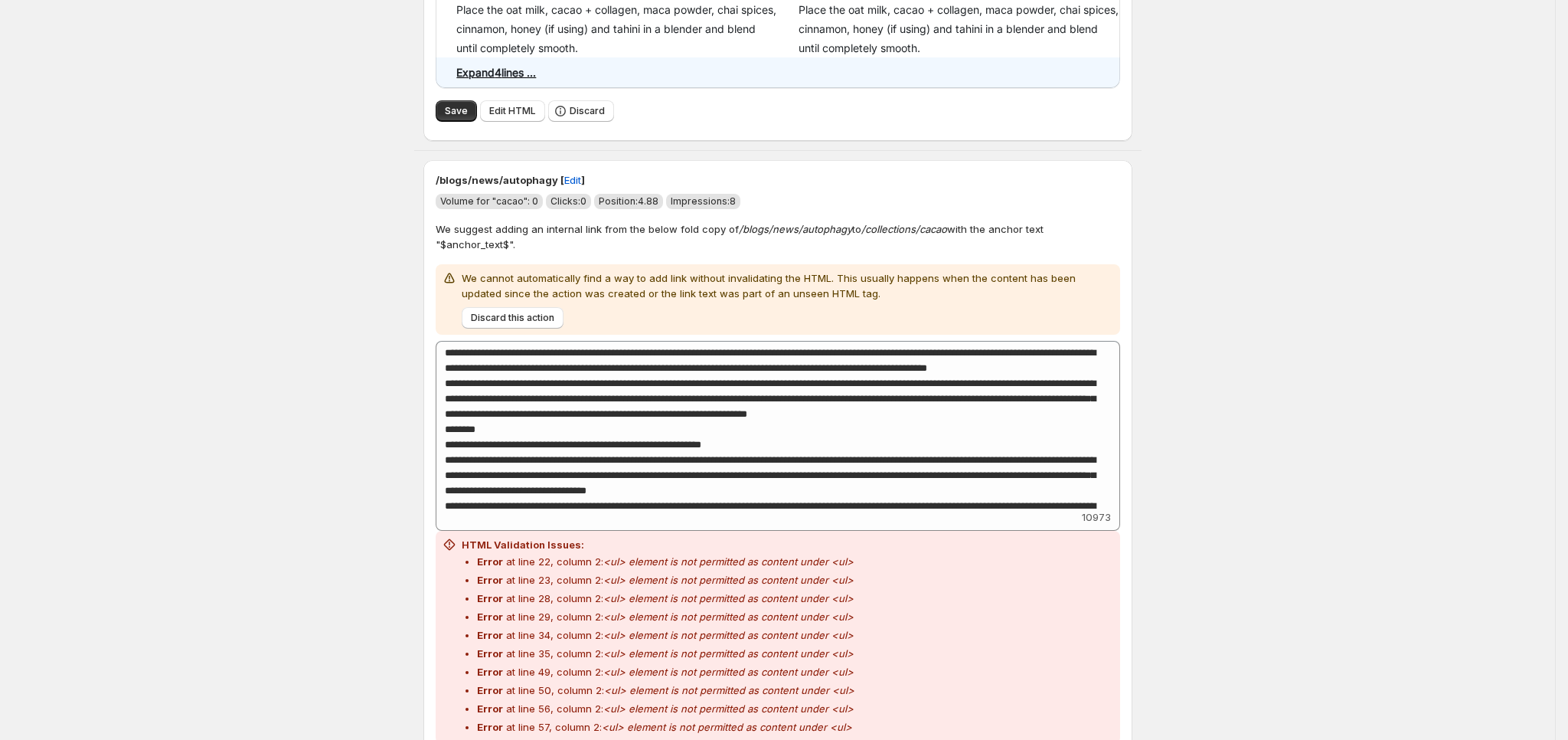
drag, startPoint x: 554, startPoint y: 323, endPoint x: 615, endPoint y: 353, distance: 68.0
click at [554, 323] on button "Discard this action" at bounding box center [512, 317] width 102 height 21
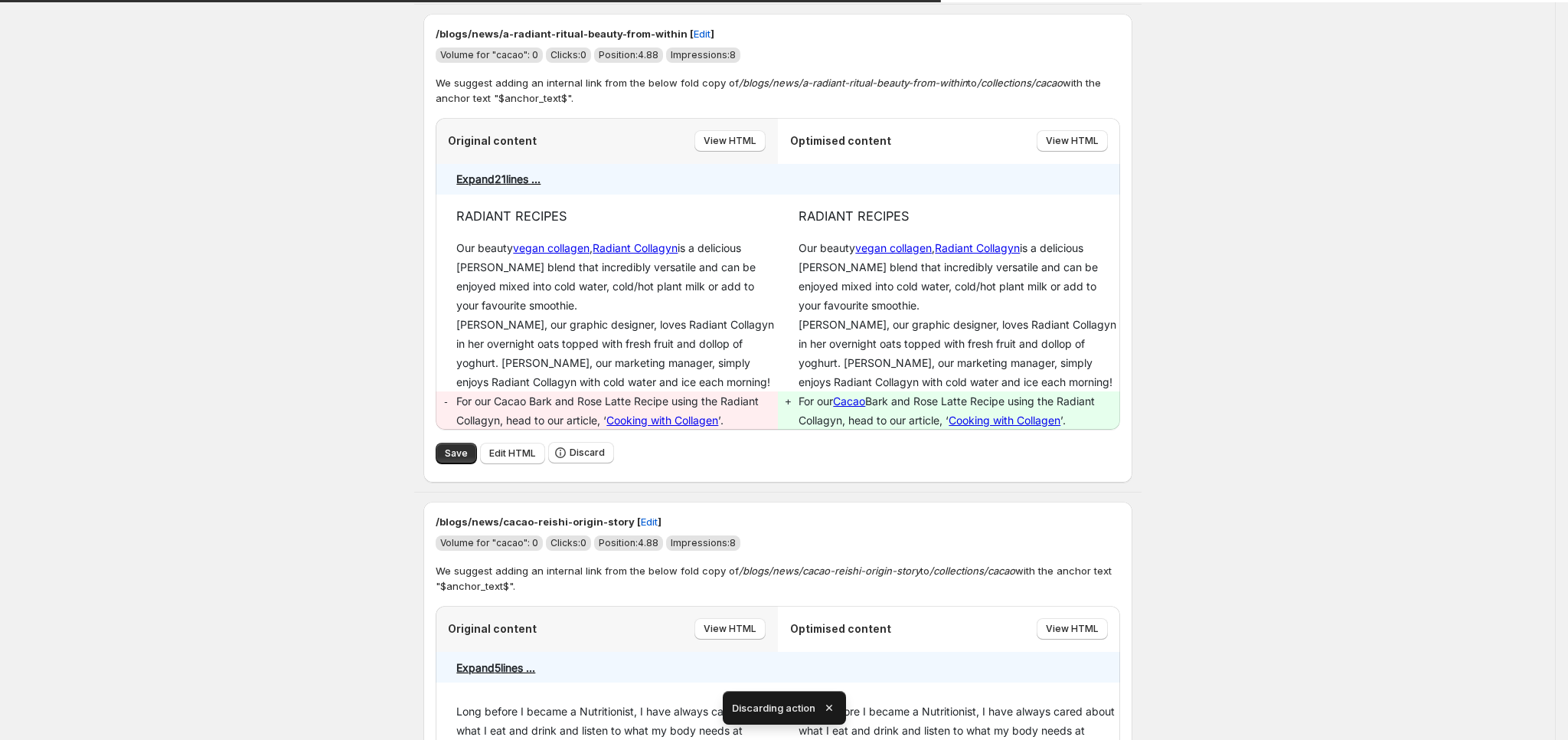
scroll to position [13376, 0]
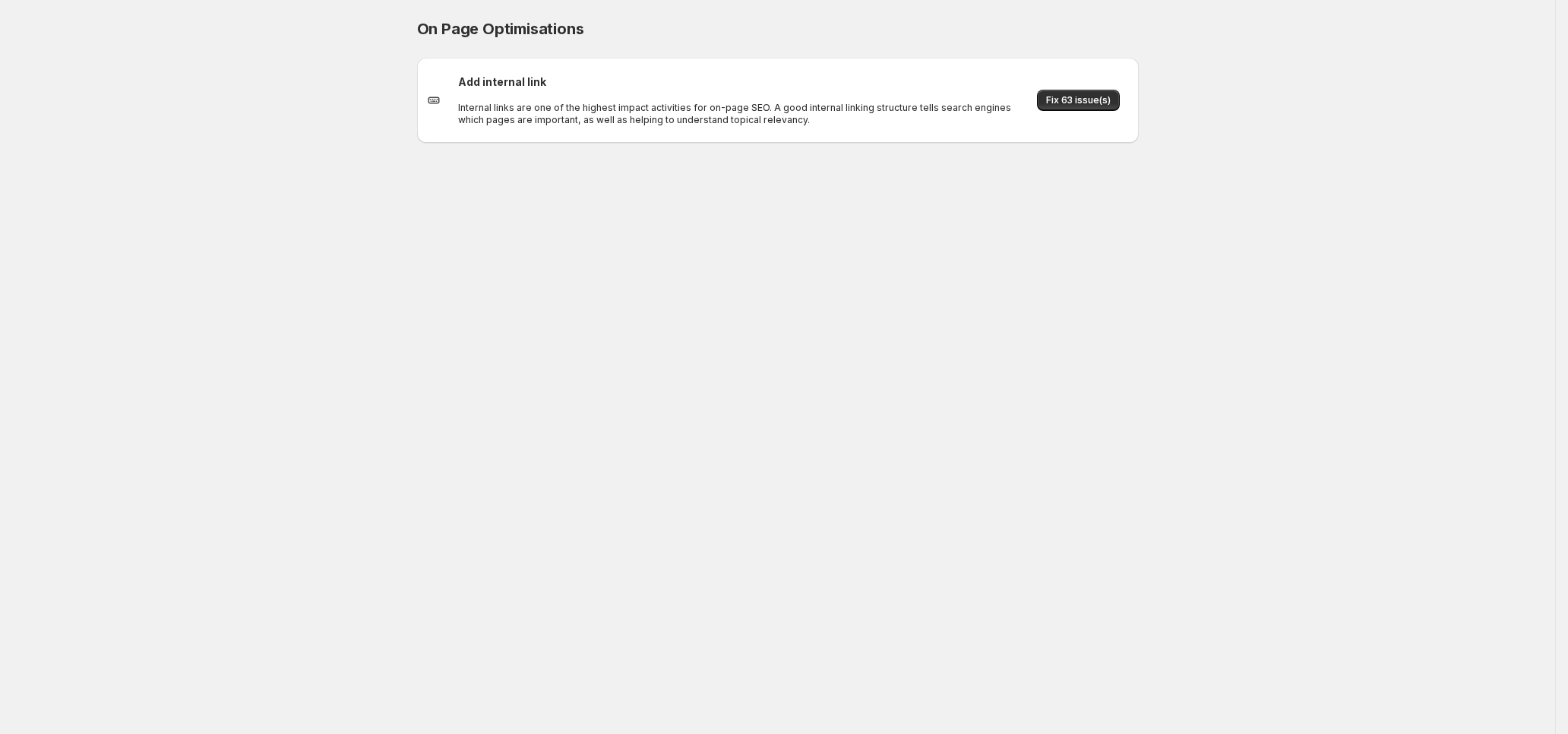
click at [558, 202] on div "On Page Optimisations. This page is ready On Page Optimisations Add internal li…" at bounding box center [777, 367] width 1556 height 734
drag, startPoint x: 85, startPoint y: 680, endPoint x: 199, endPoint y: 673, distance: 114.2
click at [85, 680] on div "On Page Optimisations. This page is ready On Page Optimisations Add internal li…" at bounding box center [777, 367] width 1556 height 734
click at [740, 316] on div "On Page Optimisations. This page is ready On Page Optimisations Add internal li…" at bounding box center [777, 367] width 1556 height 734
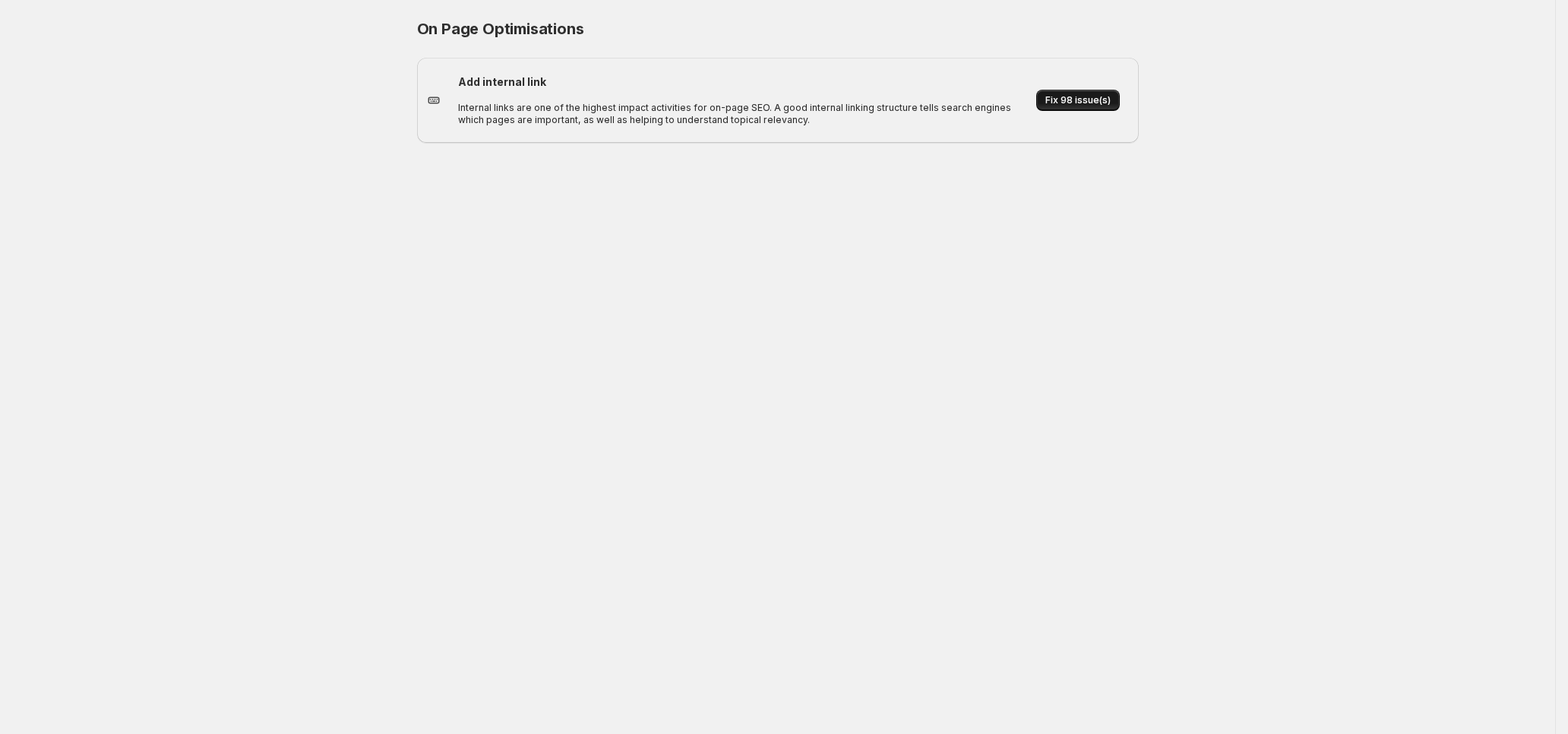
click at [1086, 94] on span "Fix 98 issue(s)" at bounding box center [1078, 100] width 65 height 12
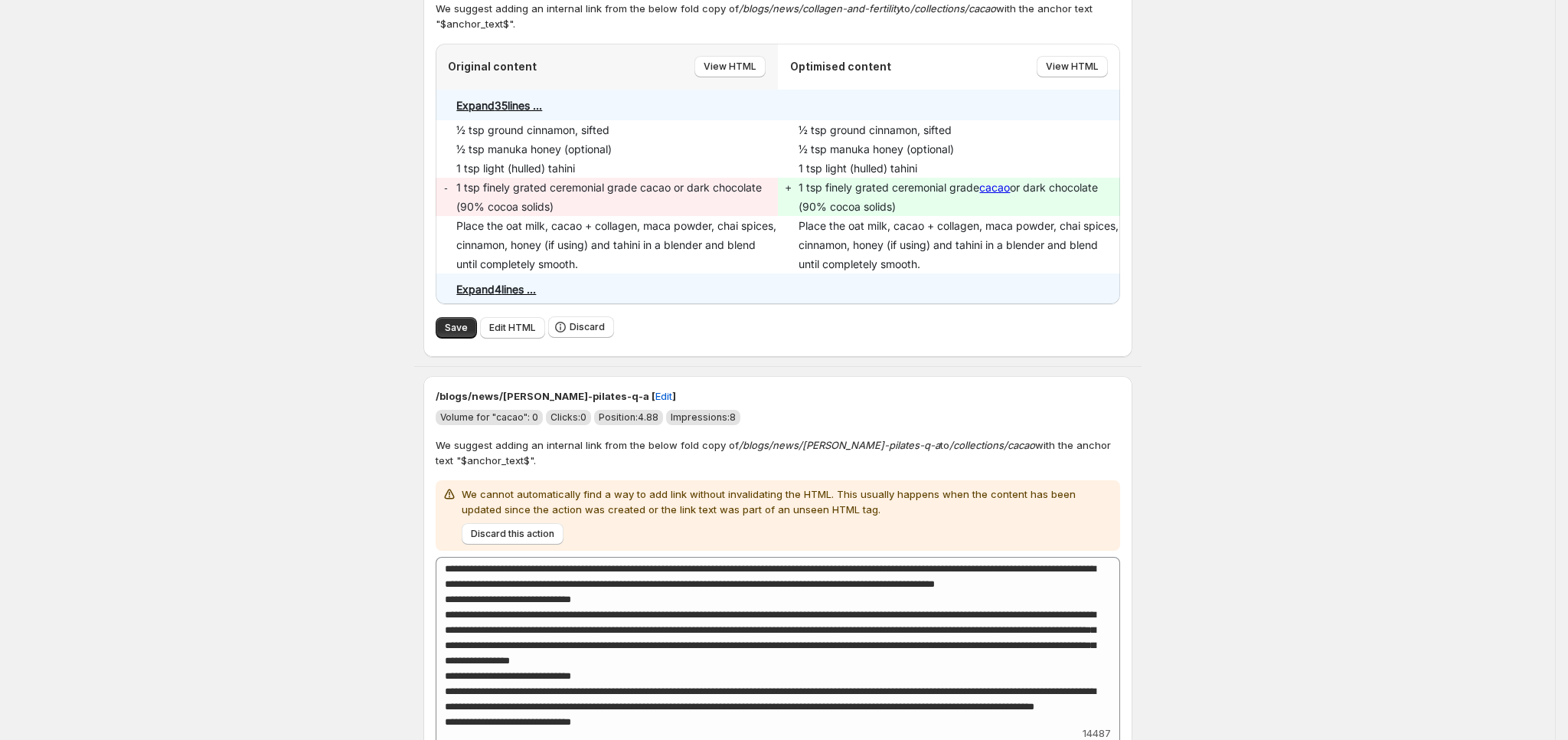
scroll to position [2641, 0]
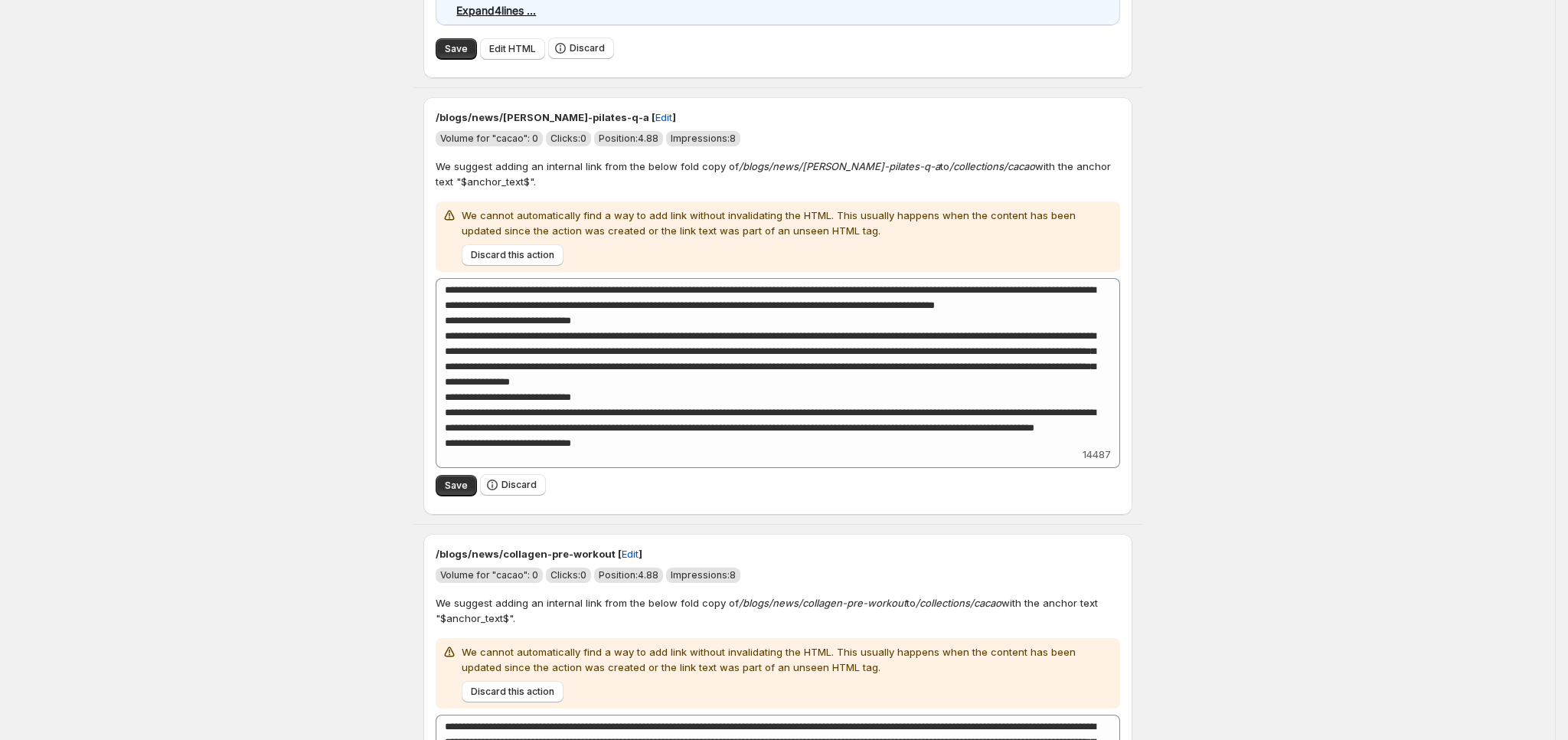
click at [530, 249] on div "Discard this action" at bounding box center [784, 252] width 658 height 27
click at [529, 697] on span "Discard this action" at bounding box center [512, 691] width 83 height 12
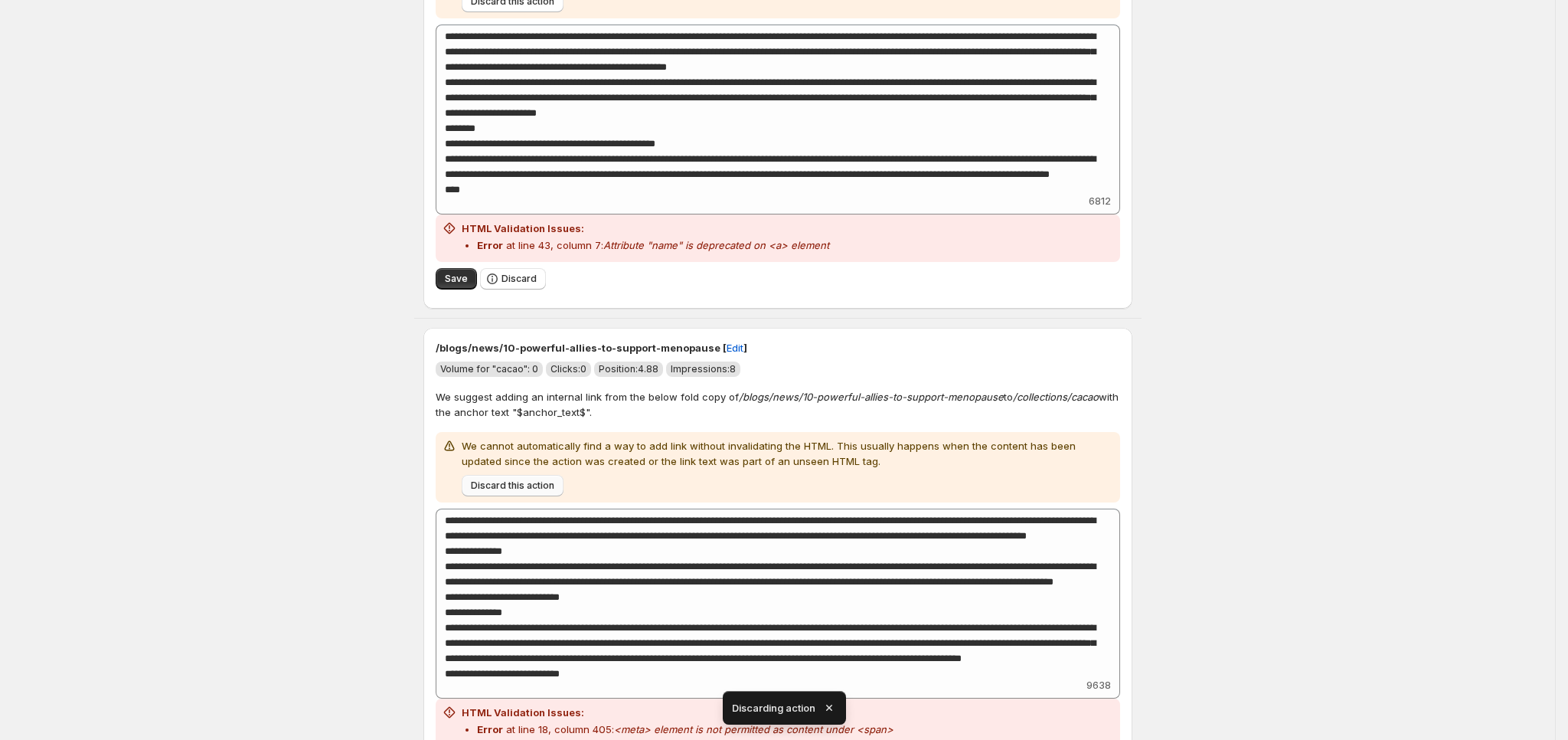
click at [549, 492] on span "Discard this action" at bounding box center [512, 486] width 83 height 12
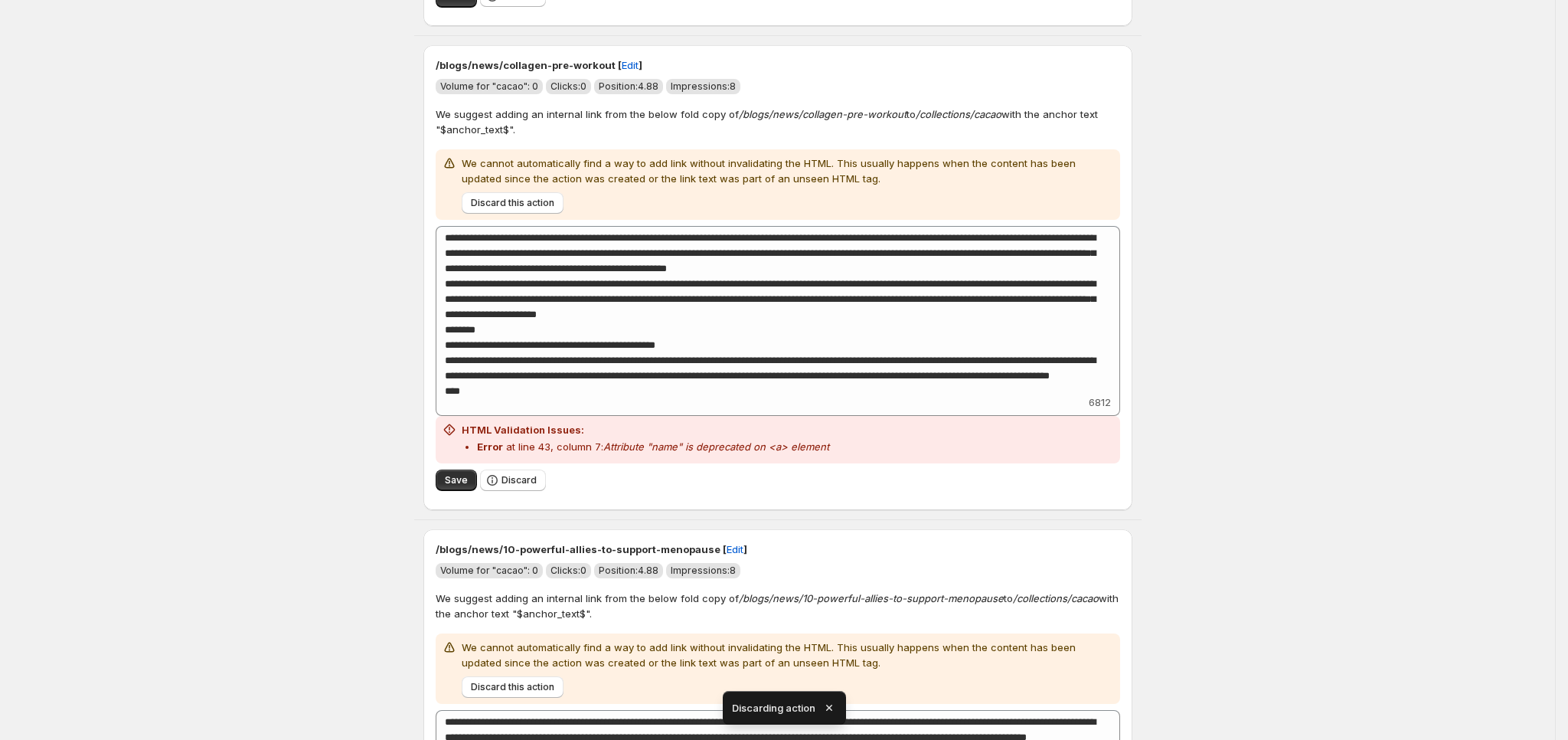
scroll to position [2986, 0]
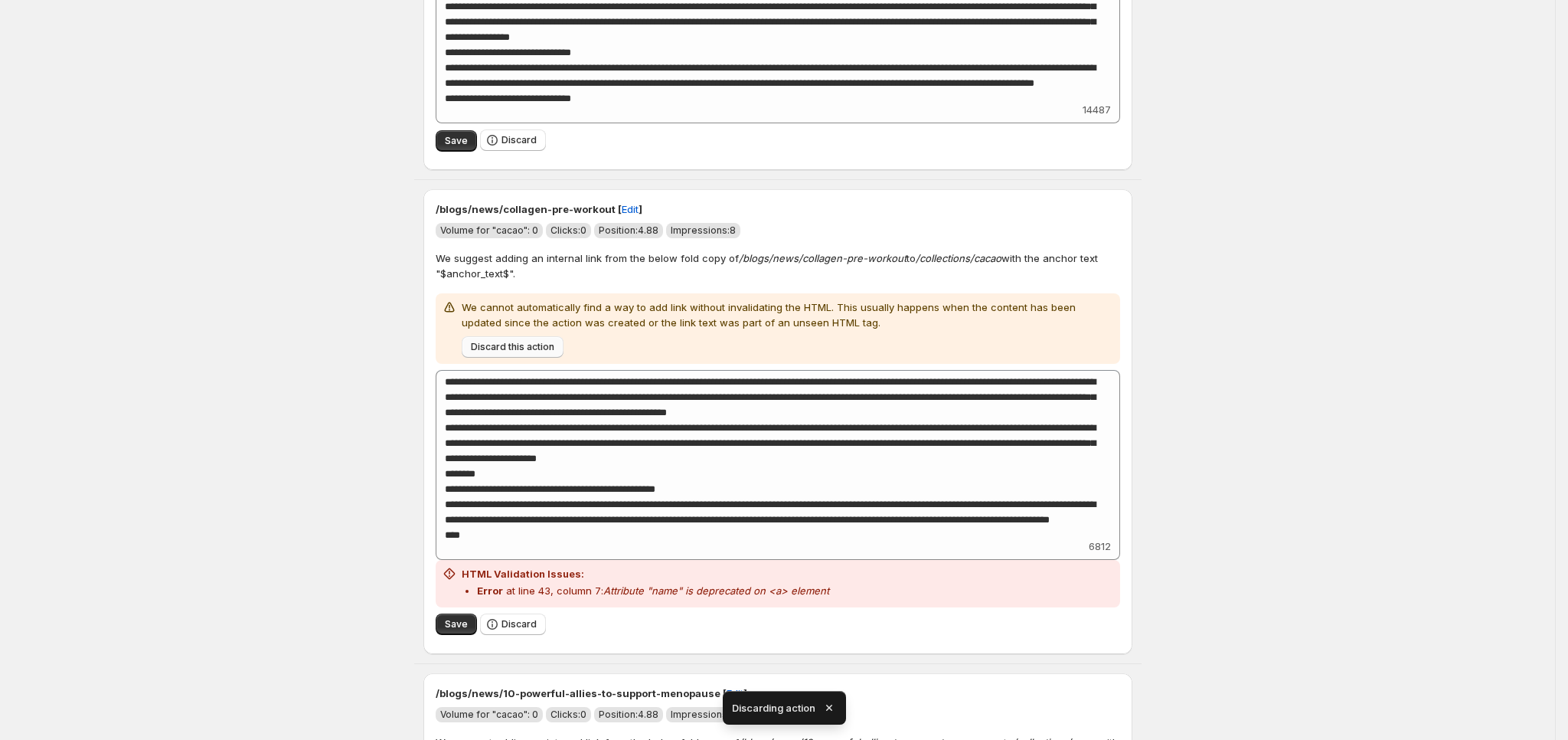
click at [547, 353] on span "Discard this action" at bounding box center [512, 347] width 83 height 12
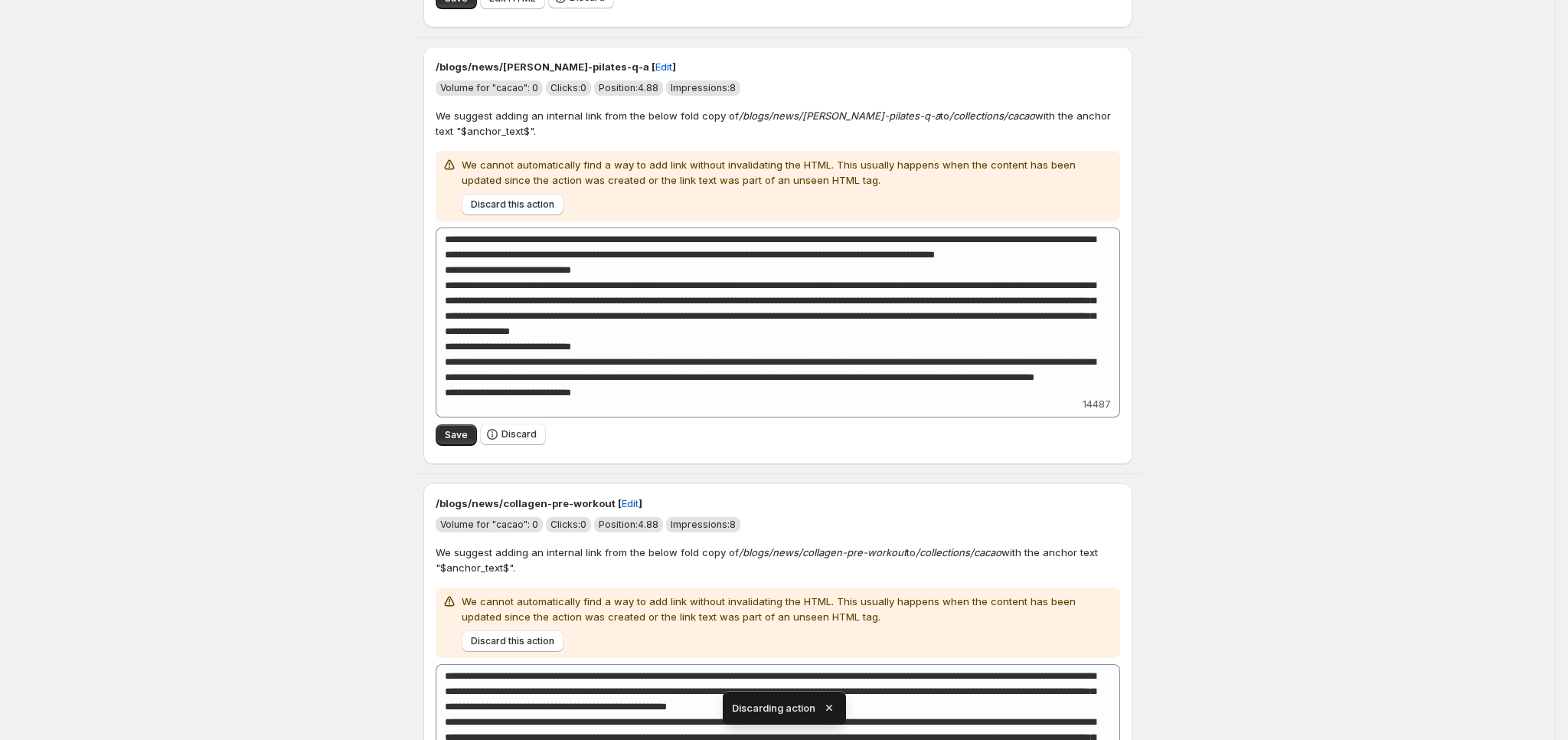
scroll to position [2526, 0]
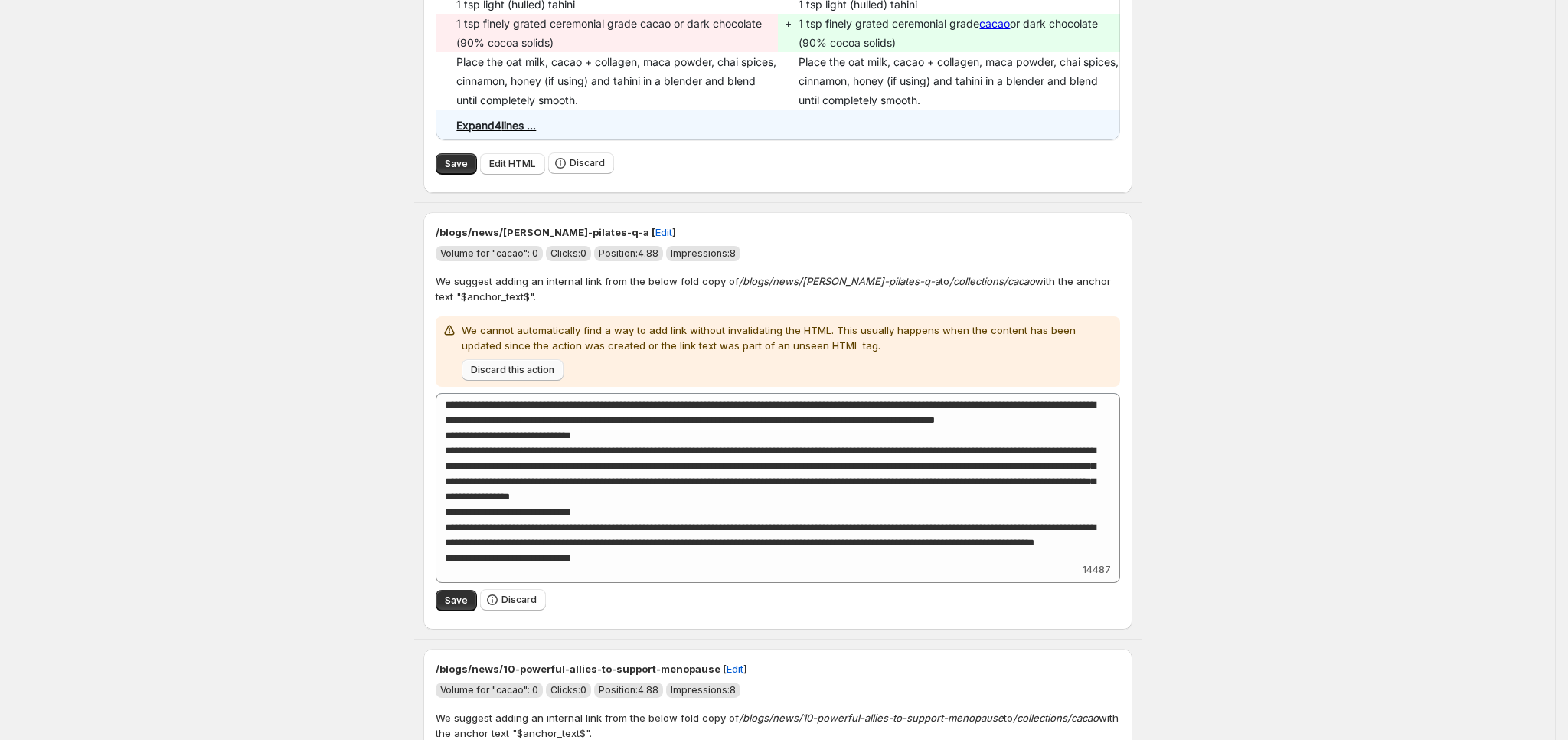
click at [533, 376] on span "Discard this action" at bounding box center [512, 370] width 83 height 12
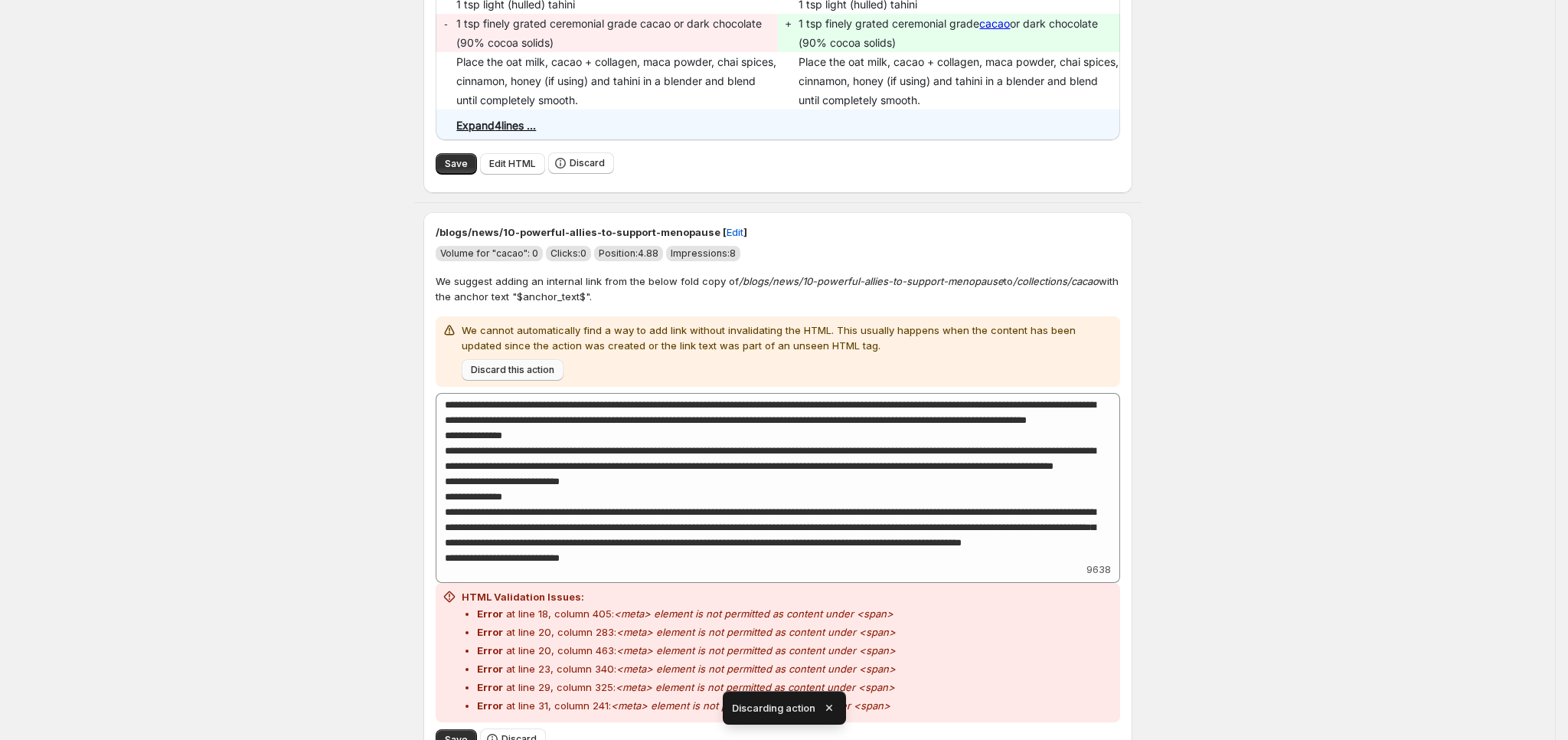
click at [516, 376] on span "Discard this action" at bounding box center [512, 370] width 83 height 12
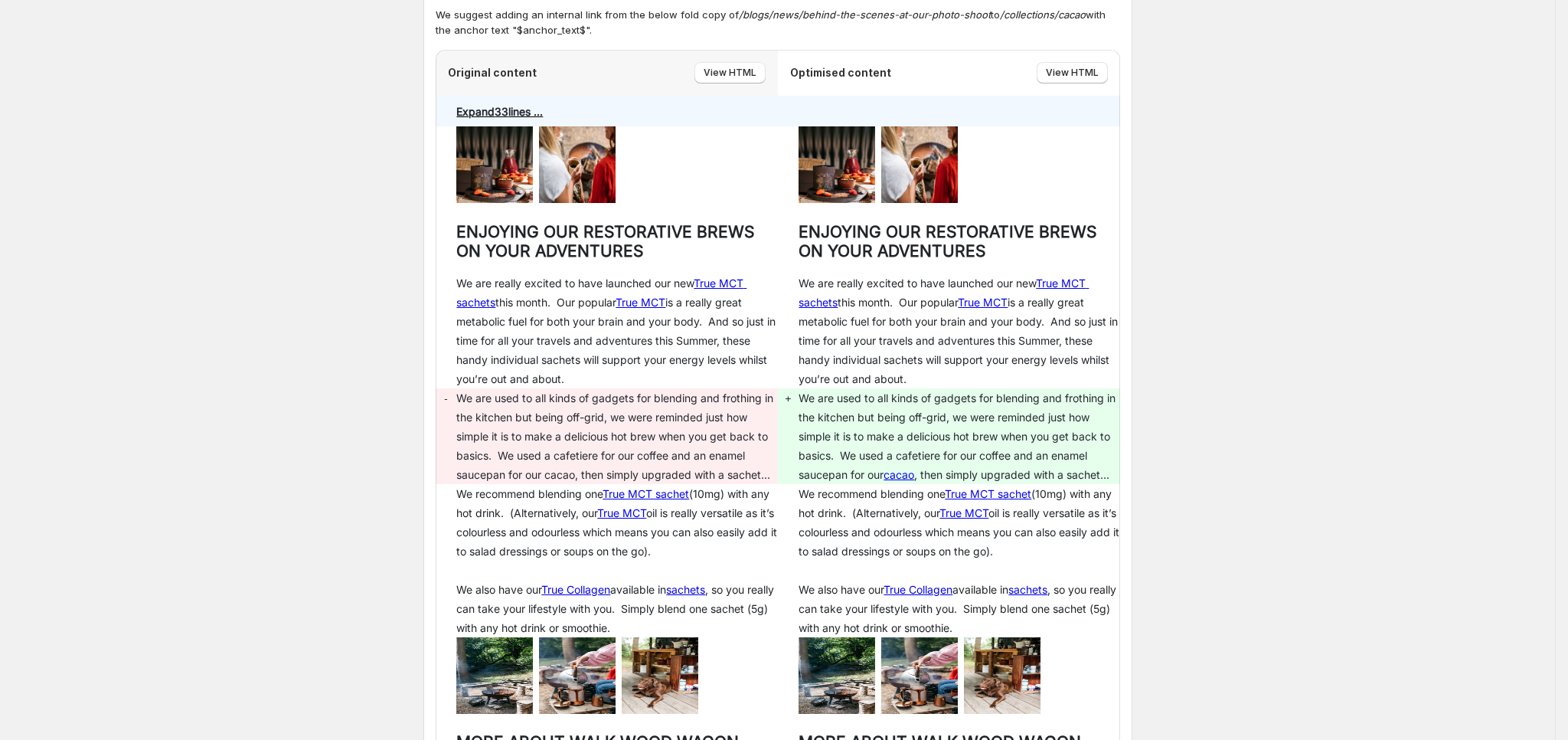
scroll to position [4249, 0]
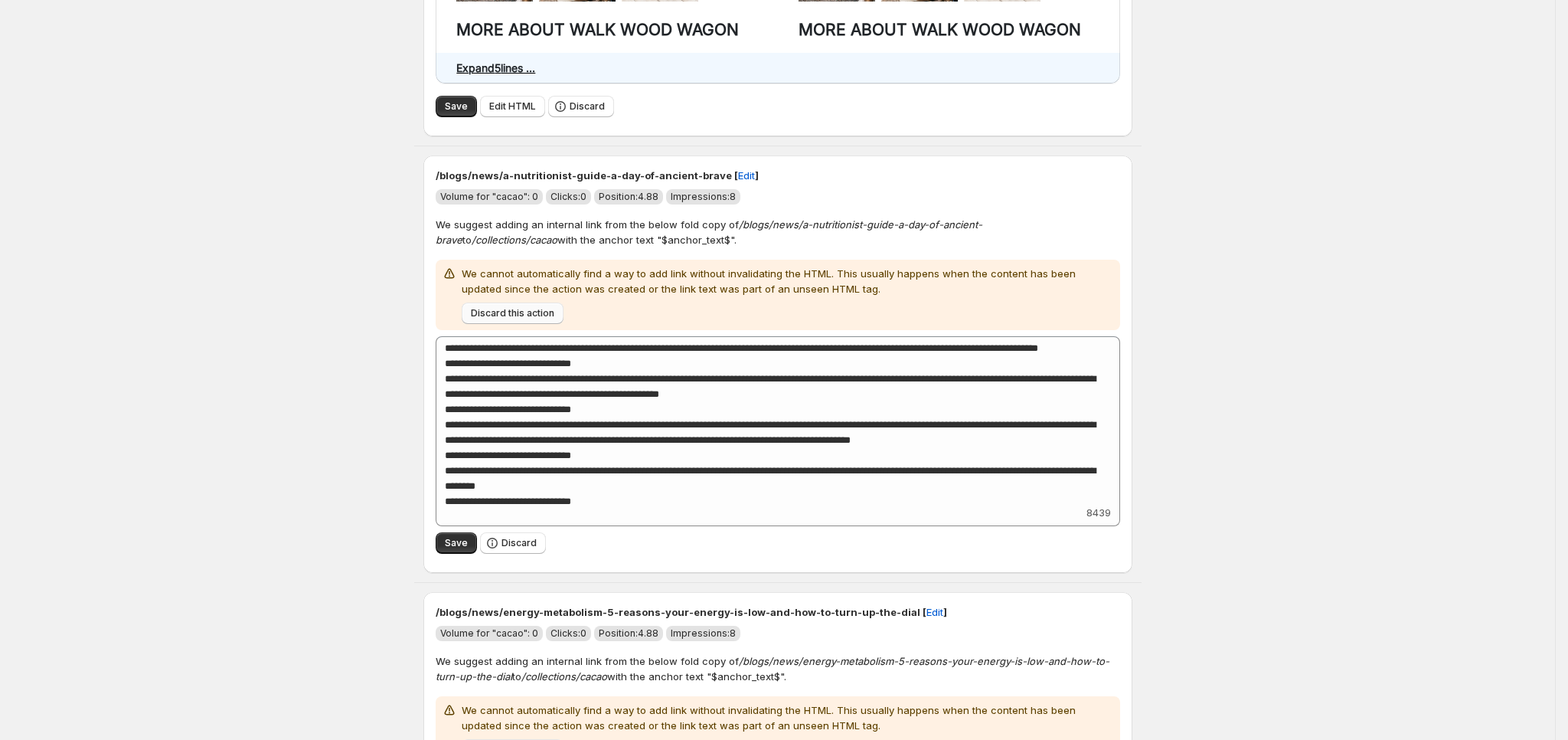
click at [531, 307] on span "Discard this action" at bounding box center [512, 313] width 83 height 12
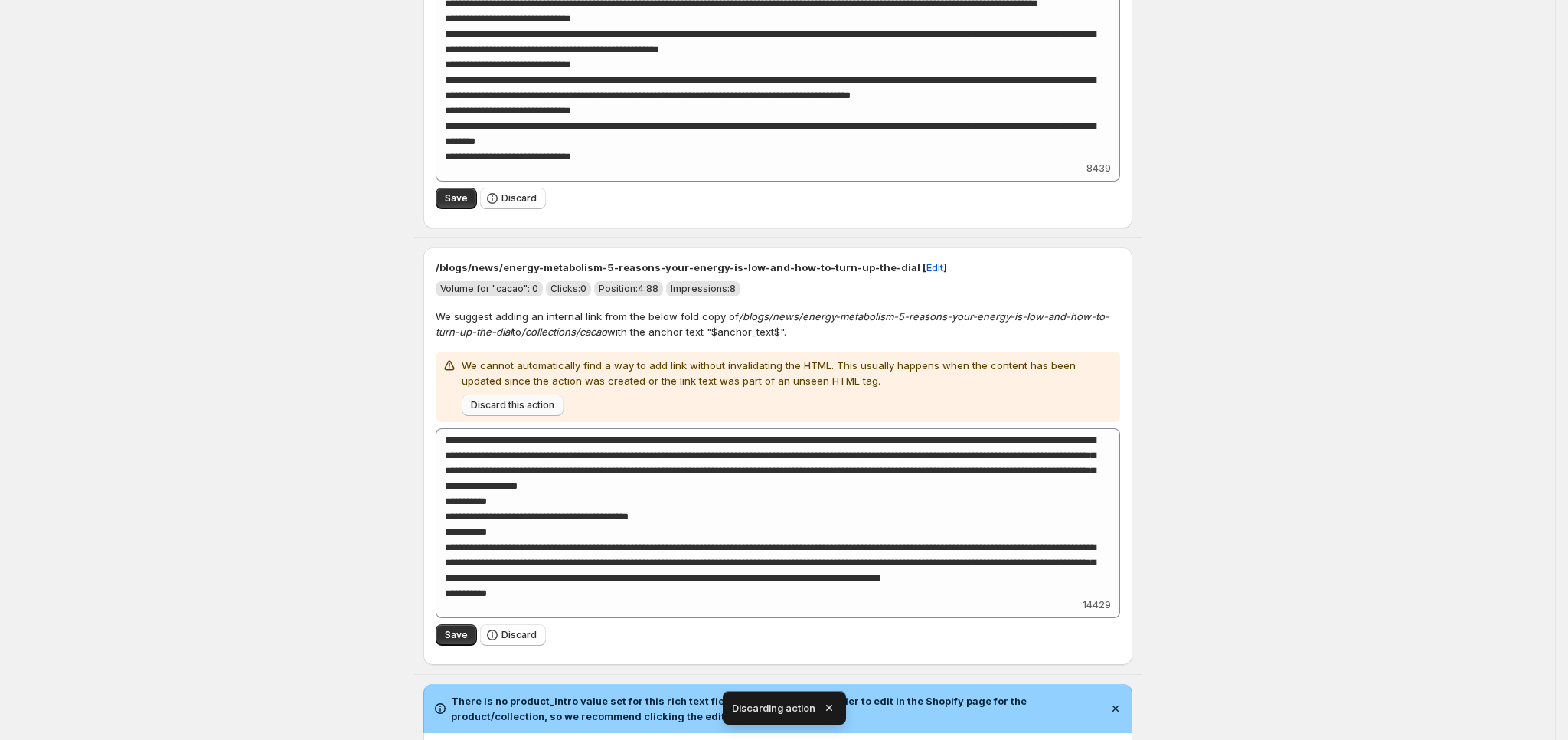
click at [517, 406] on span "Discard this action" at bounding box center [512, 405] width 83 height 12
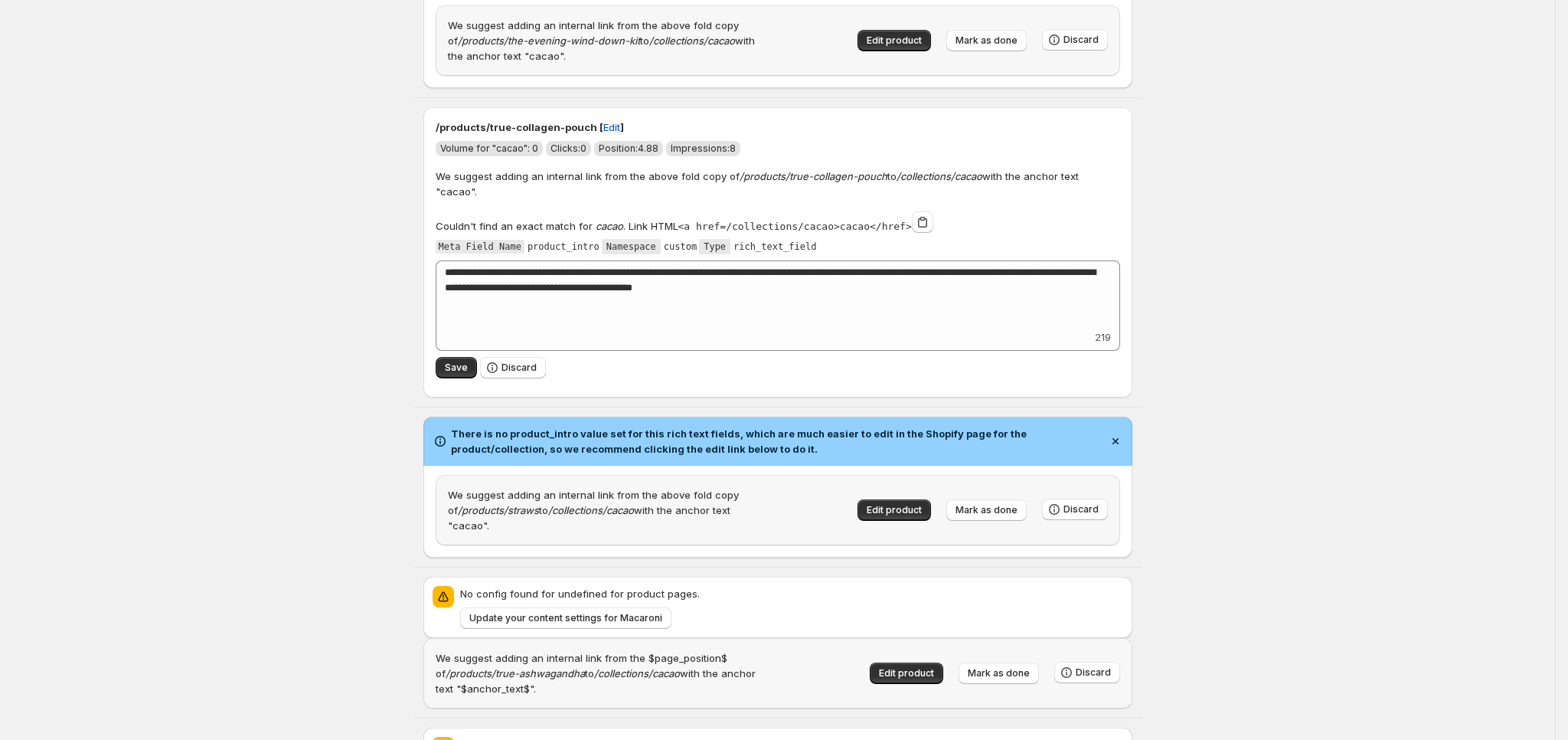
scroll to position [6109, 0]
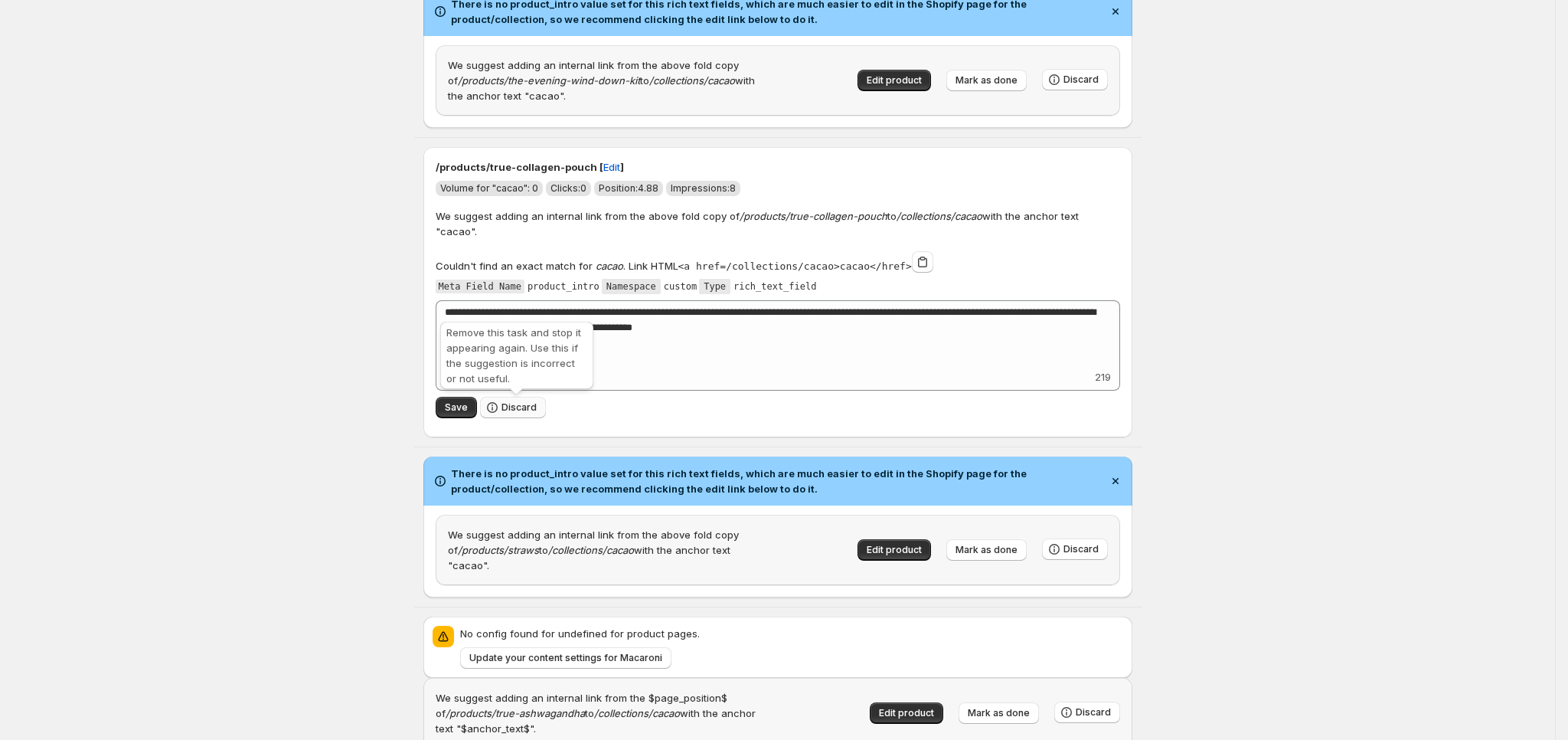
click at [514, 403] on span "Discard" at bounding box center [519, 408] width 35 height 12
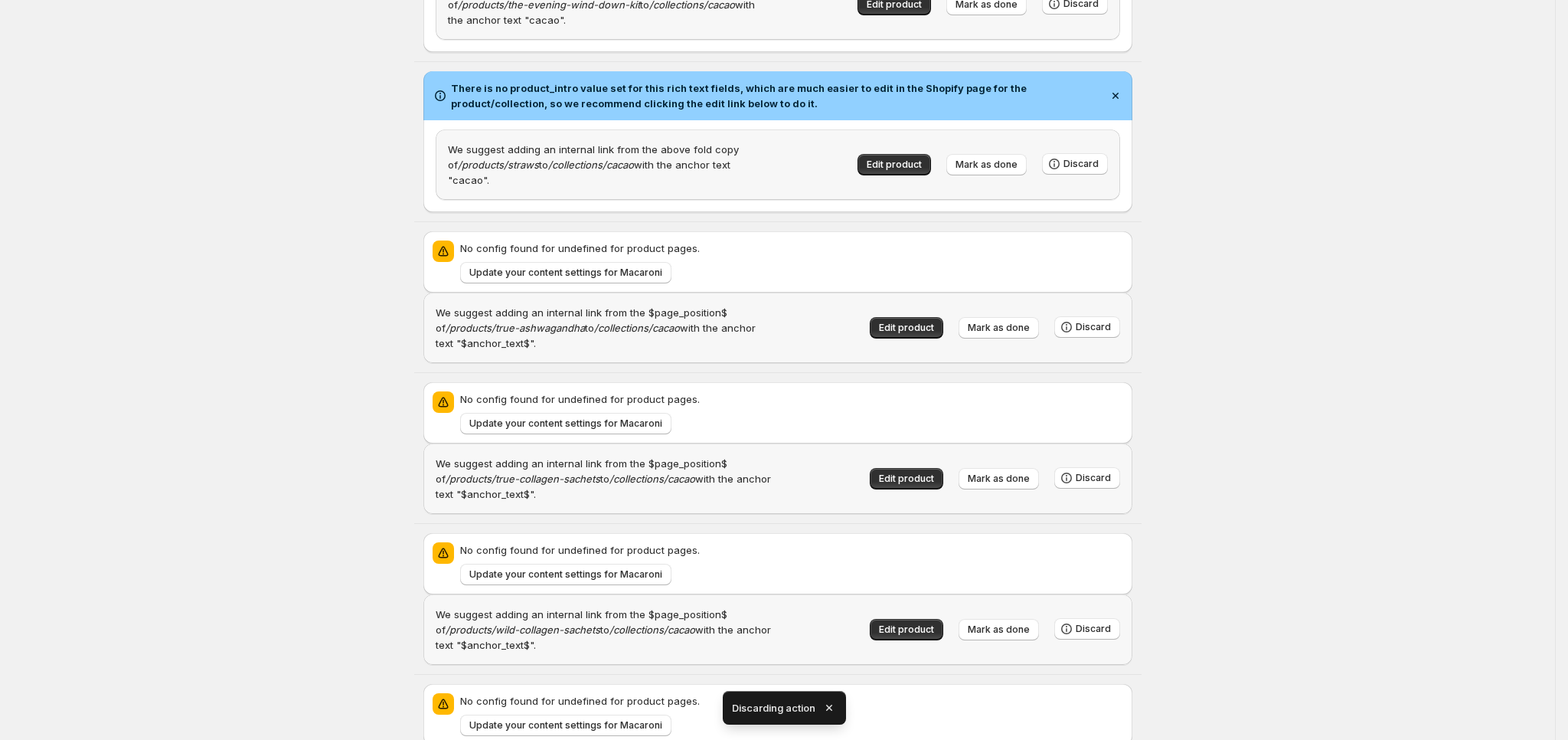
scroll to position [6224, 0]
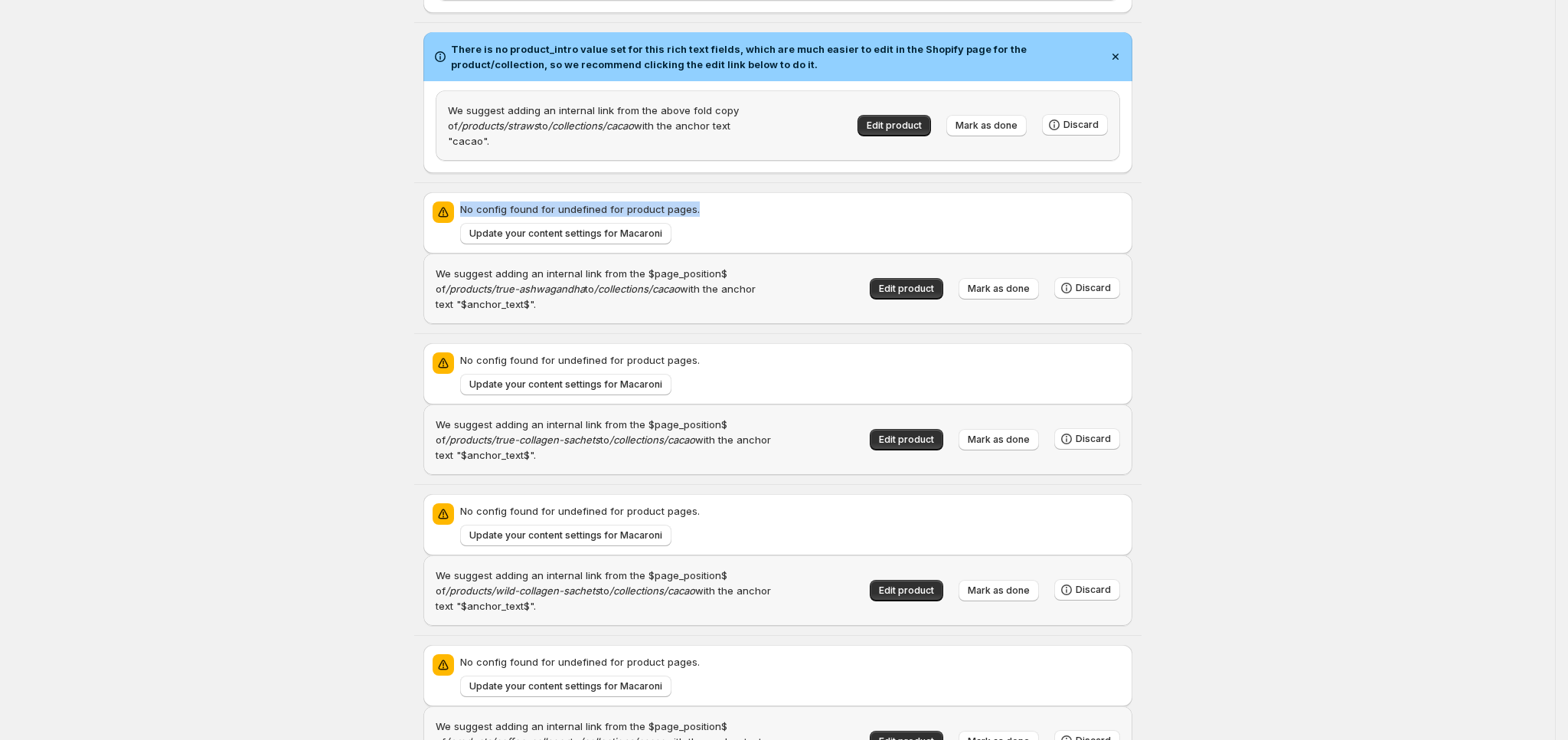
drag, startPoint x: 708, startPoint y: 186, endPoint x: 466, endPoint y: 192, distance: 242.1
click at [466, 201] on p "No config found for undefined for product pages." at bounding box center [791, 208] width 663 height 15
copy p "No config found for undefined for product pages."
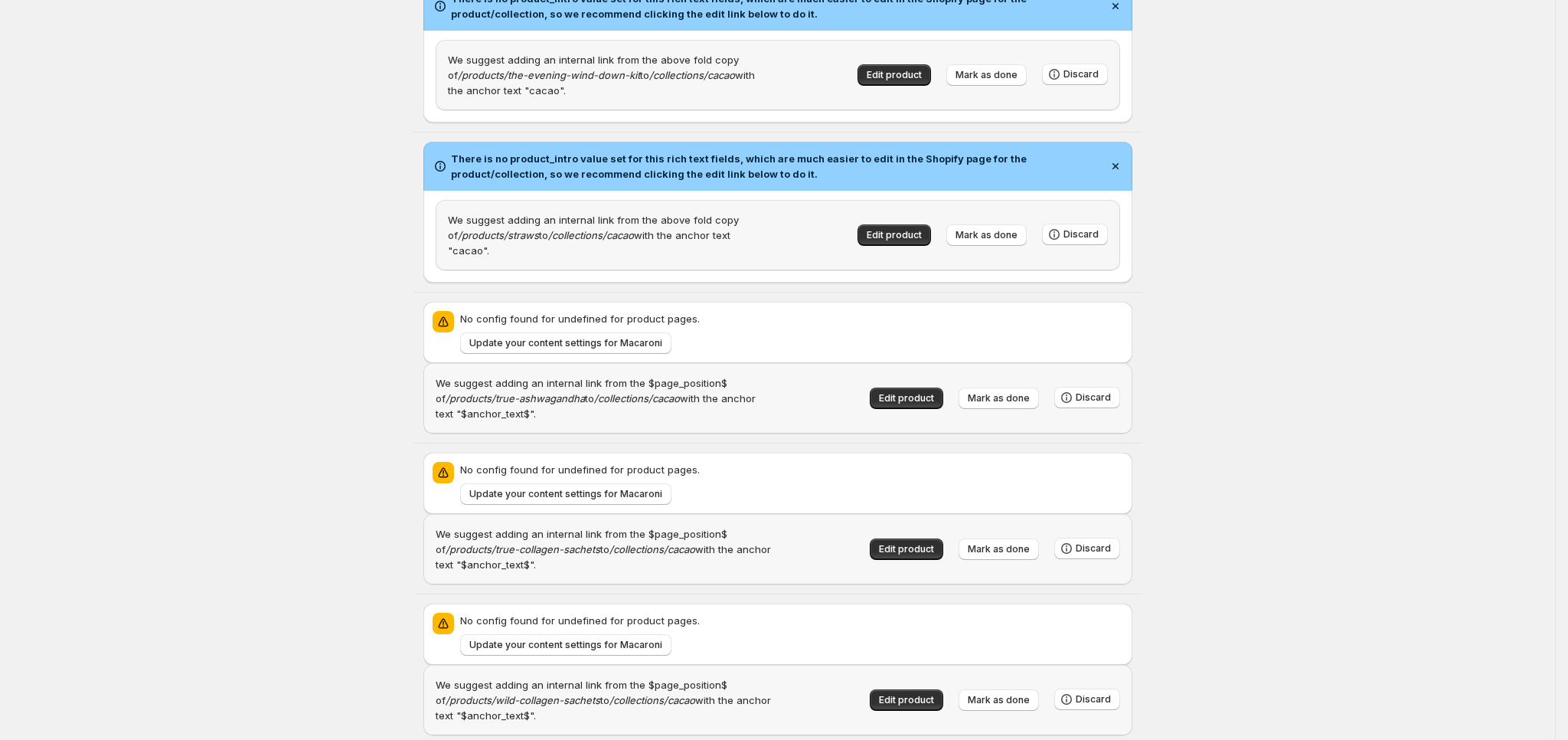
scroll to position [6270, 0]
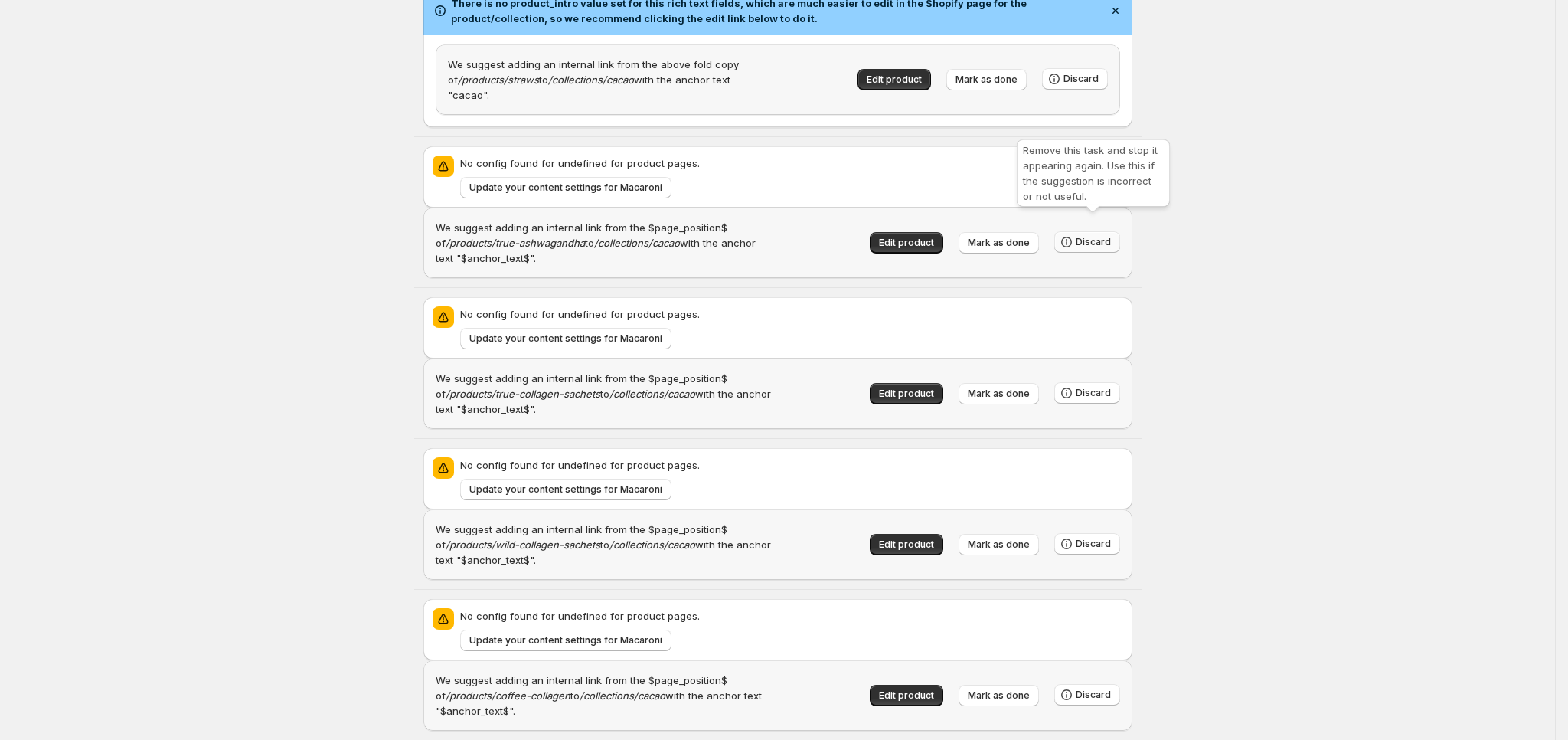
click at [1103, 236] on span "Discard" at bounding box center [1093, 242] width 35 height 12
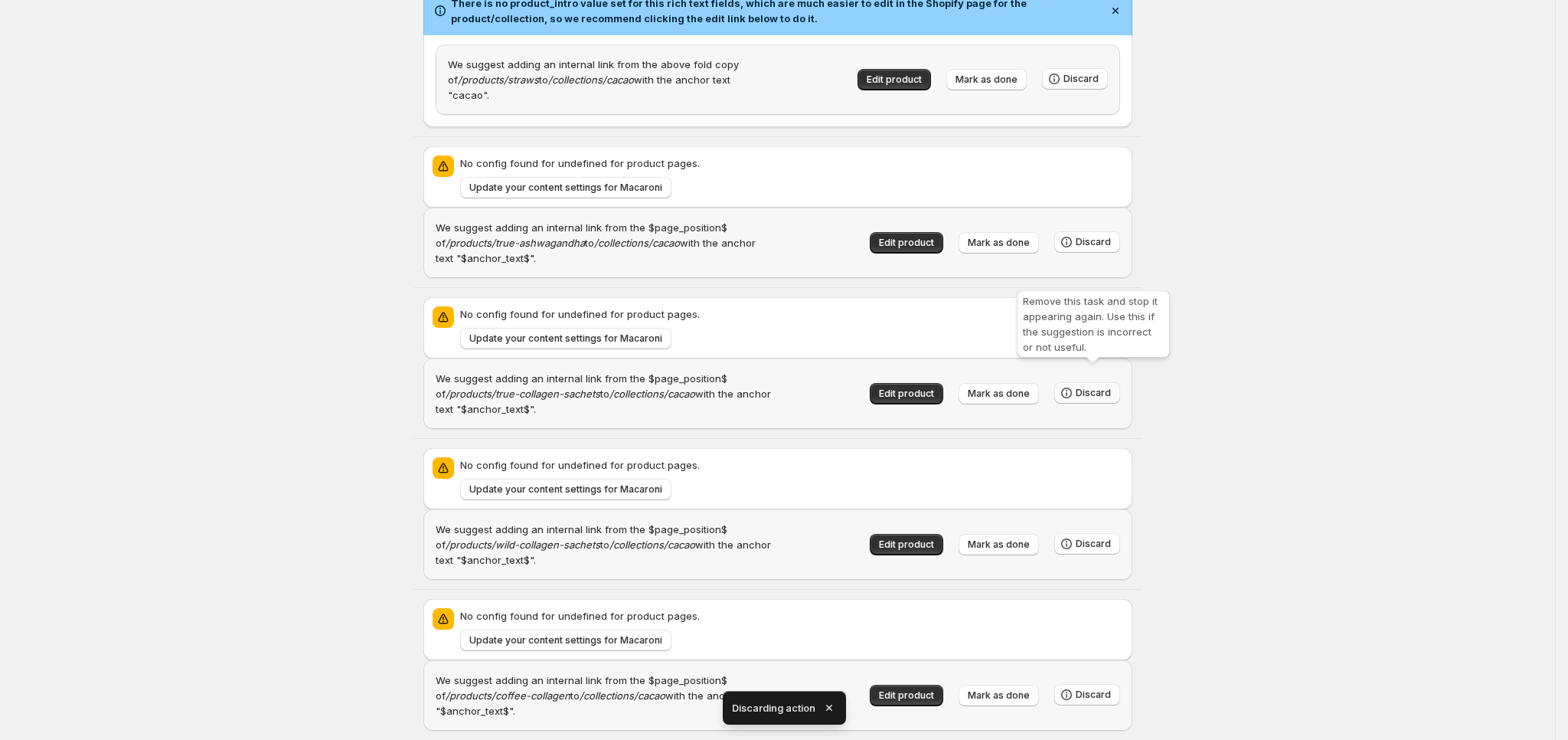
click at [1110, 386] on span "Discard" at bounding box center [1093, 393] width 35 height 12
click at [1104, 533] on button "Discard" at bounding box center [1087, 543] width 66 height 21
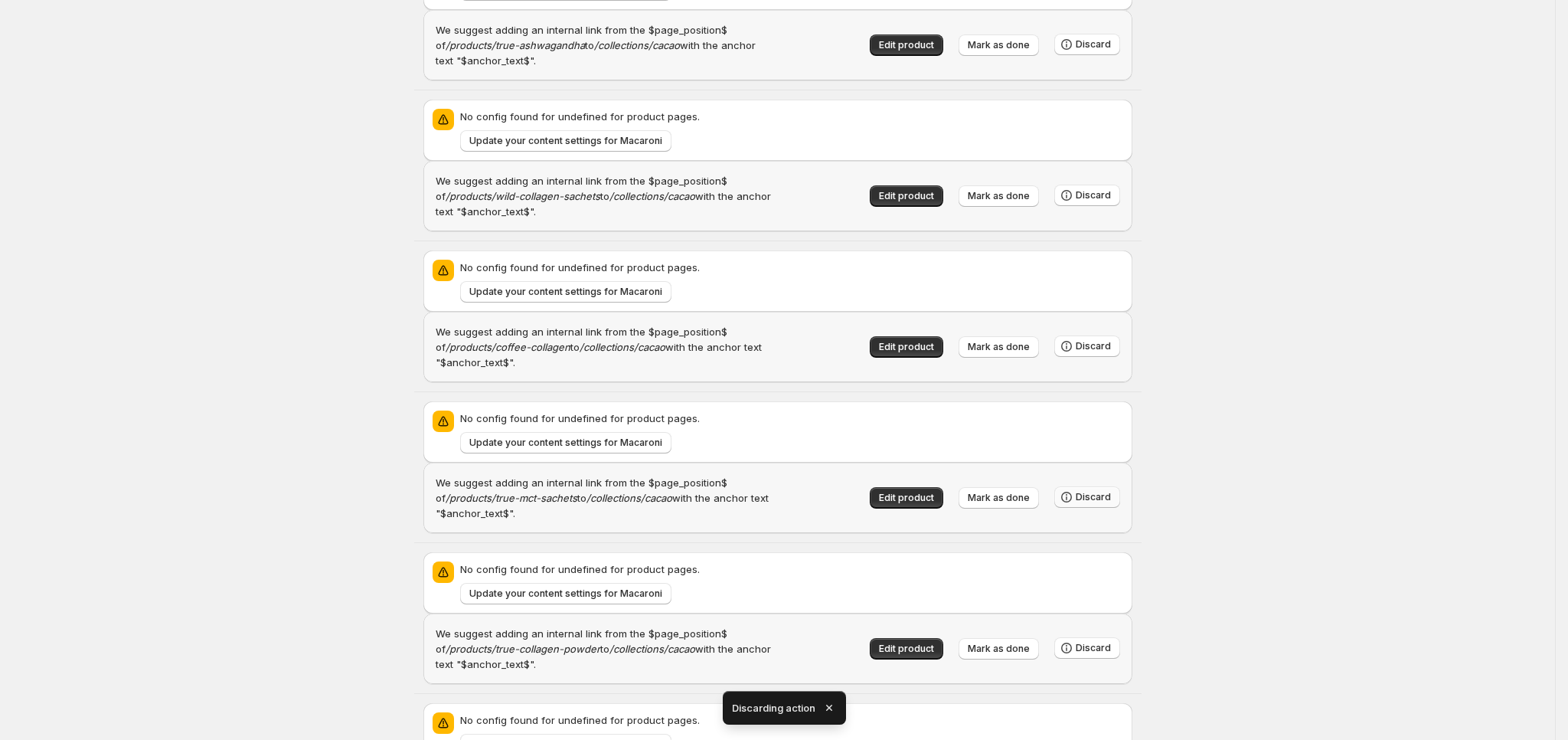
scroll to position [6500, 0]
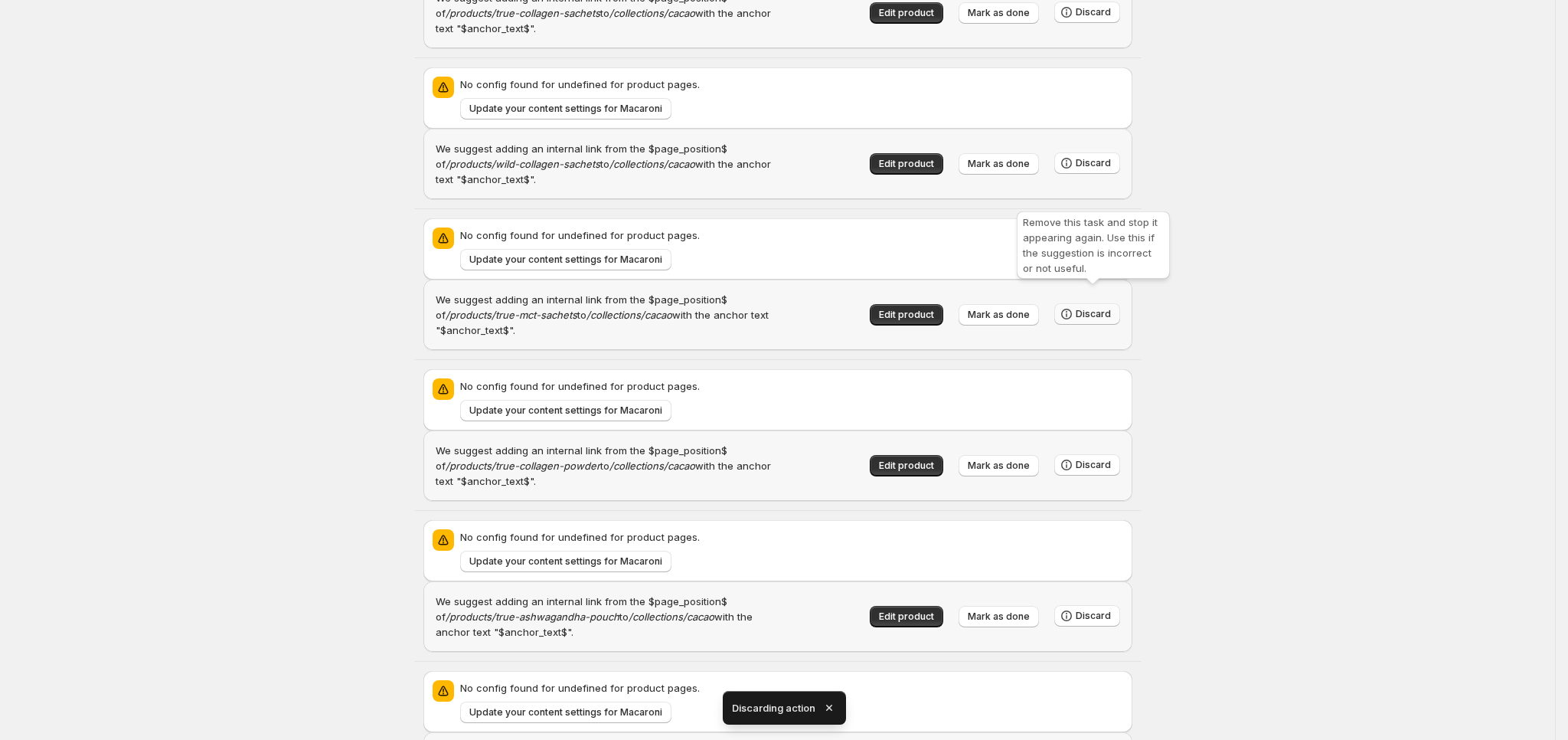
click at [1100, 308] on span "Discard" at bounding box center [1093, 314] width 35 height 12
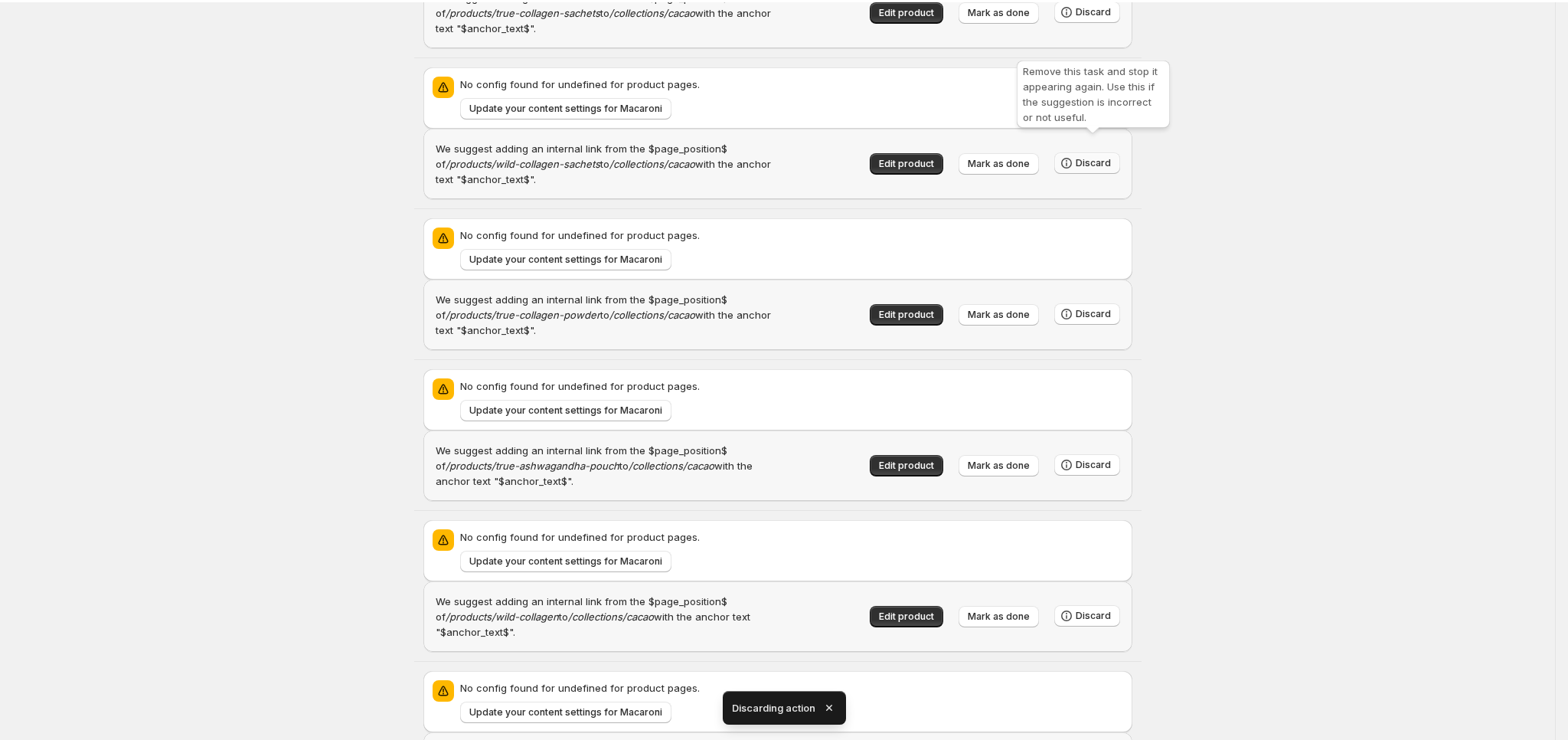
click at [1099, 157] on span "Discard" at bounding box center [1093, 163] width 35 height 12
click at [1100, 610] on span "Discard" at bounding box center [1093, 616] width 35 height 12
click at [1101, 605] on button "Discard" at bounding box center [1087, 616] width 66 height 21
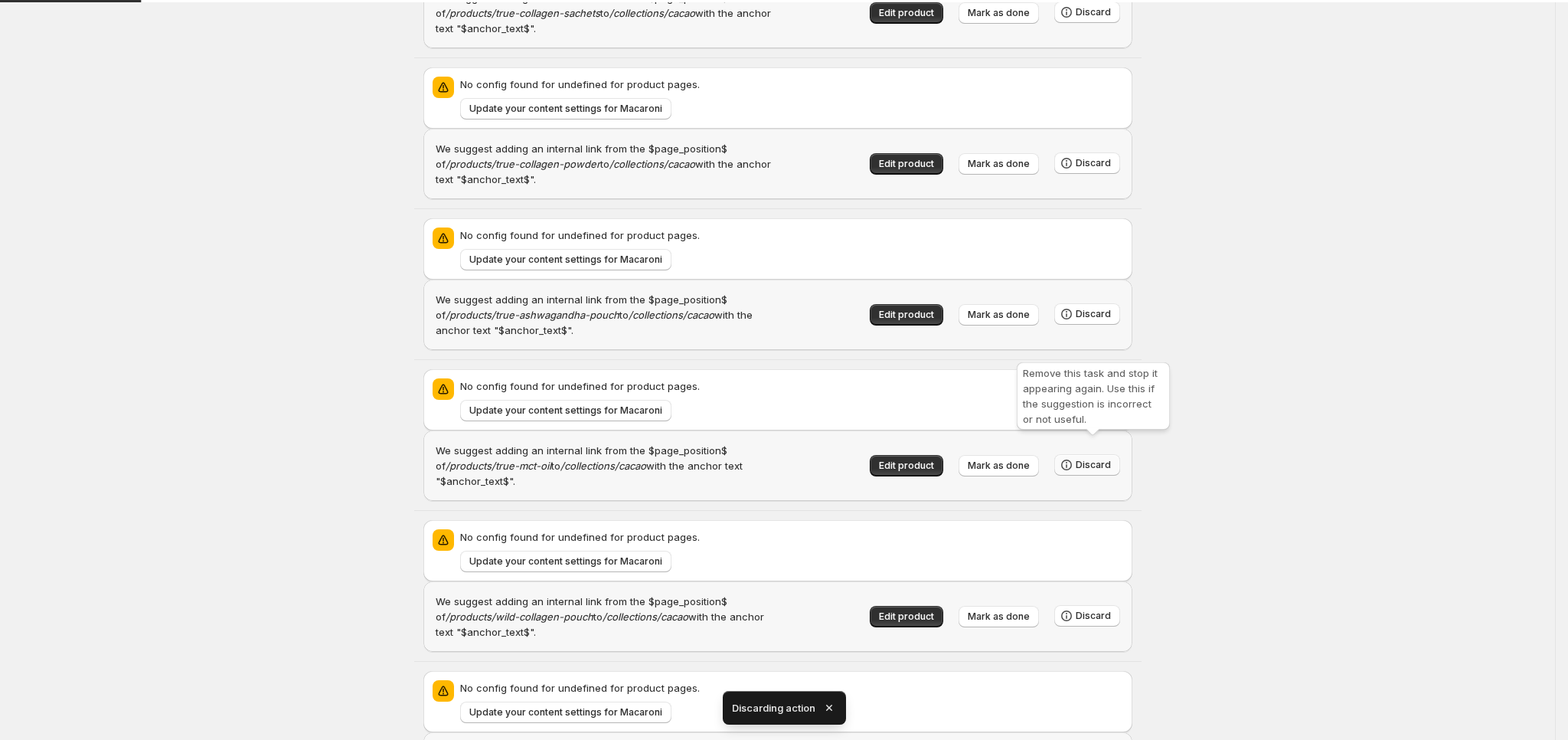
click at [1101, 459] on span "Discard" at bounding box center [1093, 465] width 35 height 12
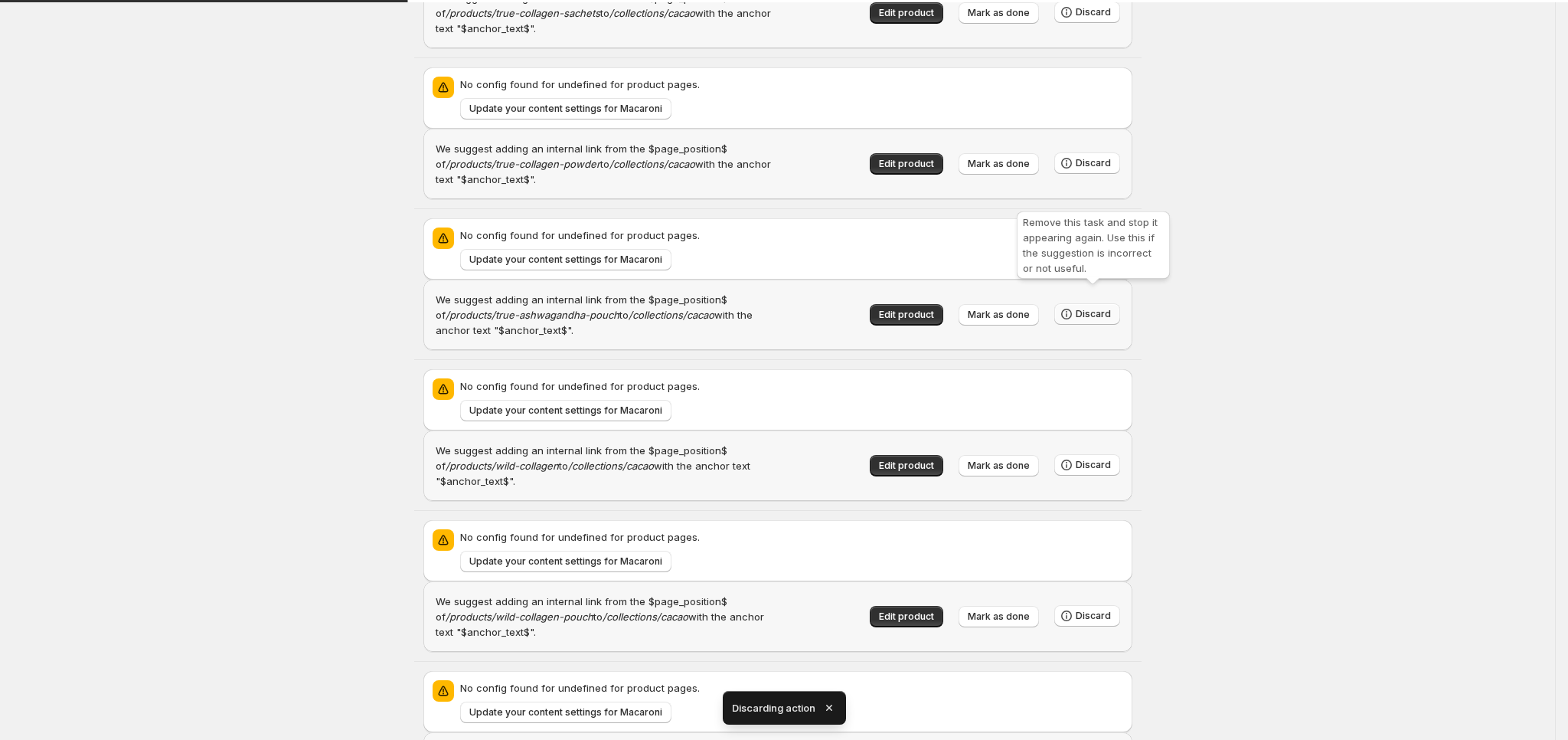
click at [1096, 303] on button "Discard" at bounding box center [1087, 314] width 66 height 21
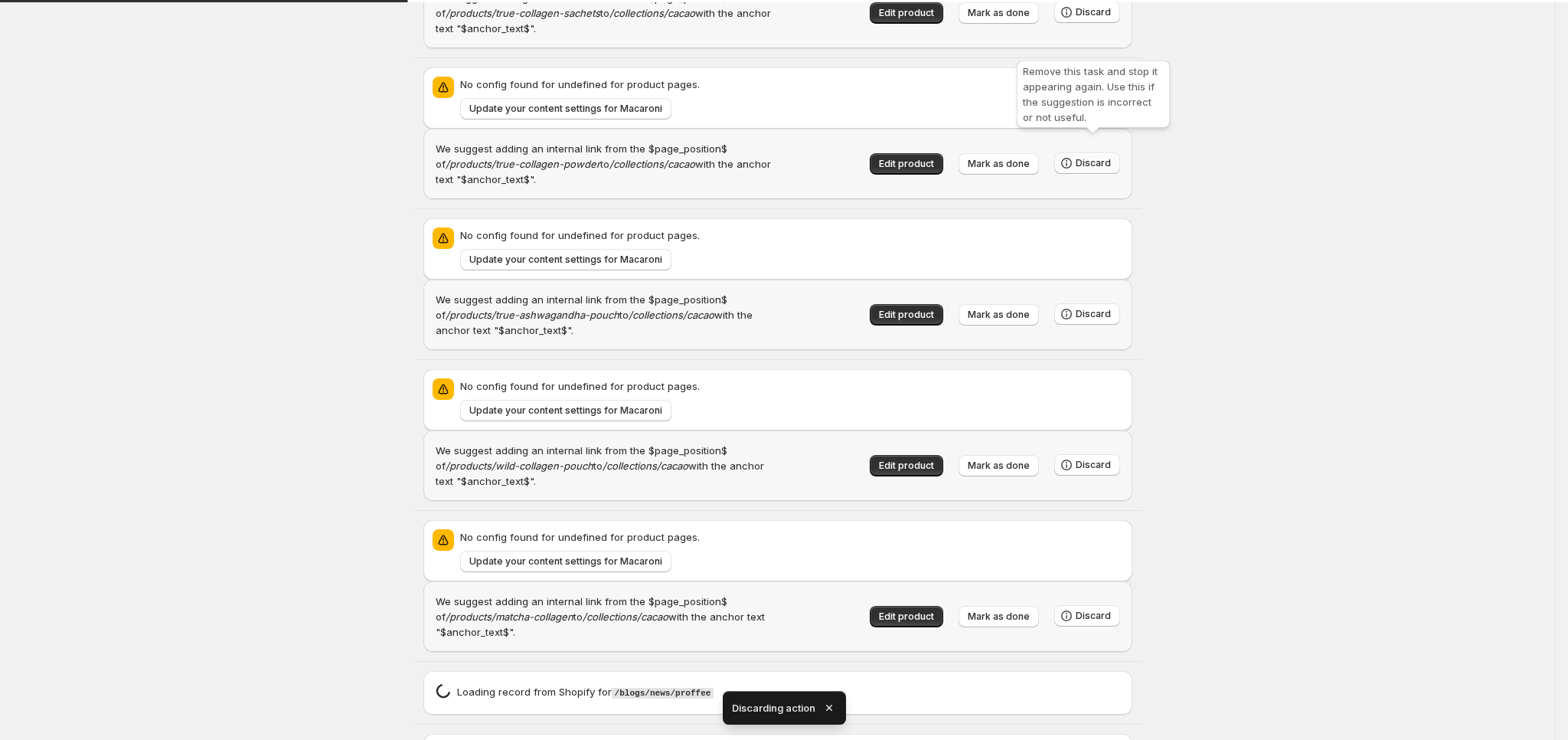
click at [1097, 137] on div "Remove this task and stop it appearing again. Use this if the suggestion is inc…" at bounding box center [1093, 97] width 159 height 80
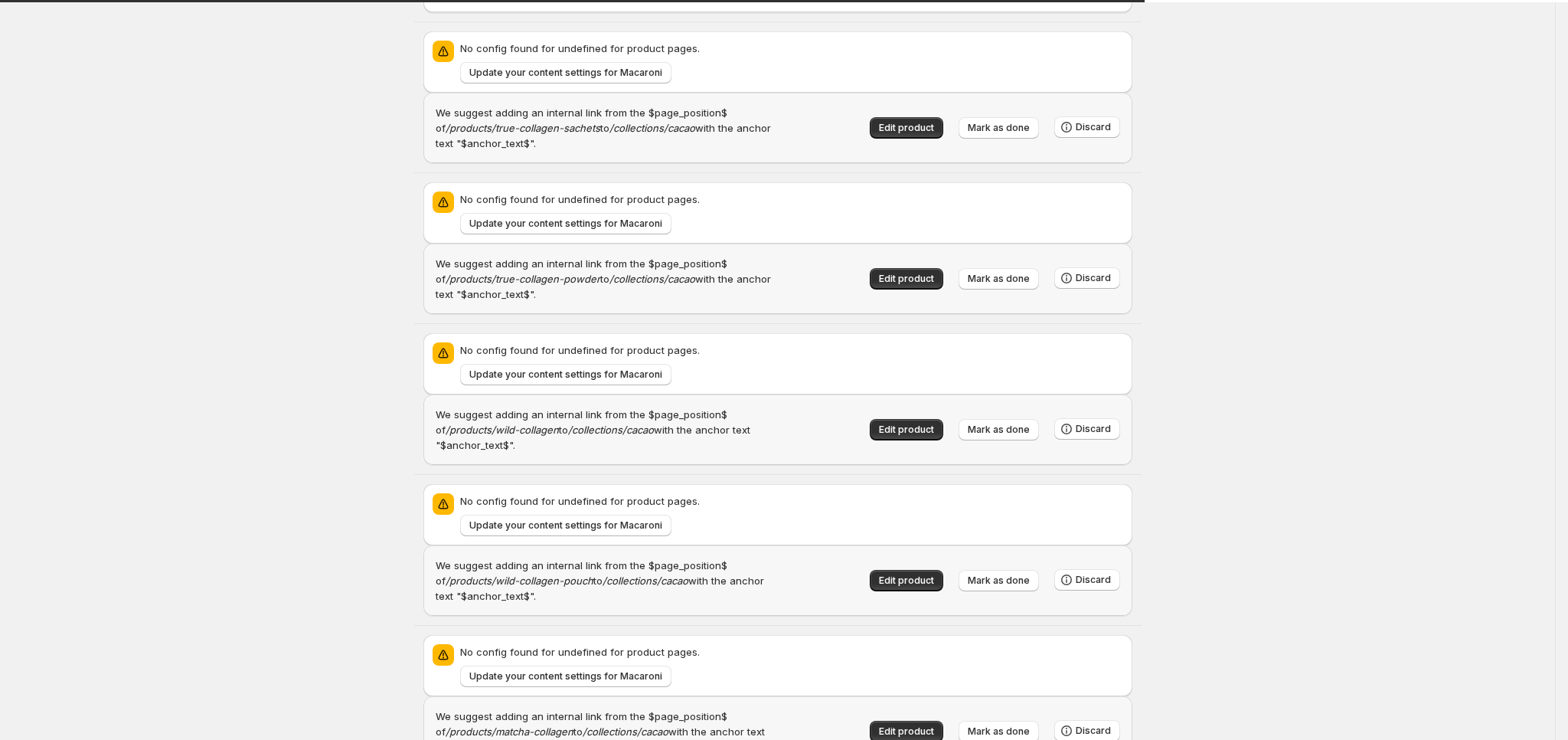
scroll to position [6270, 0]
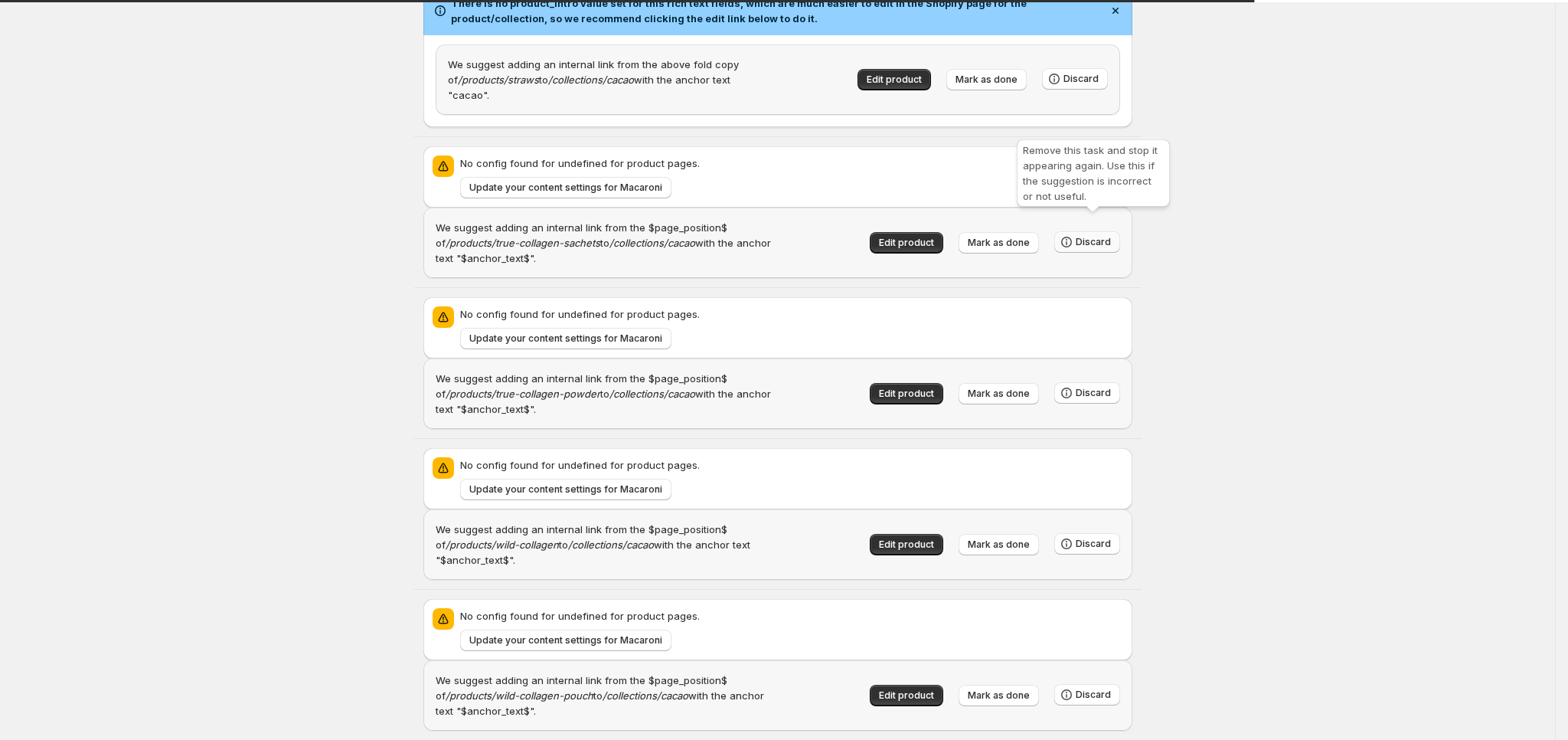
click at [1097, 231] on button "Discard" at bounding box center [1087, 242] width 66 height 21
click at [1104, 386] on span "Discard" at bounding box center [1093, 393] width 35 height 12
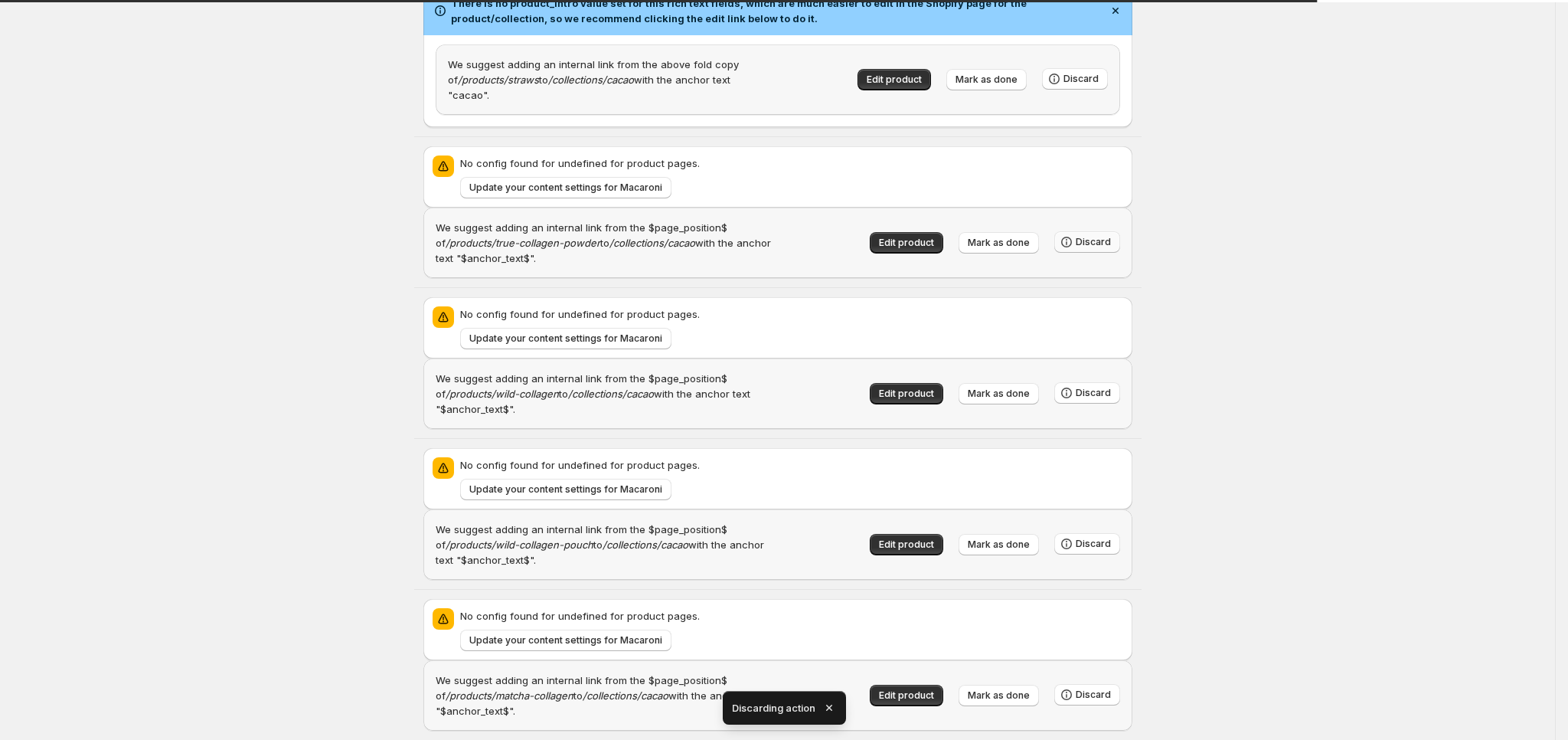
click at [1104, 236] on span "Discard" at bounding box center [1093, 242] width 35 height 12
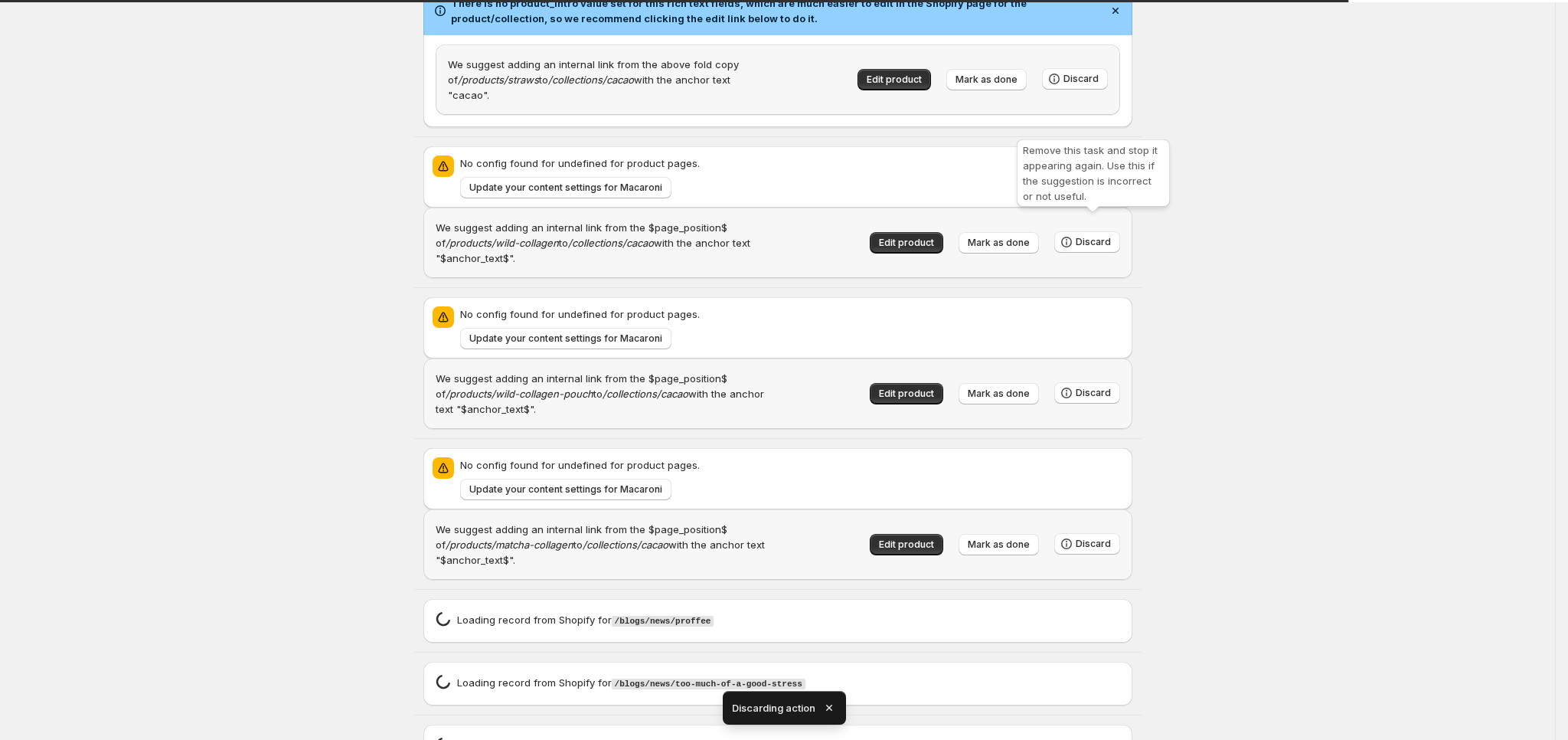
click at [1104, 236] on span "Discard" at bounding box center [1093, 242] width 35 height 12
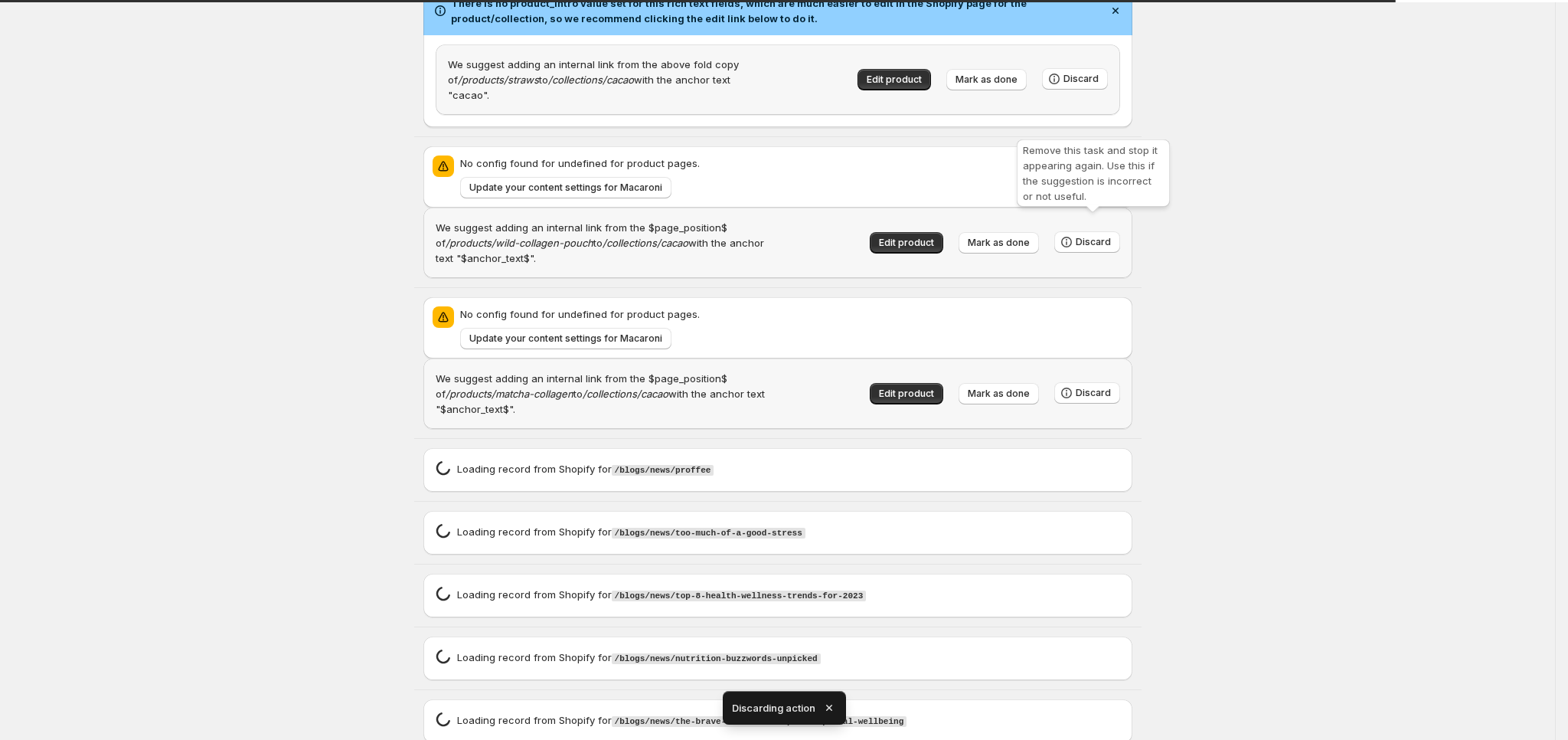
click at [1104, 236] on span "Discard" at bounding box center [1093, 242] width 35 height 12
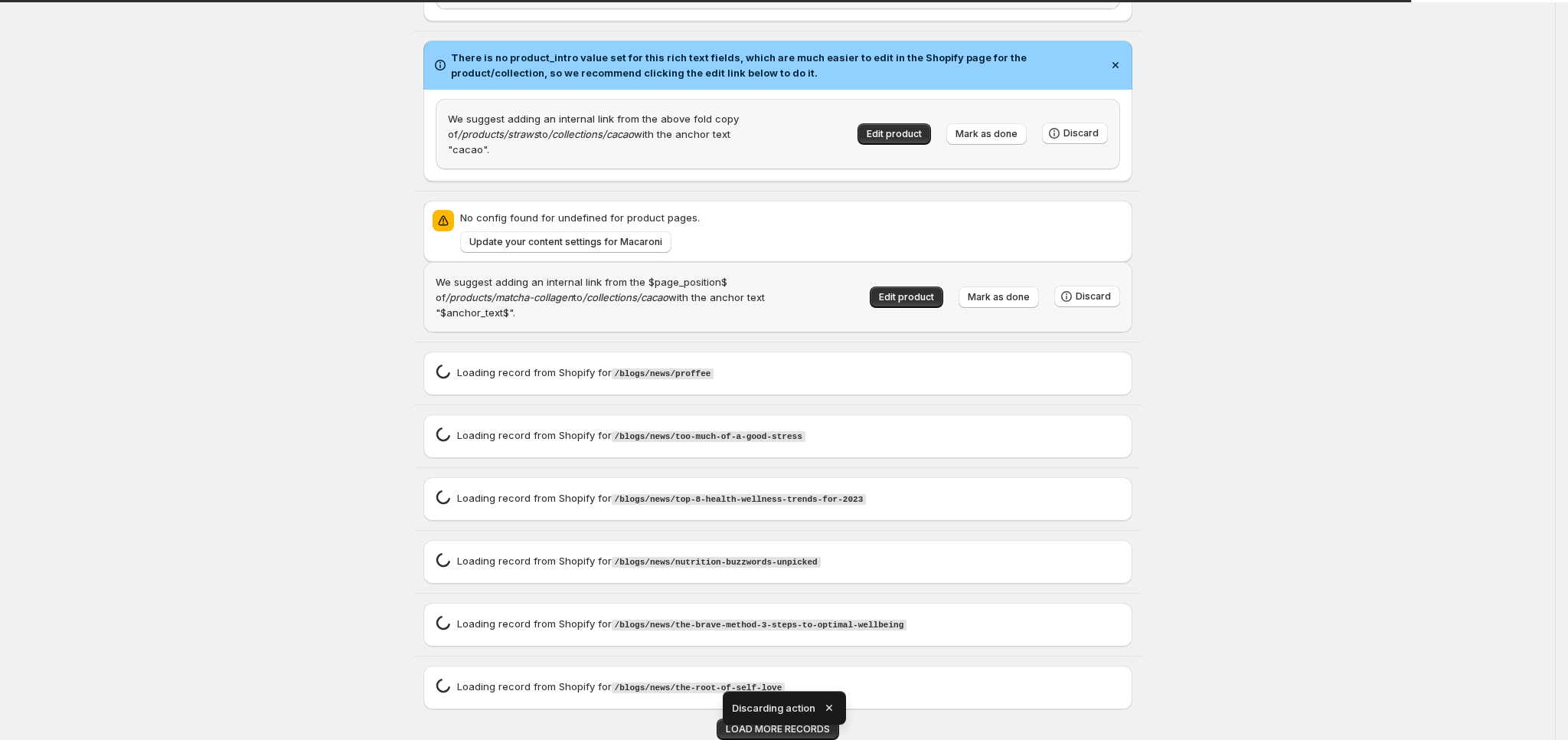
scroll to position [6210, 0]
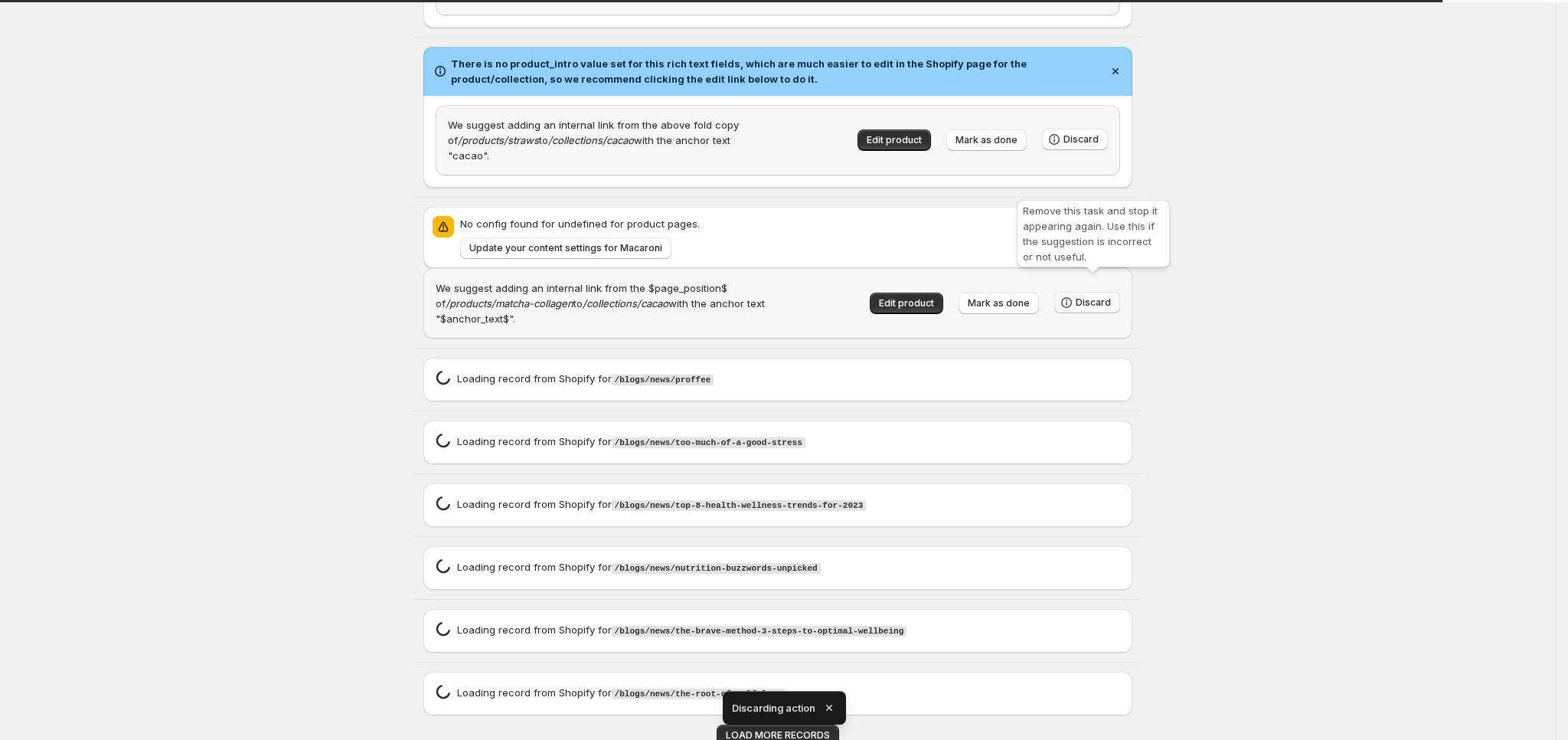
click at [1105, 292] on button "Discard" at bounding box center [1087, 302] width 66 height 21
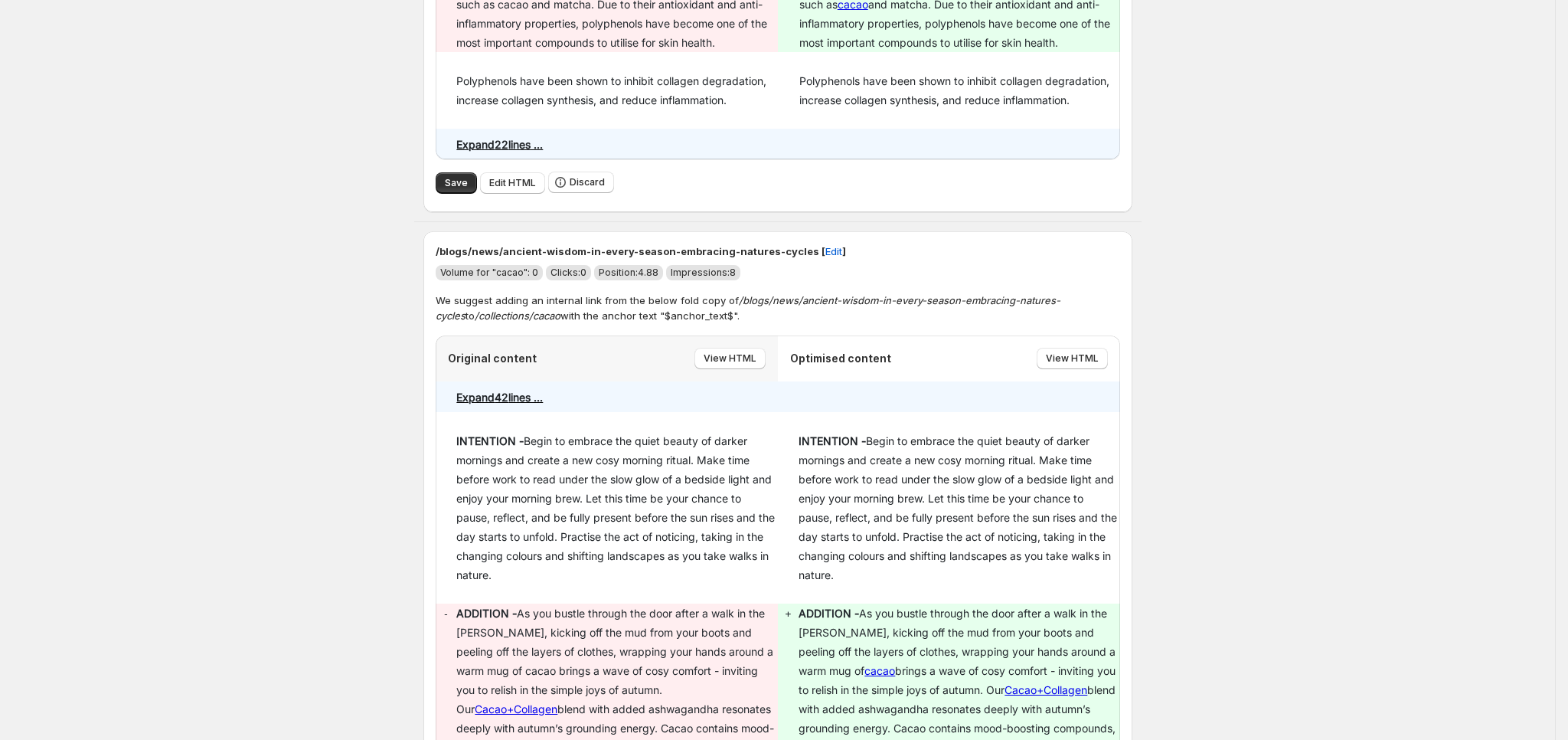
scroll to position [0, 0]
